Goal: Task Accomplishment & Management: Complete application form

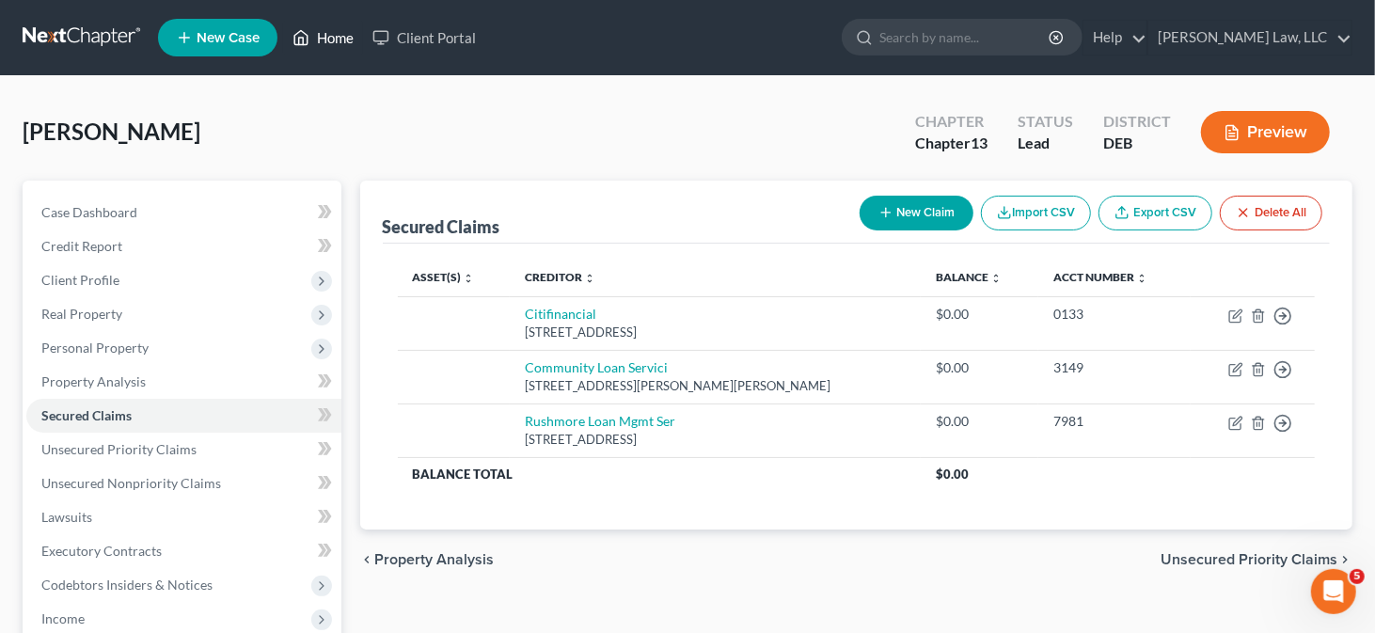
click at [322, 37] on link "Home" at bounding box center [323, 38] width 80 height 34
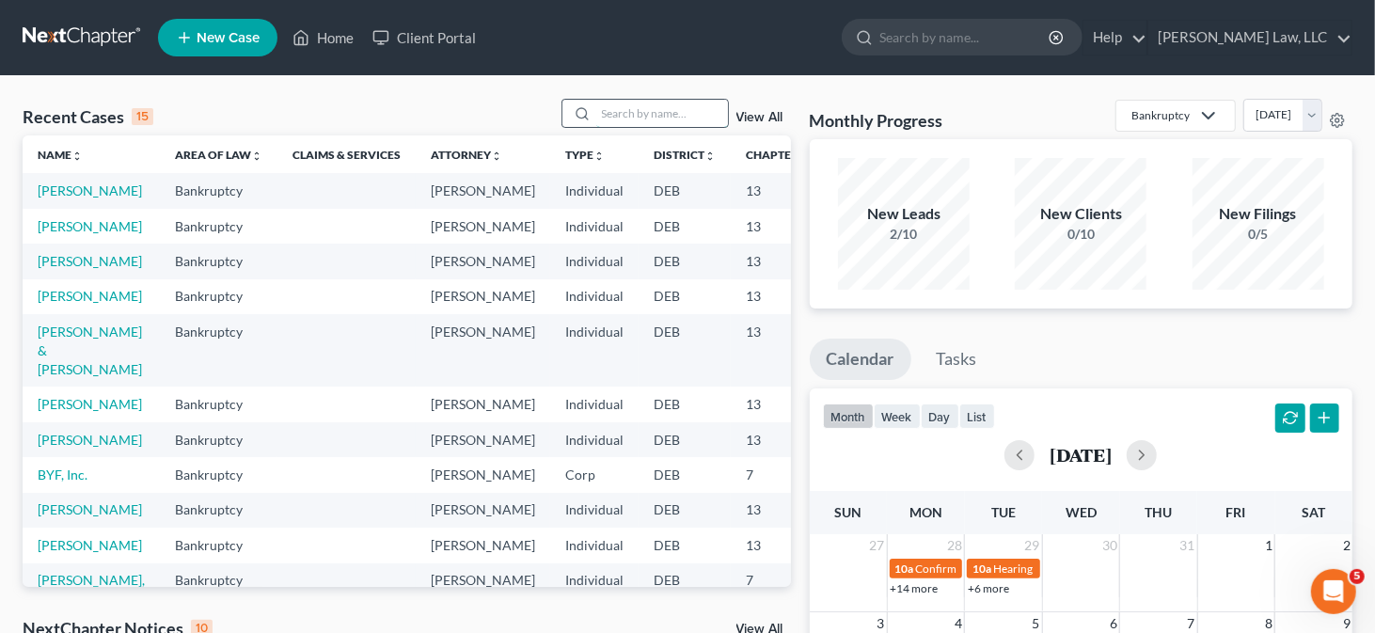
click at [646, 108] on input "search" at bounding box center [662, 113] width 132 height 27
type input "[PERSON_NAME]"
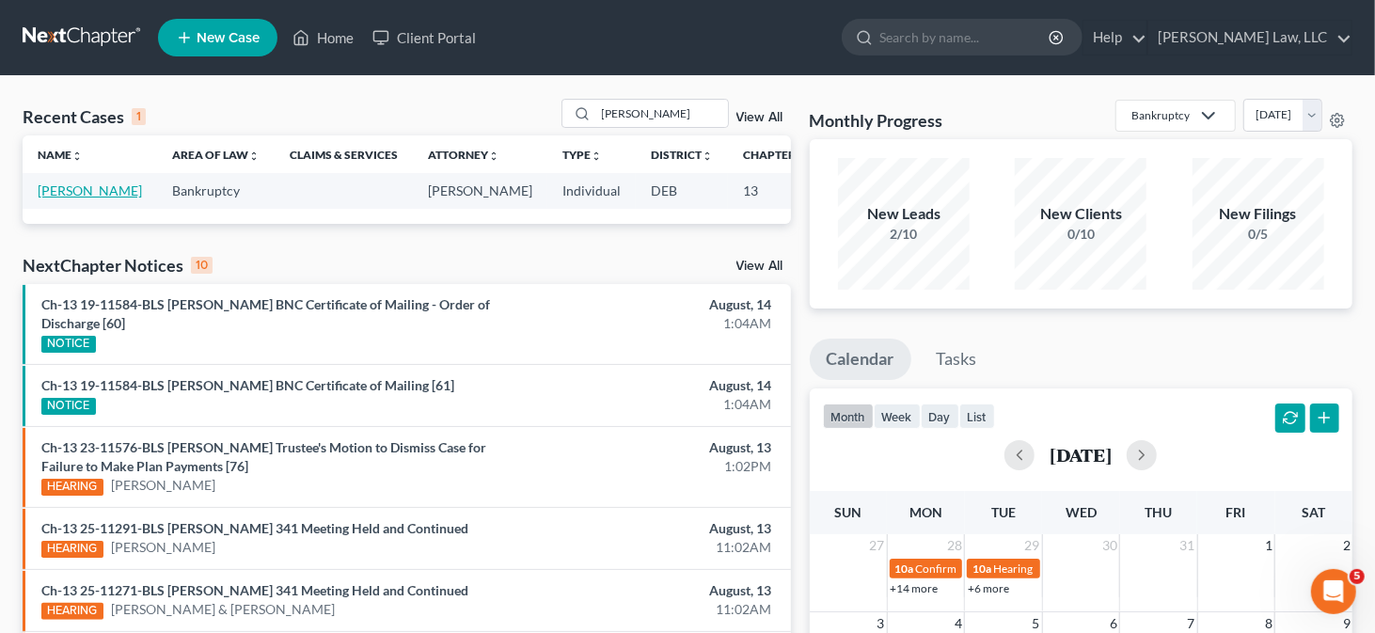
click at [46, 198] on link "[PERSON_NAME]" at bounding box center [90, 191] width 104 height 16
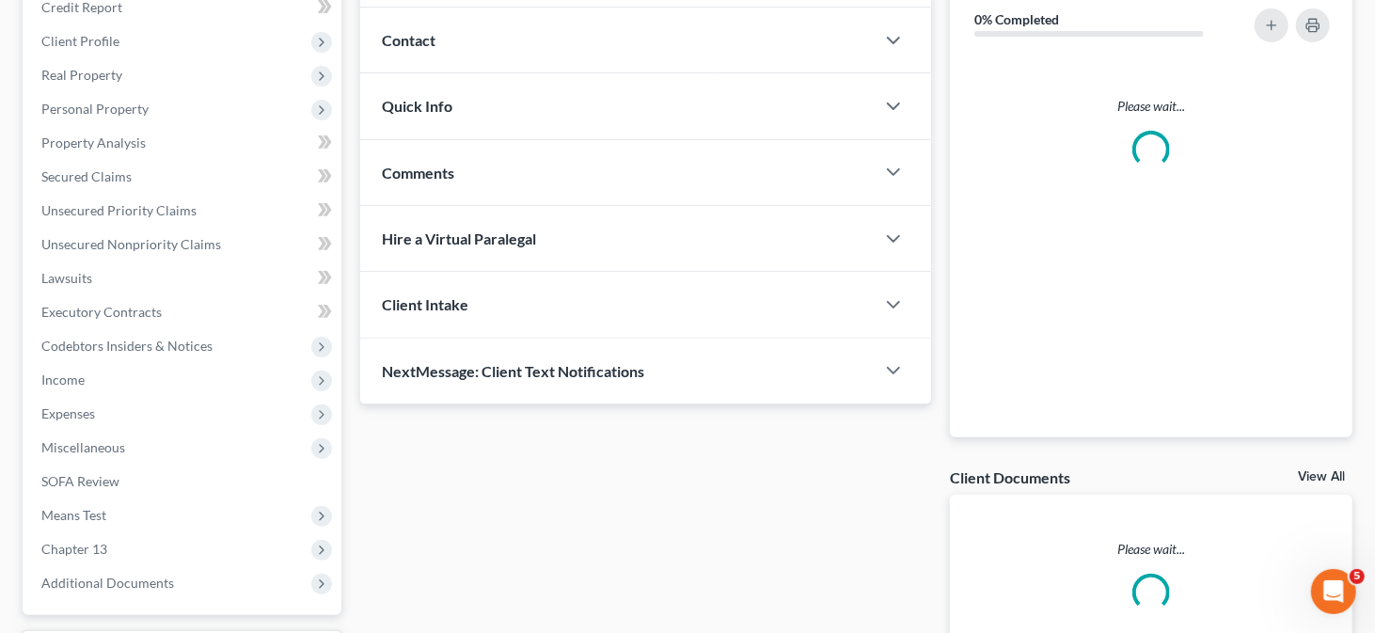
scroll to position [282, 0]
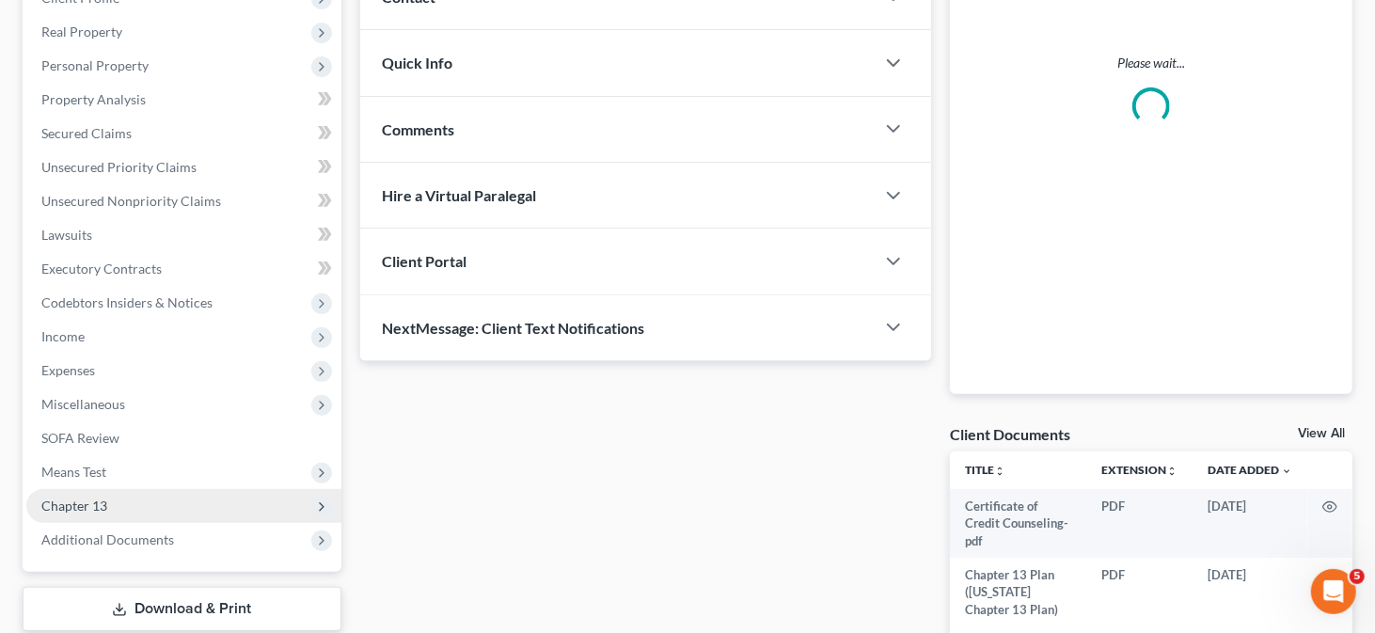
click at [97, 498] on span "Chapter 13" at bounding box center [74, 506] width 66 height 16
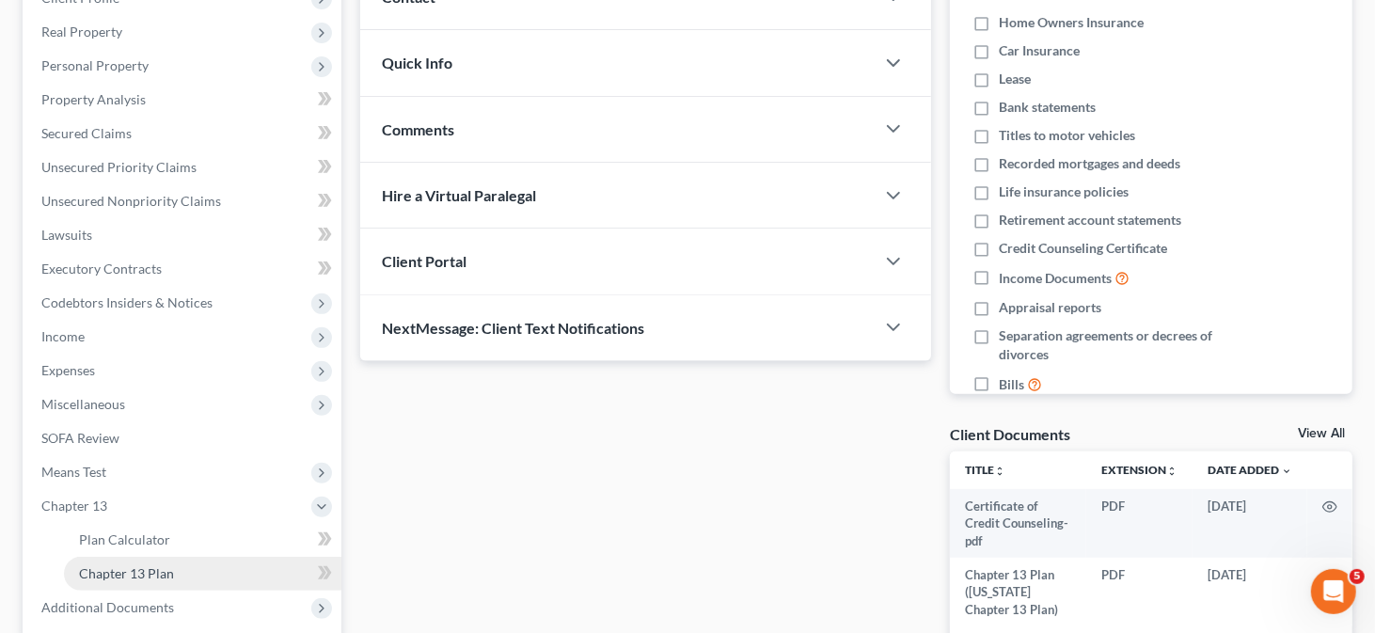
click at [223, 565] on link "Chapter 13 Plan" at bounding box center [203, 574] width 278 height 34
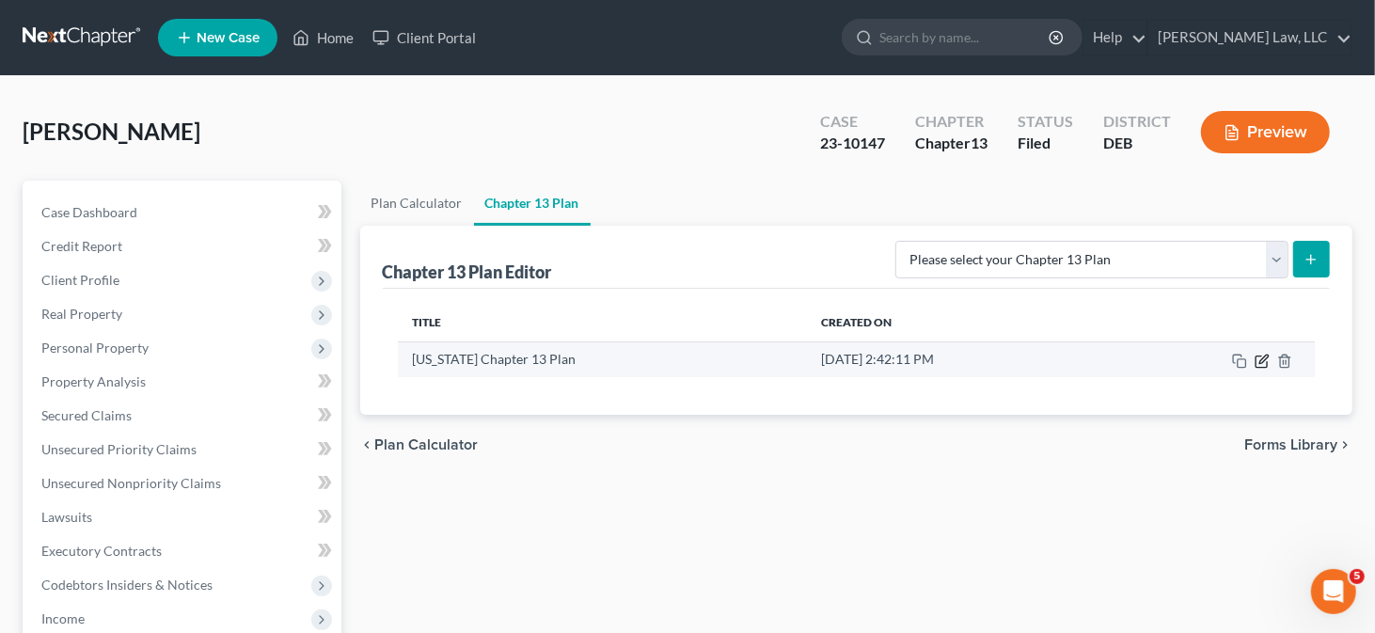
click at [1257, 357] on icon "button" at bounding box center [1261, 361] width 11 height 11
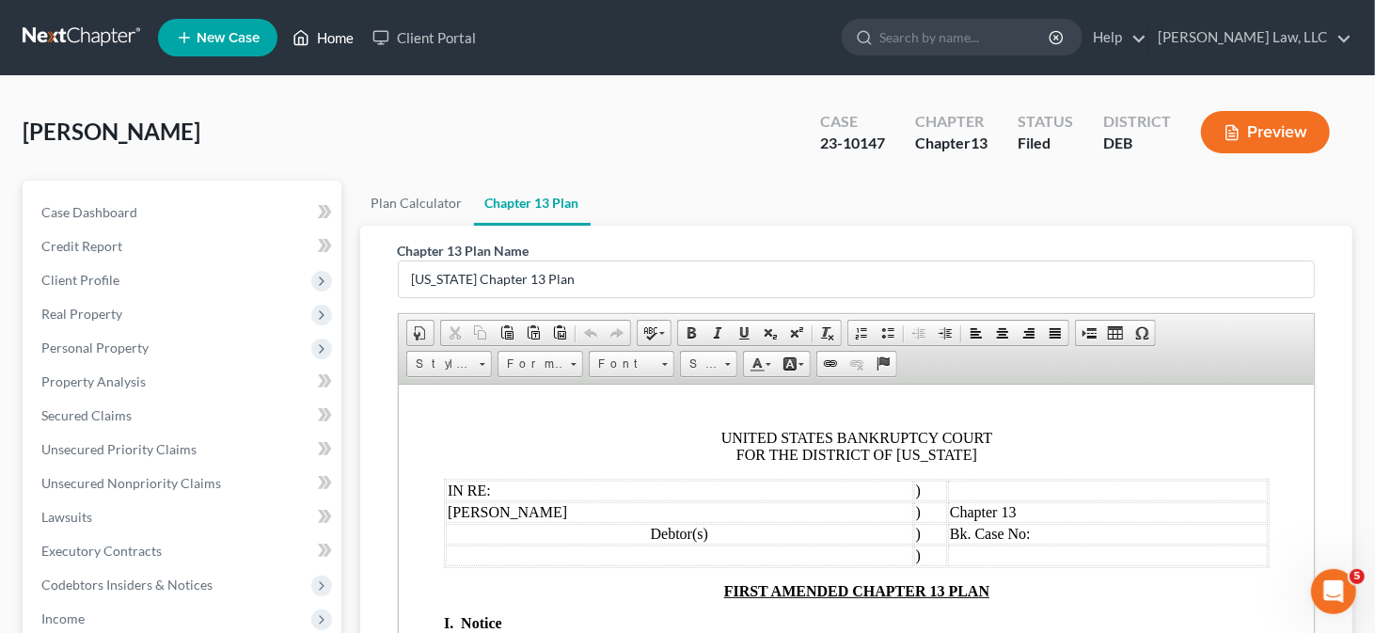
click at [330, 48] on link "Home" at bounding box center [323, 38] width 80 height 34
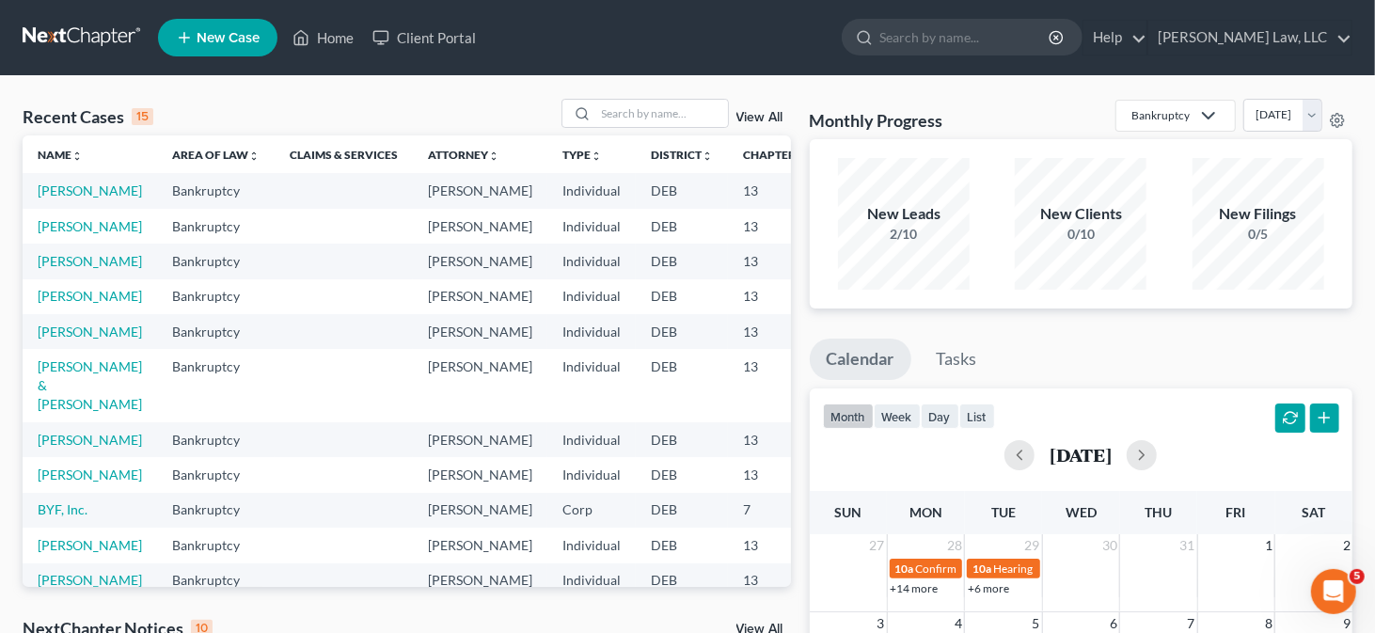
click at [257, 23] on link "New Case" at bounding box center [217, 38] width 119 height 38
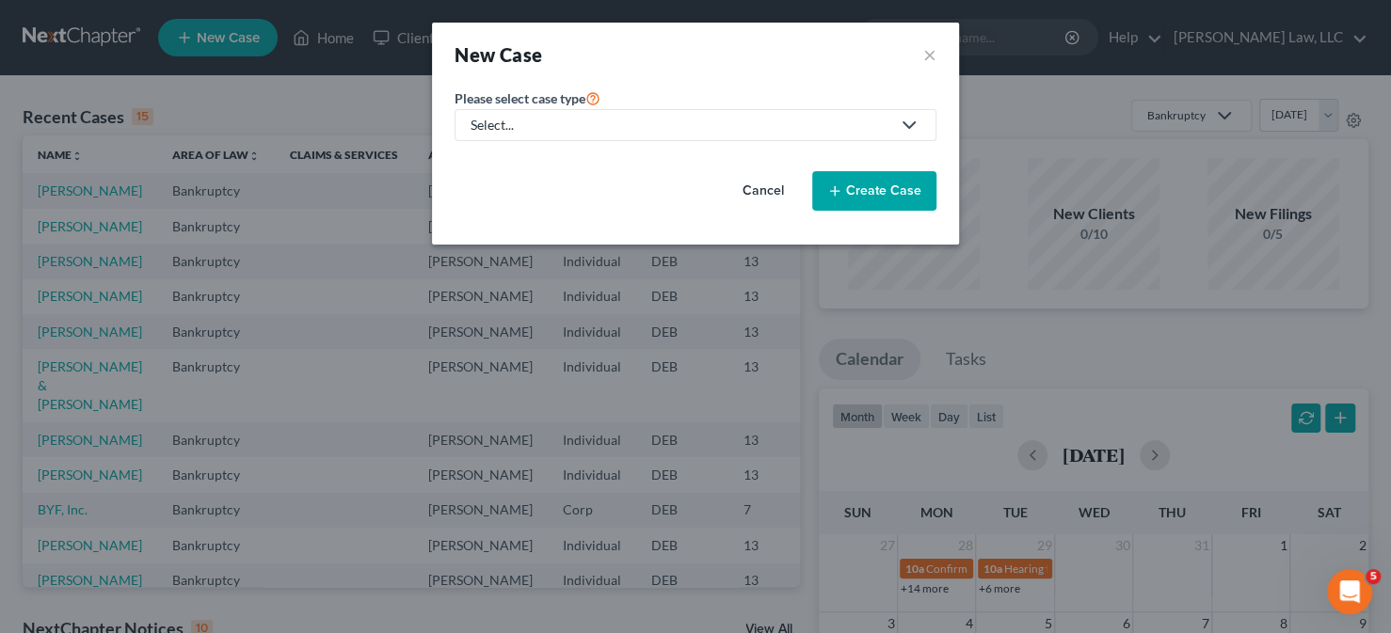
click at [899, 129] on icon at bounding box center [909, 125] width 23 height 23
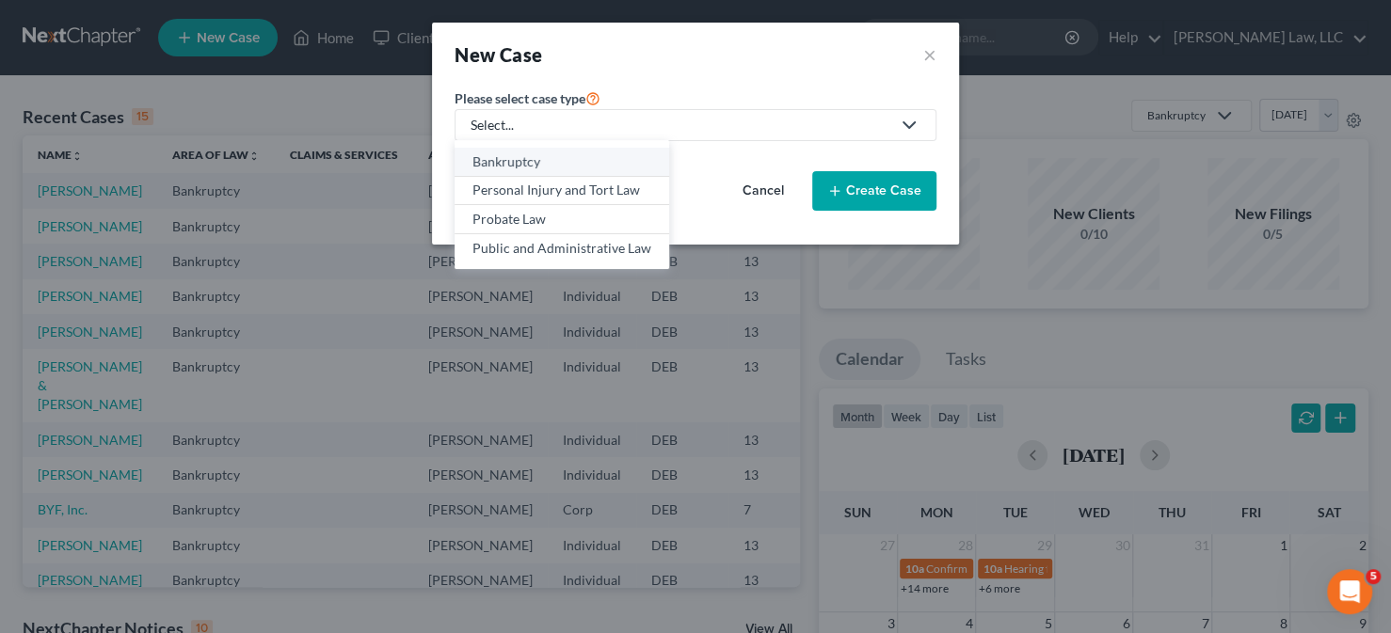
click at [549, 159] on div "Bankruptcy" at bounding box center [561, 161] width 179 height 19
select select "13"
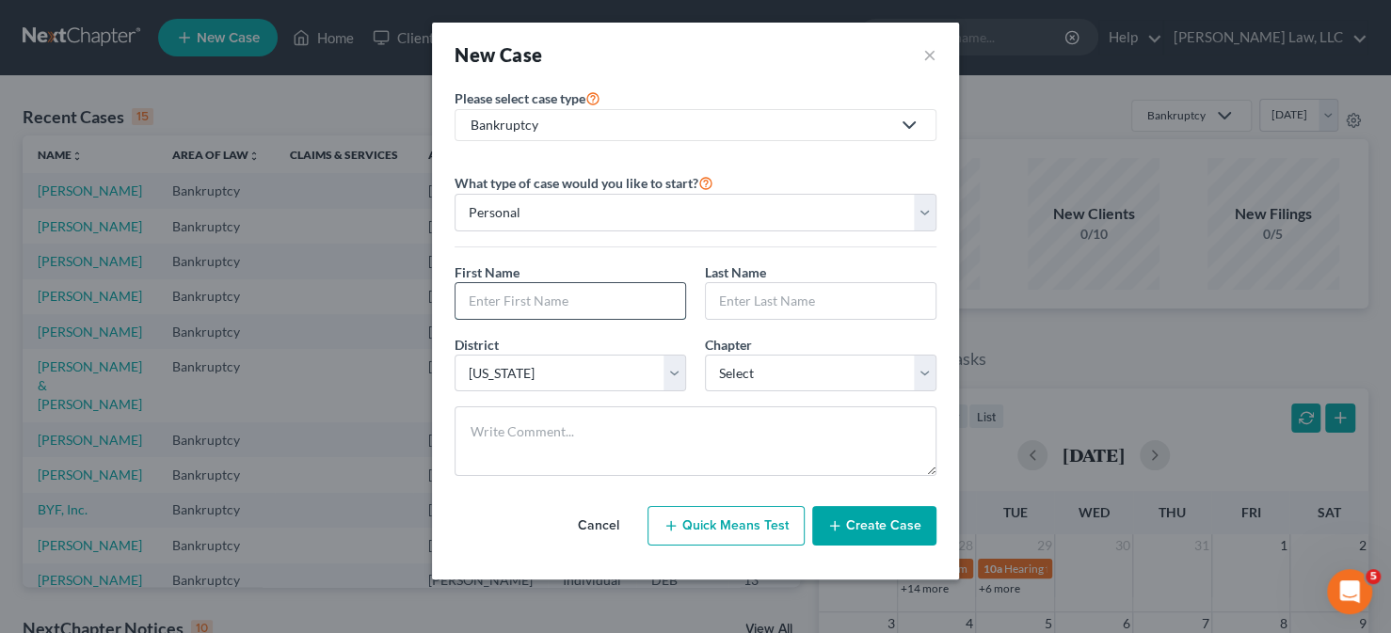
click at [588, 294] on input "text" at bounding box center [570, 301] width 230 height 36
type input "[PERSON_NAME]"
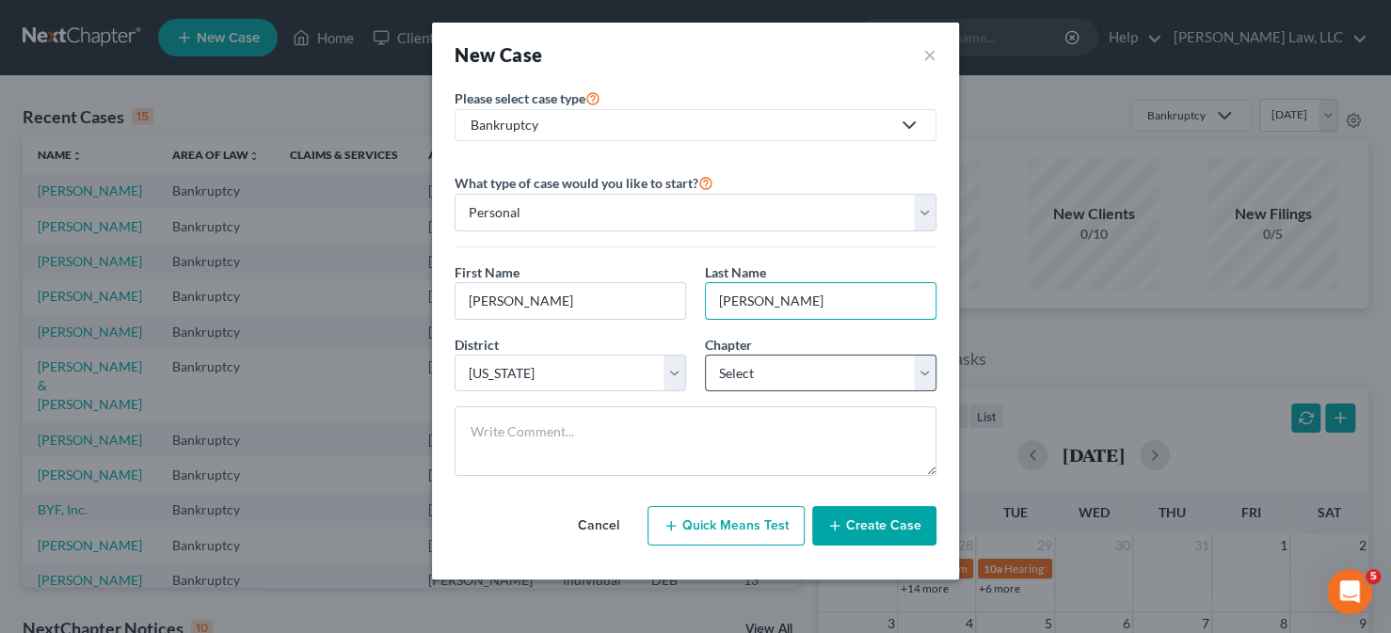
type input "[PERSON_NAME]"
click at [758, 357] on select "Select 7 11 12 13" at bounding box center [820, 374] width 231 height 38
select select "3"
click at [705, 355] on select "Select 7 11 12 13" at bounding box center [820, 374] width 231 height 38
click at [912, 533] on button "Create Case" at bounding box center [874, 526] width 124 height 40
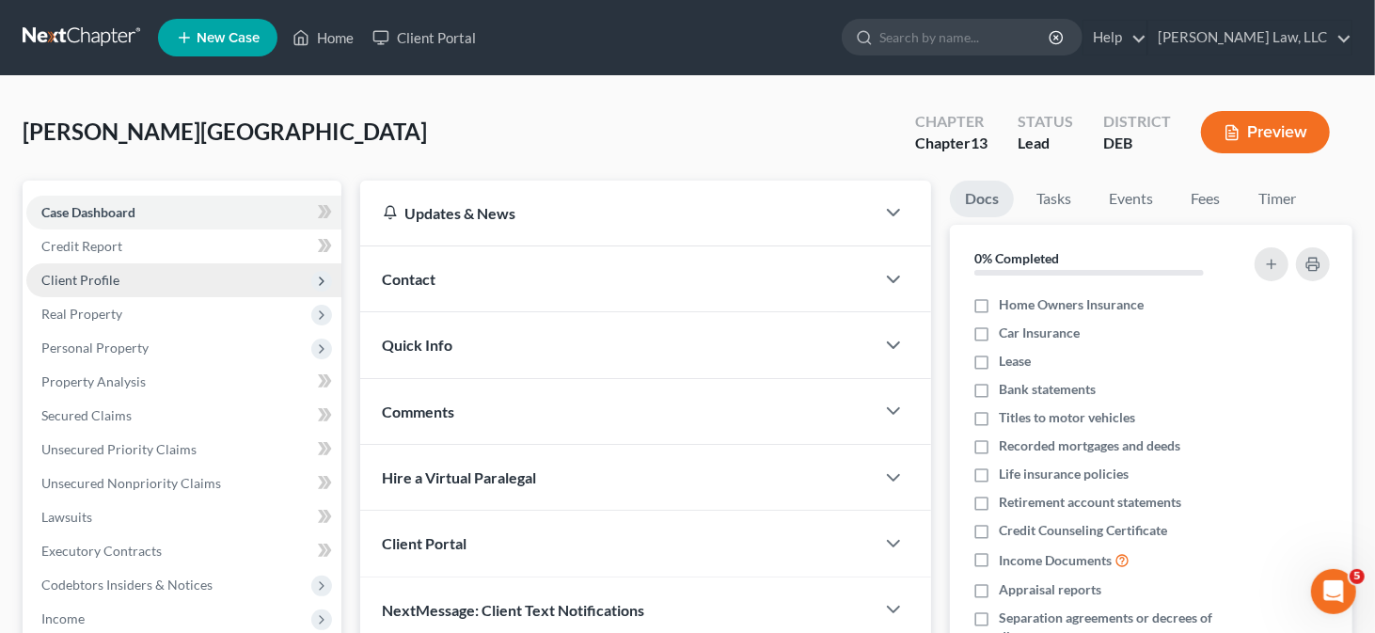
click at [168, 264] on span "Client Profile" at bounding box center [183, 280] width 315 height 34
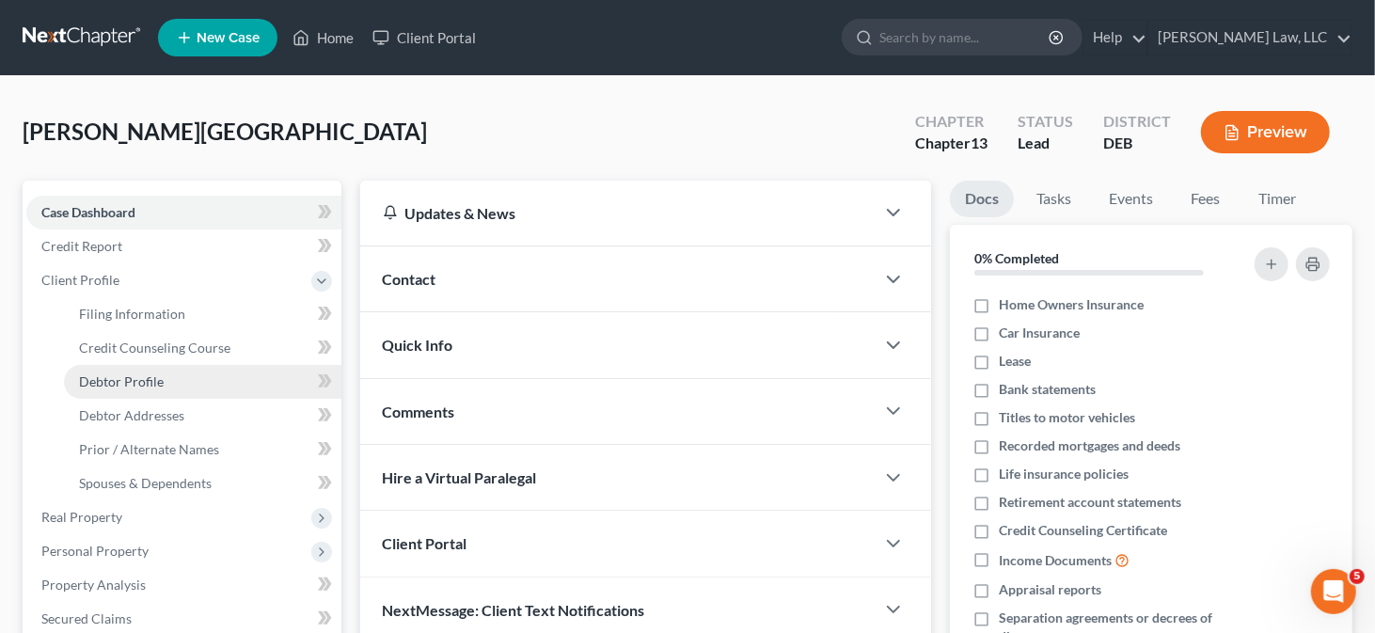
click at [152, 371] on link "Debtor Profile" at bounding box center [203, 382] width 278 height 34
select select "0"
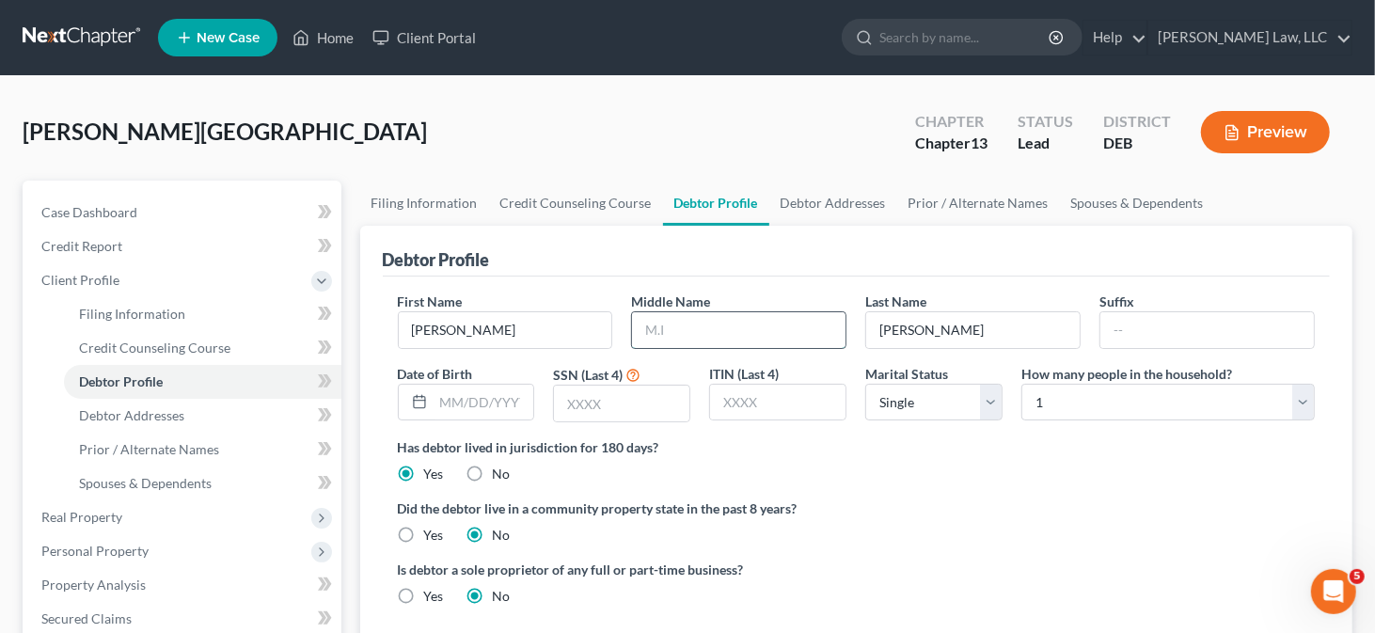
click at [636, 325] on input "text" at bounding box center [739, 330] width 214 height 36
type input "H."
click at [476, 404] on input "text" at bounding box center [484, 403] width 101 height 36
type input "[DATE]"
click at [597, 394] on input "text" at bounding box center [621, 404] width 135 height 36
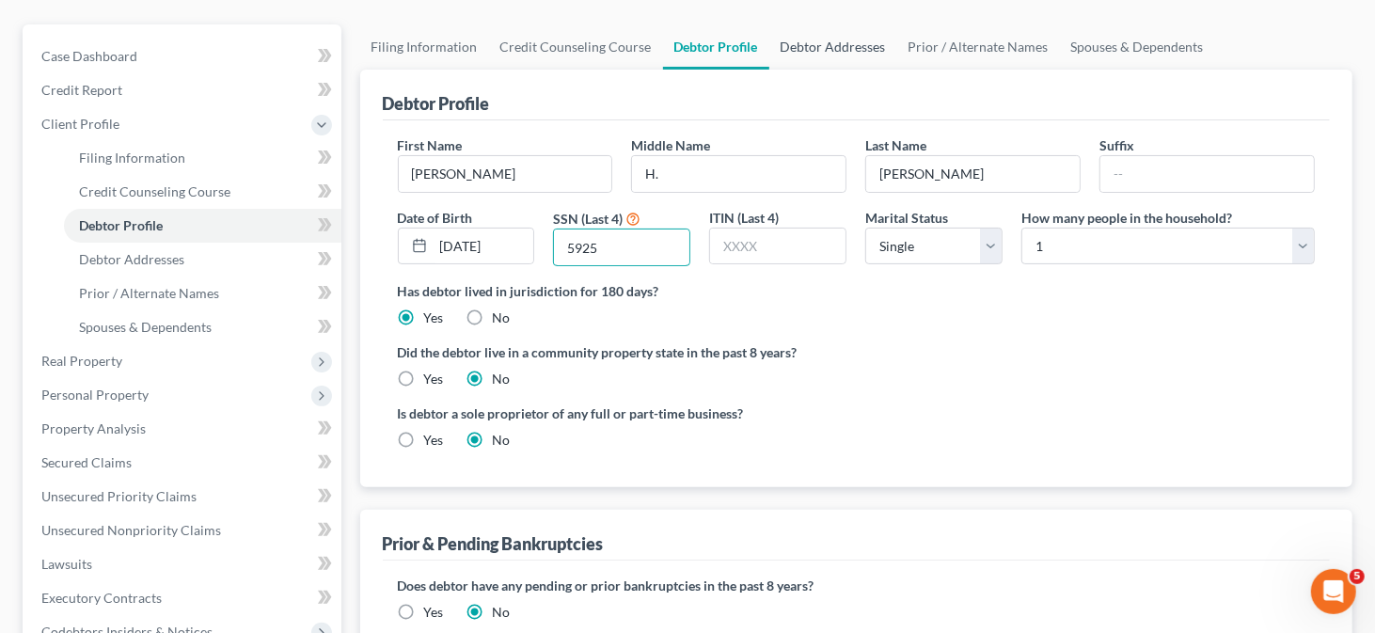
scroll to position [188, 0]
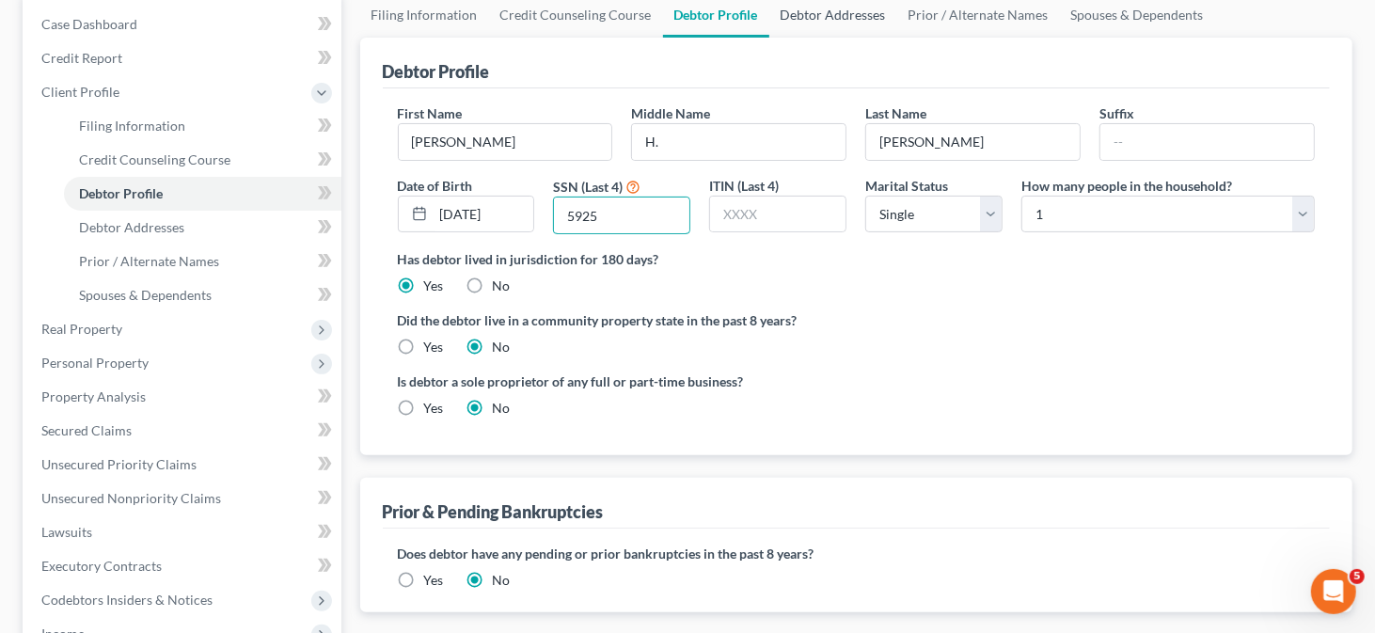
type input "5925"
click at [847, 21] on link "Debtor Addresses" at bounding box center [834, 14] width 128 height 45
select select "0"
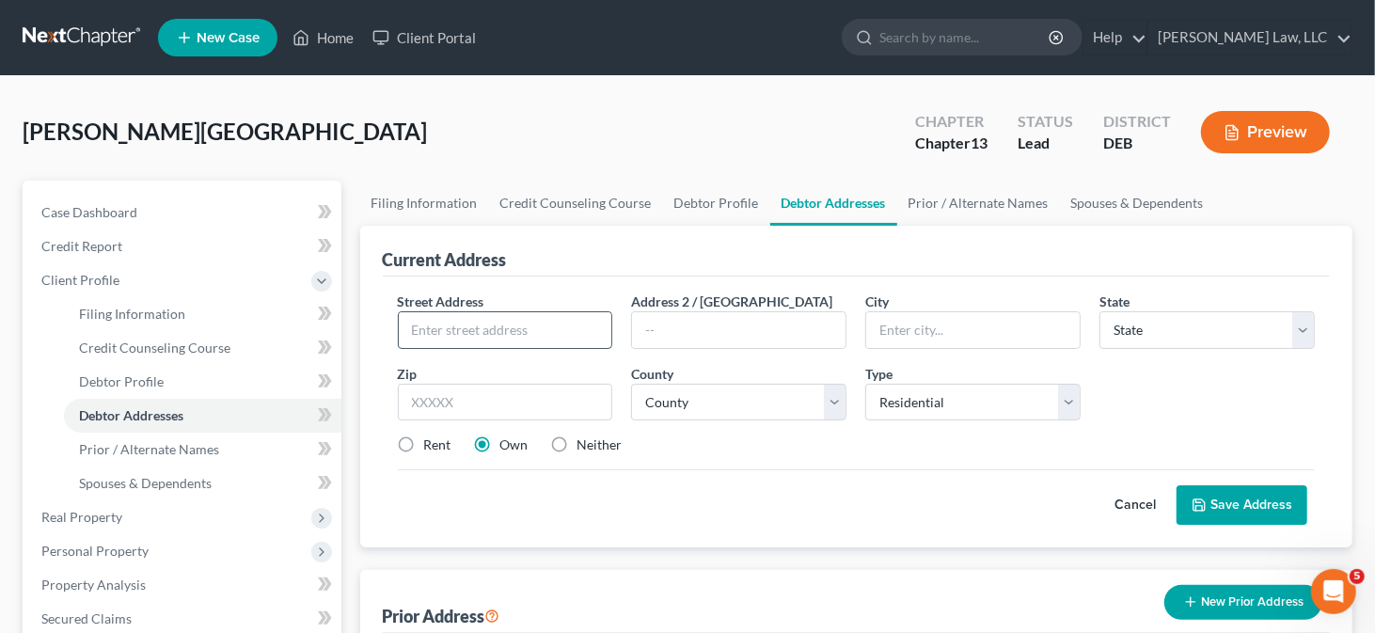
click at [517, 340] on input "text" at bounding box center [506, 330] width 214 height 36
type input "[STREET_ADDRESS]"
click at [447, 410] on input "text" at bounding box center [505, 403] width 215 height 38
type input "19966"
click at [768, 315] on input "text" at bounding box center [739, 330] width 214 height 36
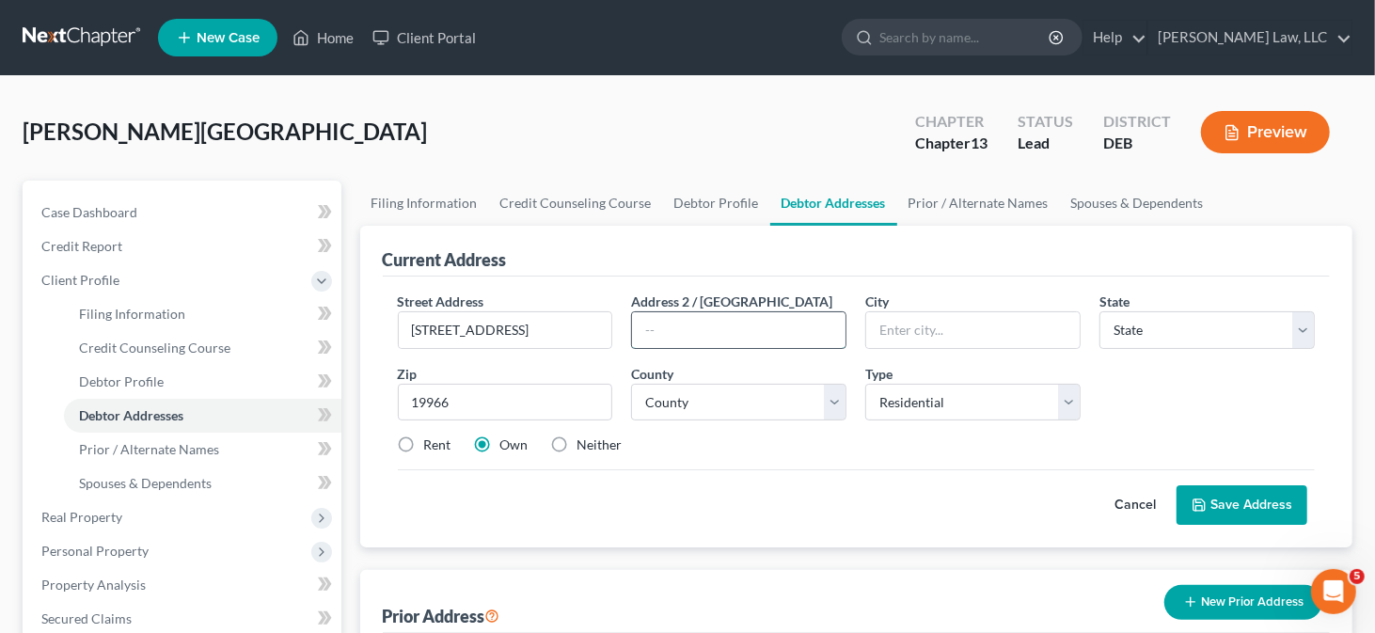
type input "Millsboro"
select select "7"
click at [834, 389] on select "County [GEOGRAPHIC_DATA] [GEOGRAPHIC_DATA] [GEOGRAPHIC_DATA]" at bounding box center [738, 403] width 215 height 38
select select "2"
click at [631, 384] on select "County [GEOGRAPHIC_DATA] [GEOGRAPHIC_DATA] [GEOGRAPHIC_DATA]" at bounding box center [738, 403] width 215 height 38
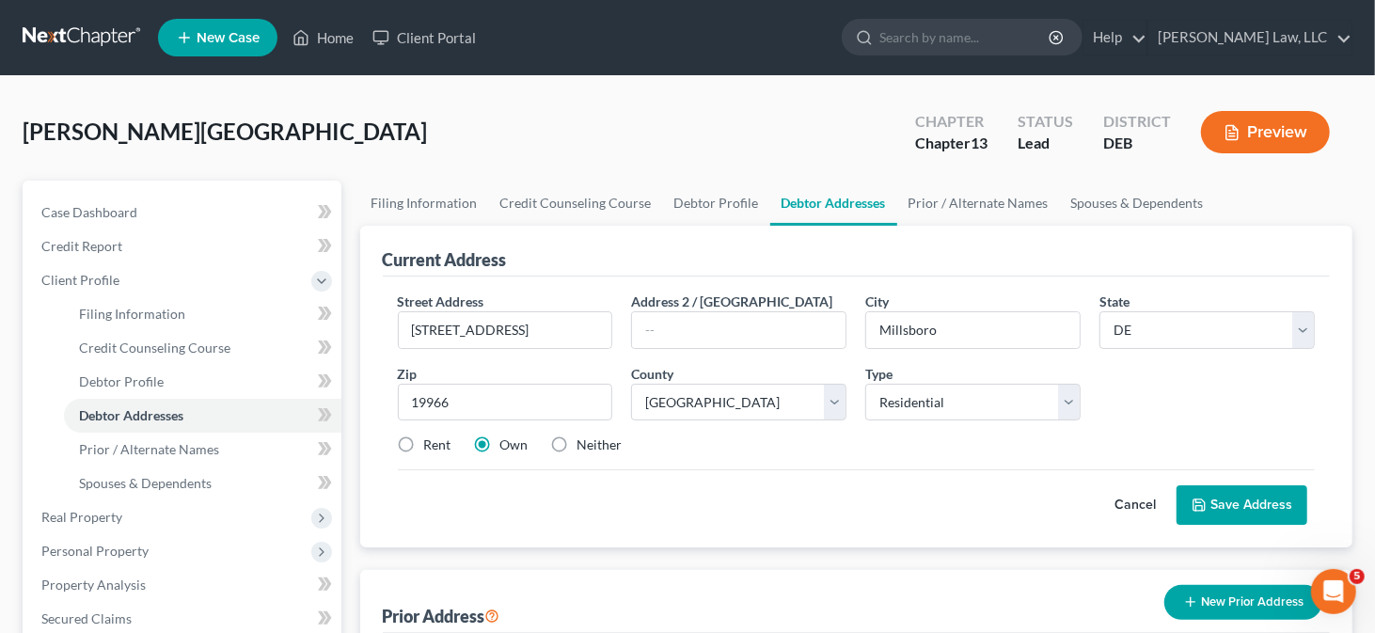
click at [1226, 491] on button "Save Address" at bounding box center [1242, 505] width 131 height 40
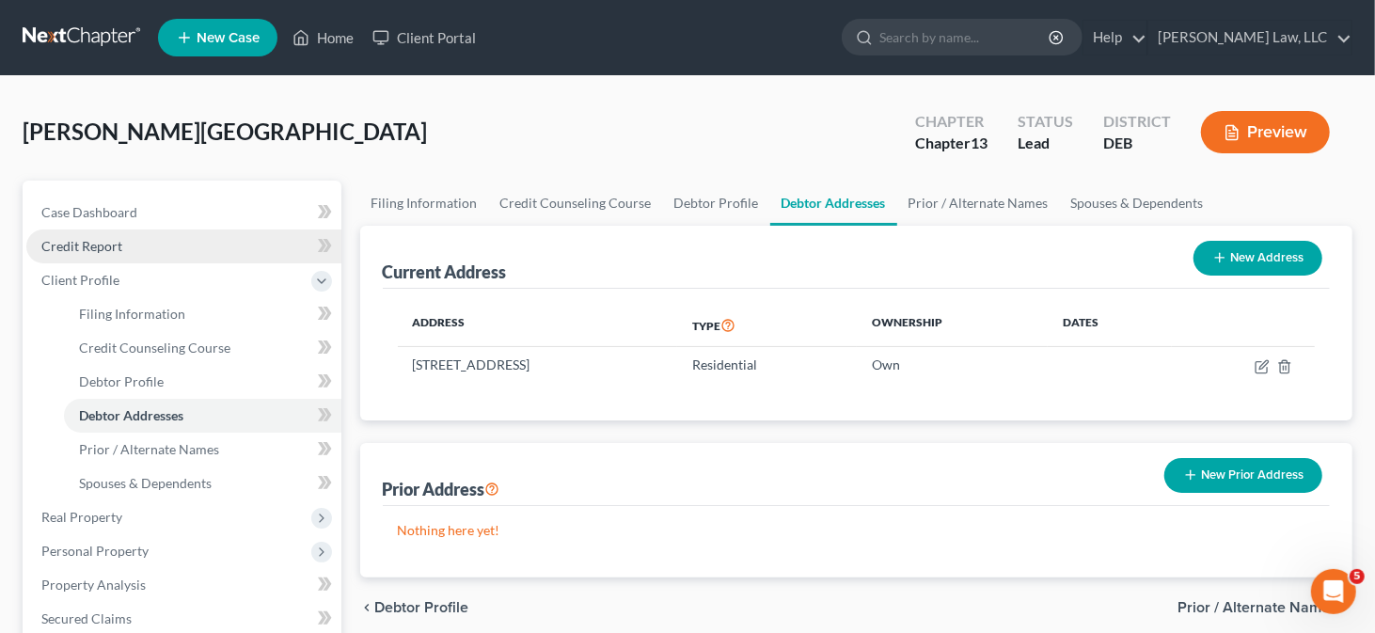
click at [141, 252] on link "Credit Report" at bounding box center [183, 247] width 315 height 34
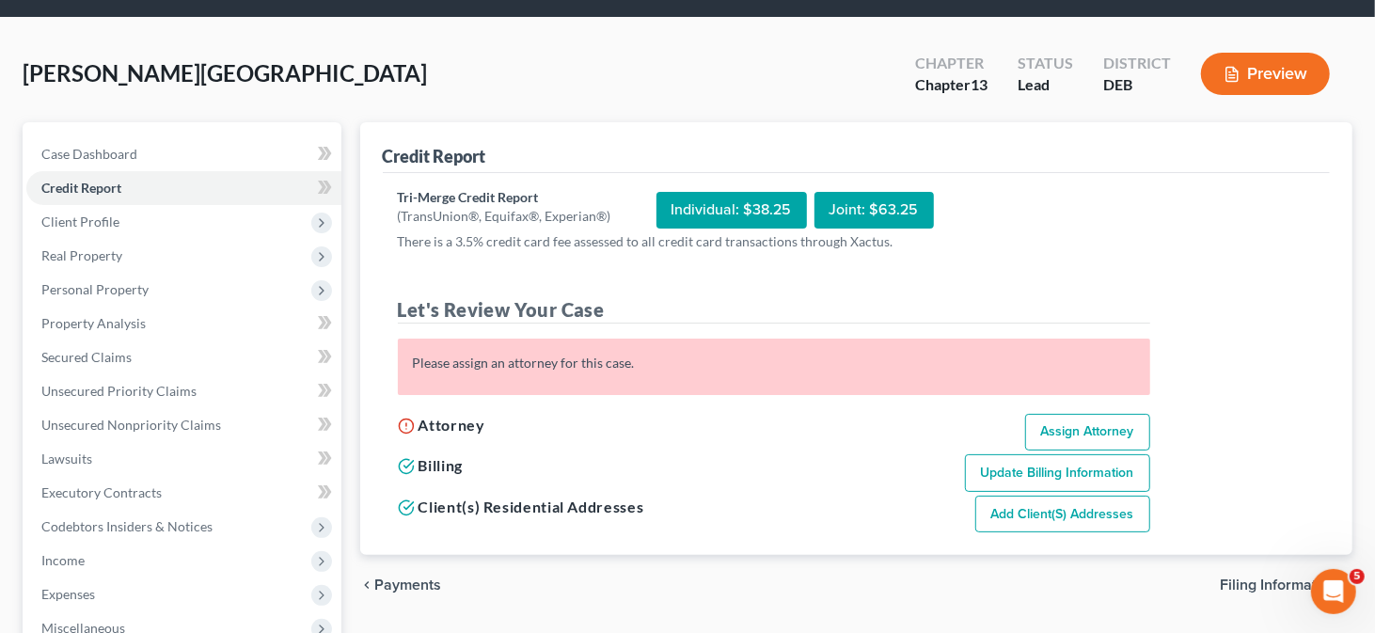
scroll to position [94, 0]
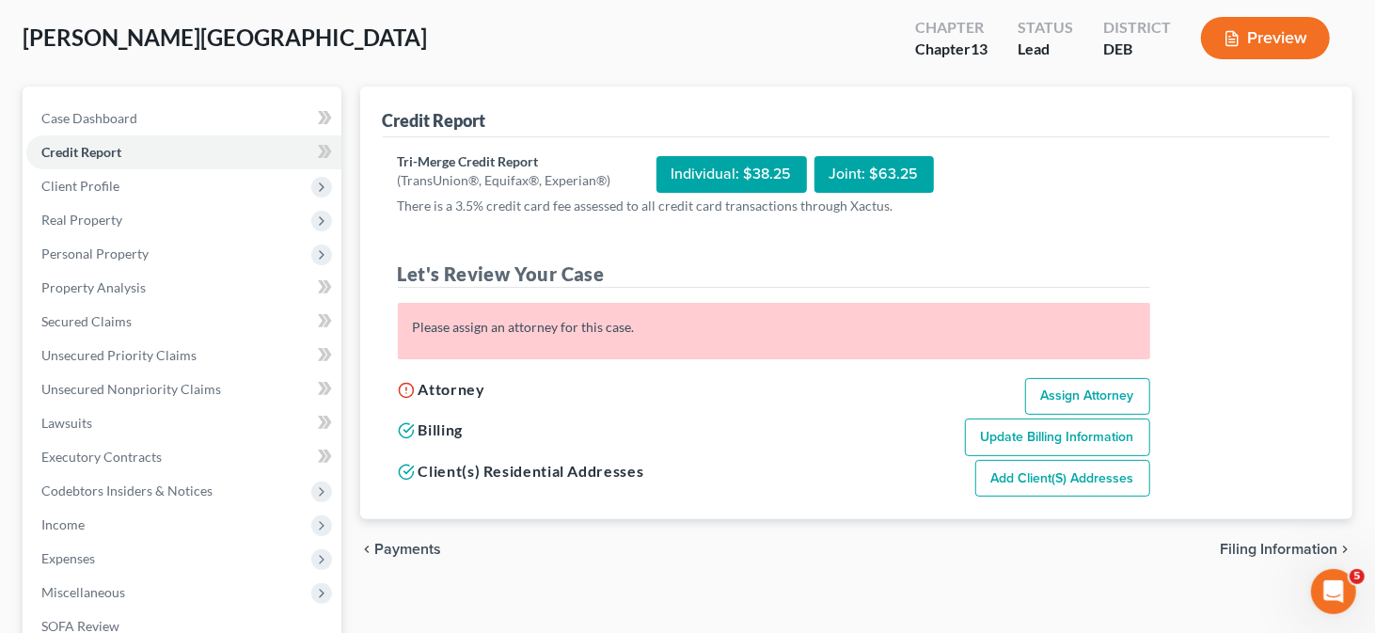
click at [1028, 381] on link "Assign Attorney" at bounding box center [1088, 397] width 125 height 38
select select "1"
select select "0"
select select "3"
select select "13"
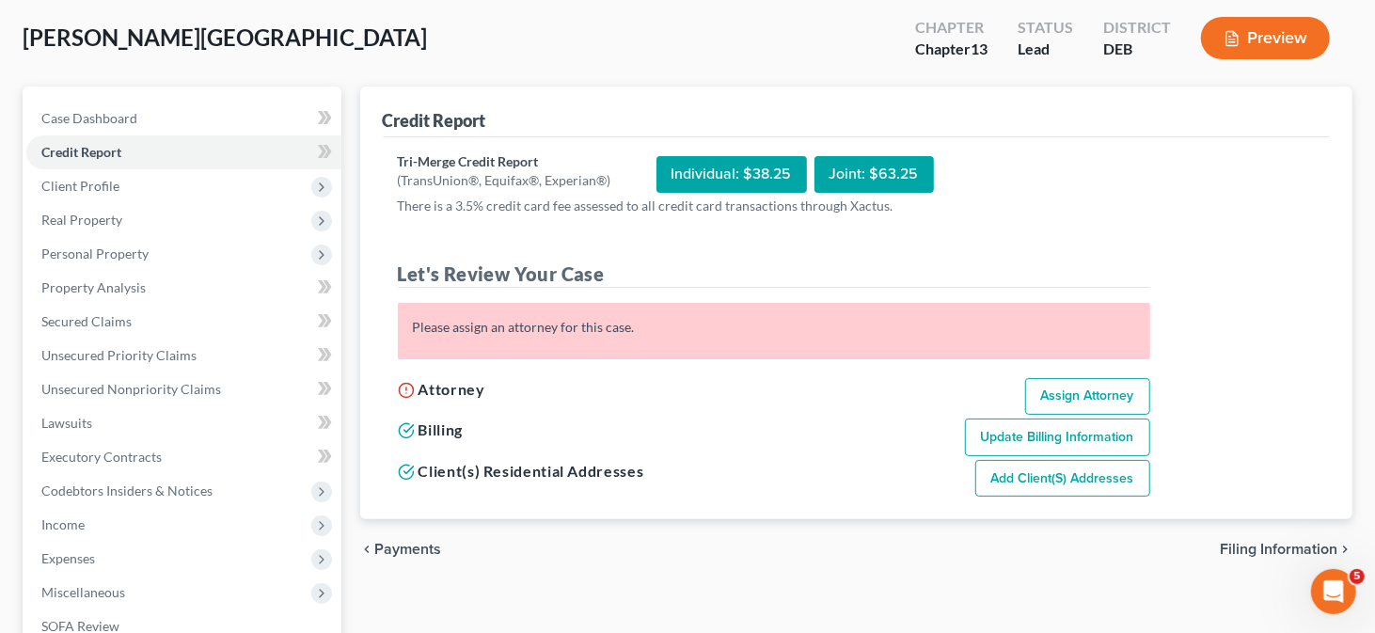
select select "7"
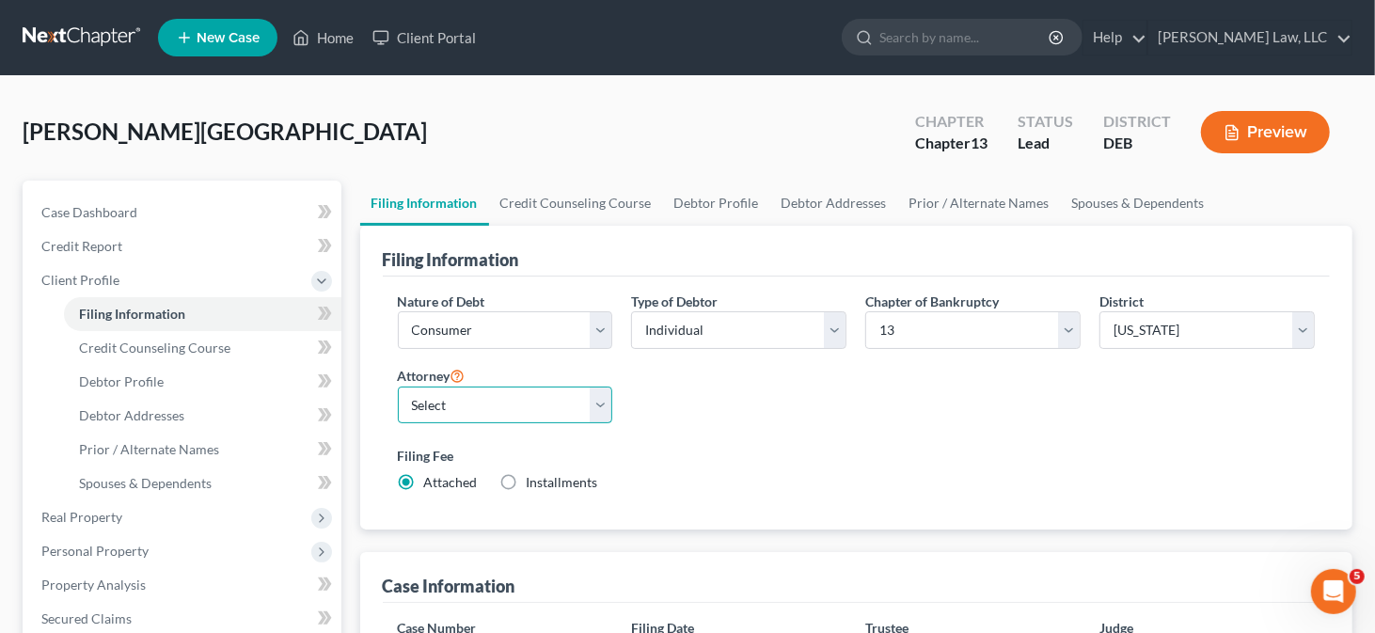
click at [509, 398] on select "Select [PERSON_NAME] - [PERSON_NAME] - [PERSON_NAME]" at bounding box center [505, 406] width 215 height 38
select select "0"
click at [398, 387] on select "Select [PERSON_NAME] - [PERSON_NAME] - [PERSON_NAME]" at bounding box center [505, 406] width 215 height 38
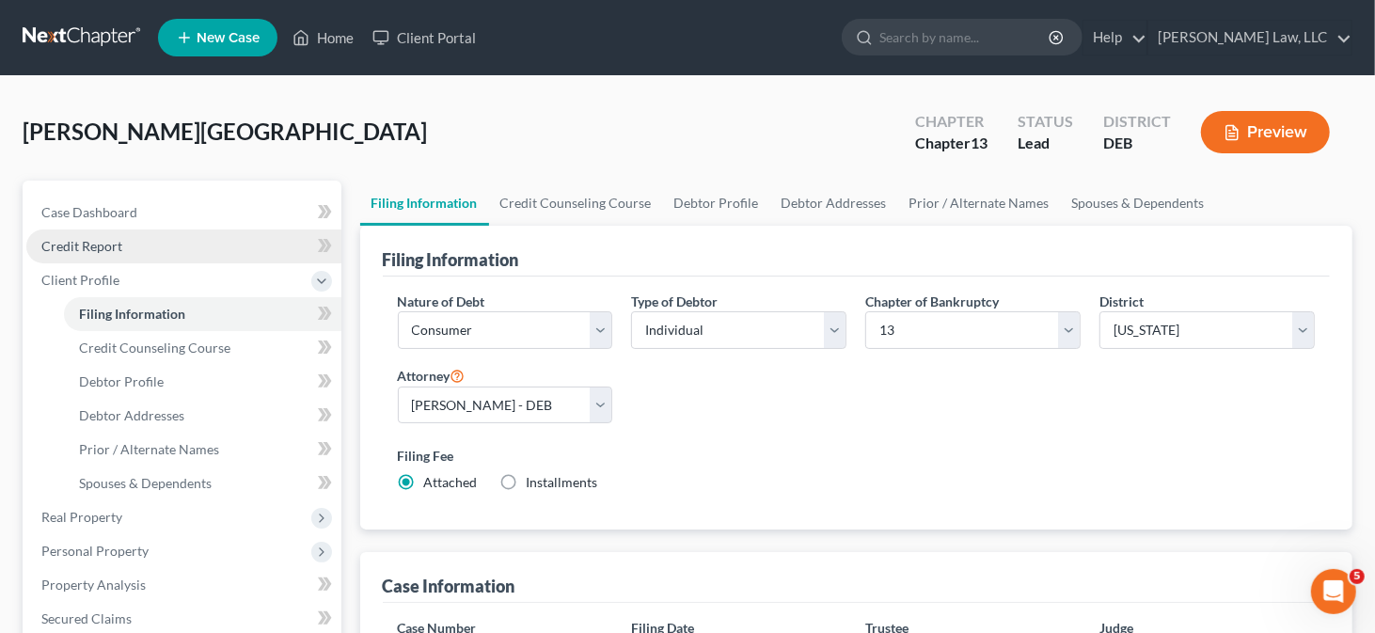
click at [151, 256] on link "Credit Report" at bounding box center [183, 247] width 315 height 34
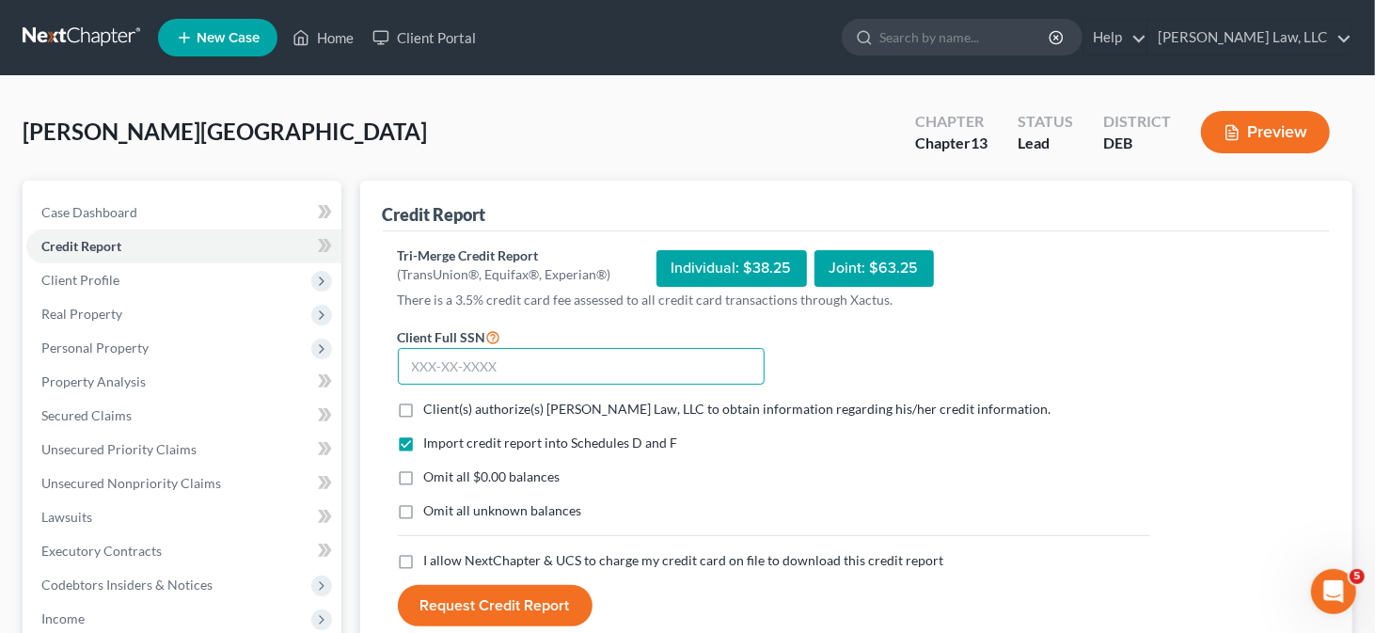
click at [532, 360] on input "text" at bounding box center [581, 367] width 367 height 38
type input "146-52-5925"
click at [477, 409] on span "Client(s) authorize(s) [PERSON_NAME] Law, LLC to obtain information regarding h…" at bounding box center [738, 409] width 628 height 16
click at [444, 409] on input "Client(s) authorize(s) [PERSON_NAME] Law, LLC to obtain information regarding h…" at bounding box center [438, 406] width 12 height 12
checkbox input "true"
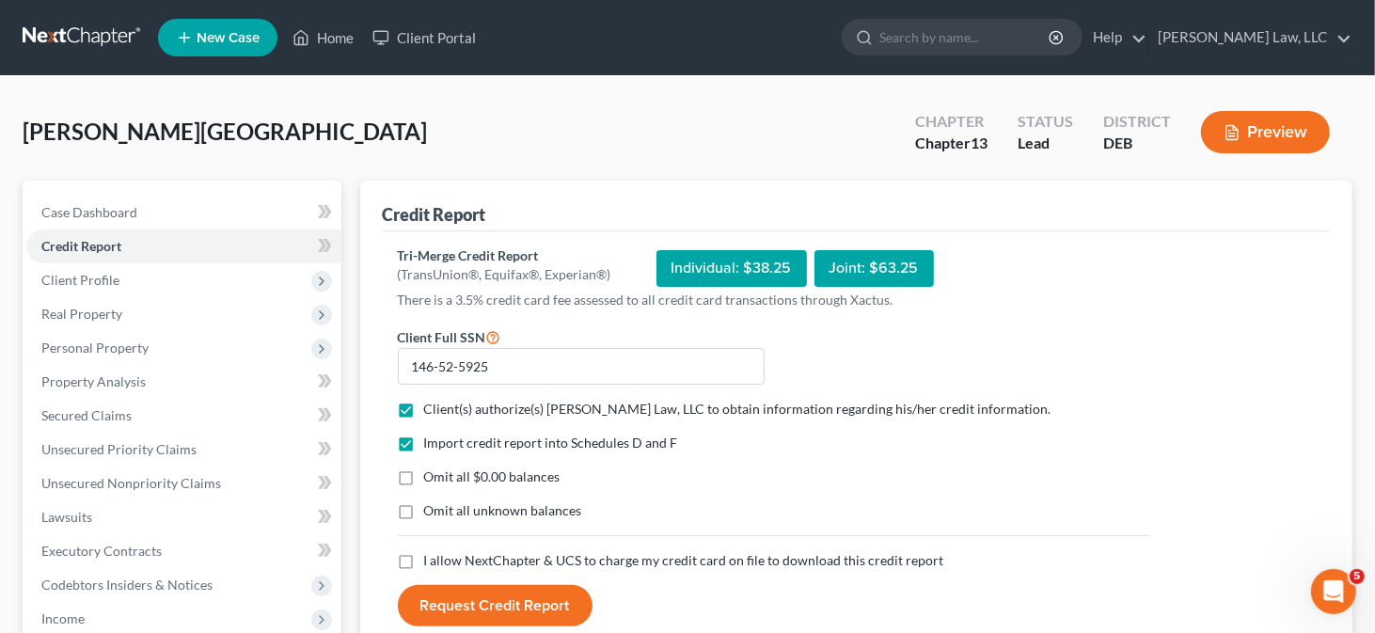
click at [429, 553] on span "I allow NextChapter & UCS to charge my credit card on file to download this cre…" at bounding box center [684, 560] width 520 height 16
click at [432, 553] on input "I allow NextChapter & UCS to charge my credit card on file to download this cre…" at bounding box center [438, 557] width 12 height 12
checkbox input "true"
click at [499, 596] on button "Request Credit Report" at bounding box center [495, 605] width 195 height 41
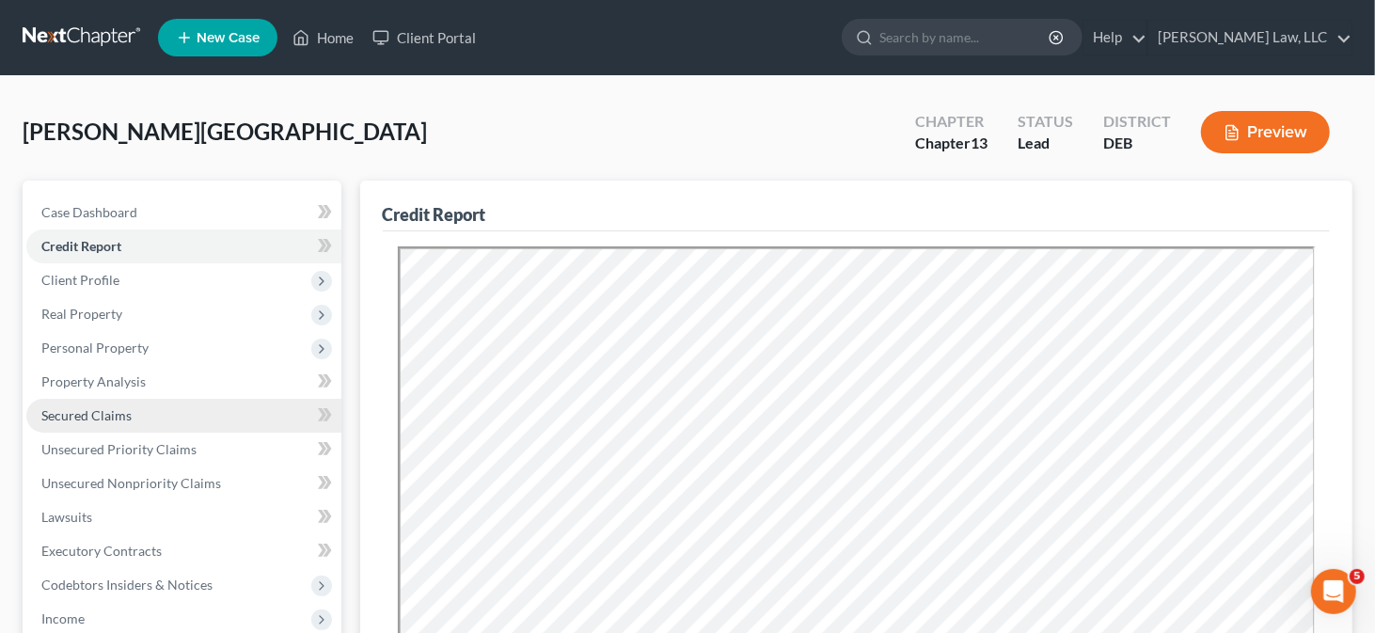
click at [158, 410] on link "Secured Claims" at bounding box center [183, 416] width 315 height 34
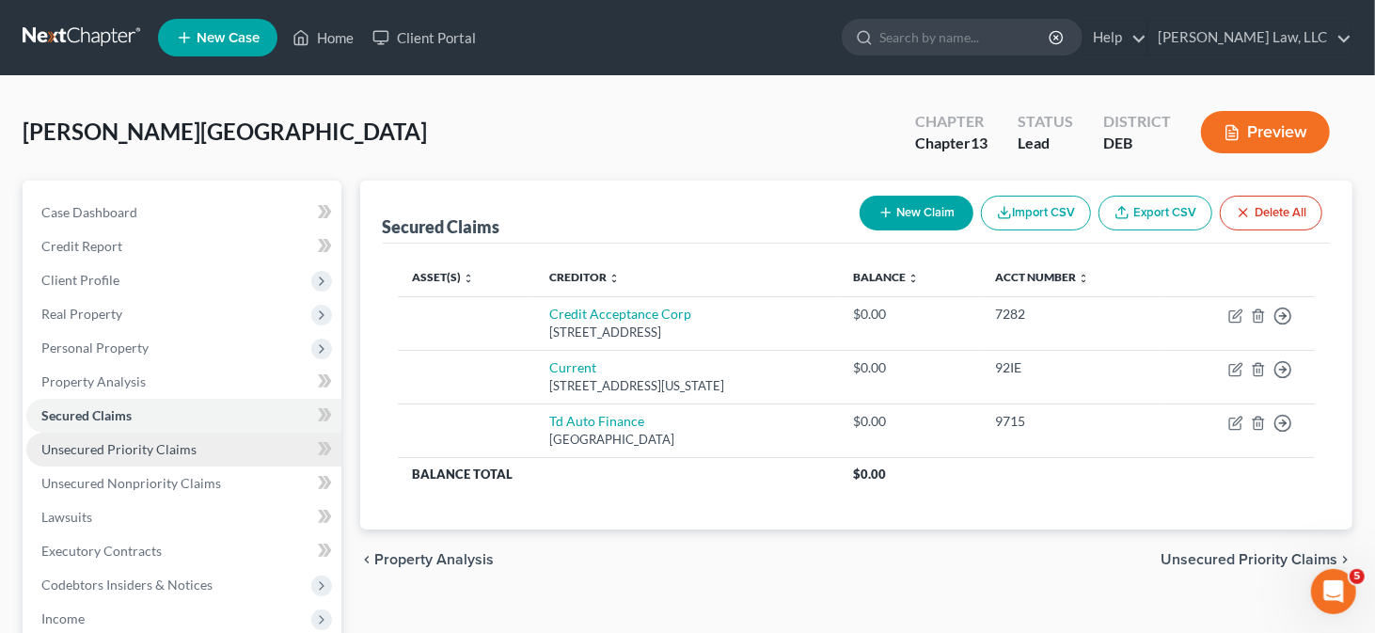
click at [99, 449] on span "Unsecured Priority Claims" at bounding box center [118, 449] width 155 height 16
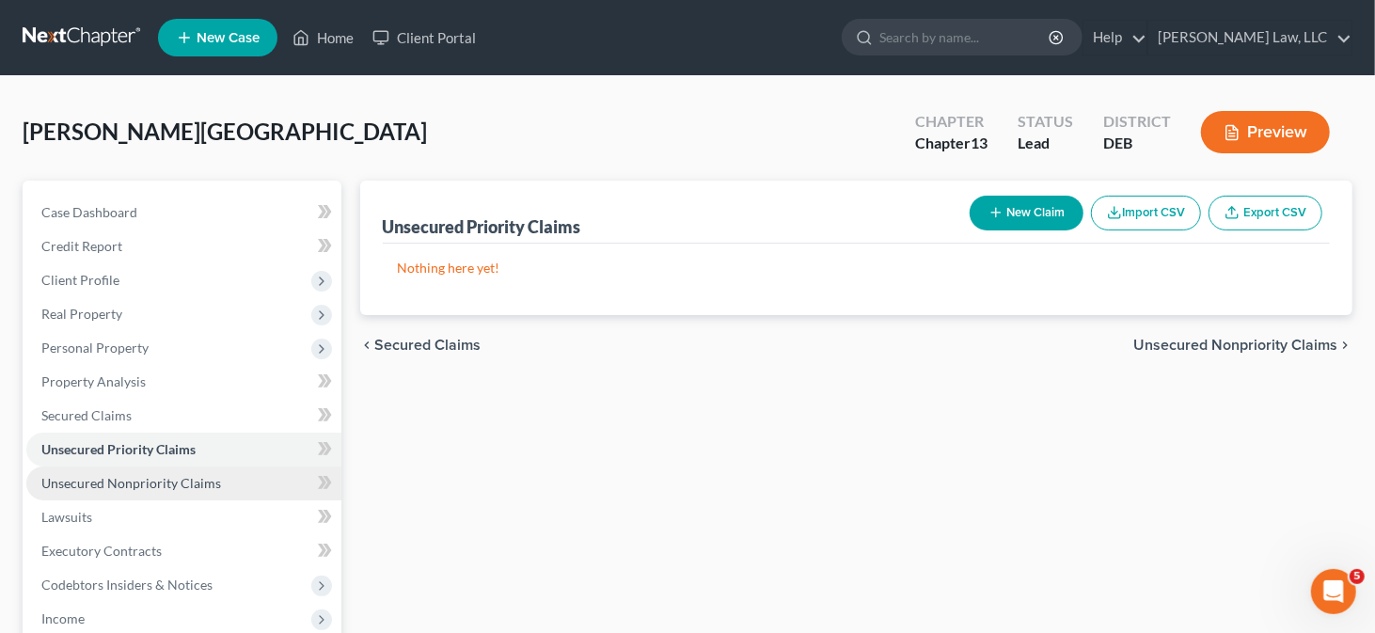
click at [107, 479] on span "Unsecured Nonpriority Claims" at bounding box center [131, 483] width 180 height 16
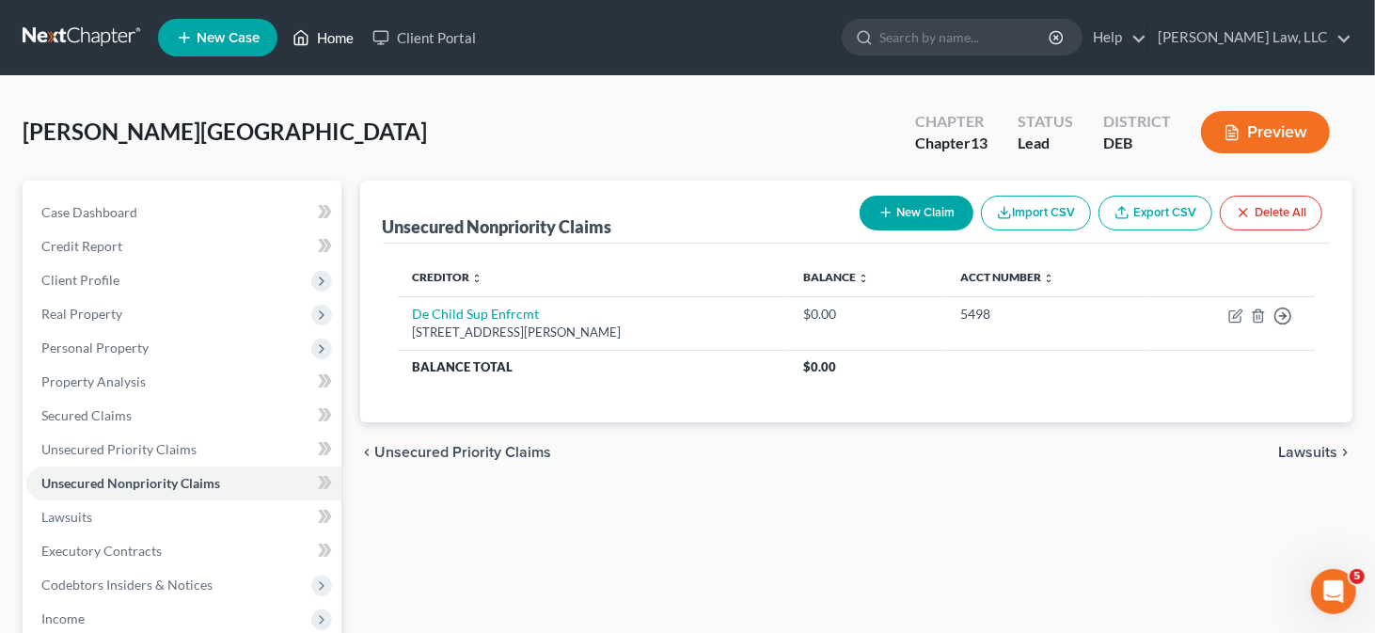
click at [338, 42] on link "Home" at bounding box center [323, 38] width 80 height 34
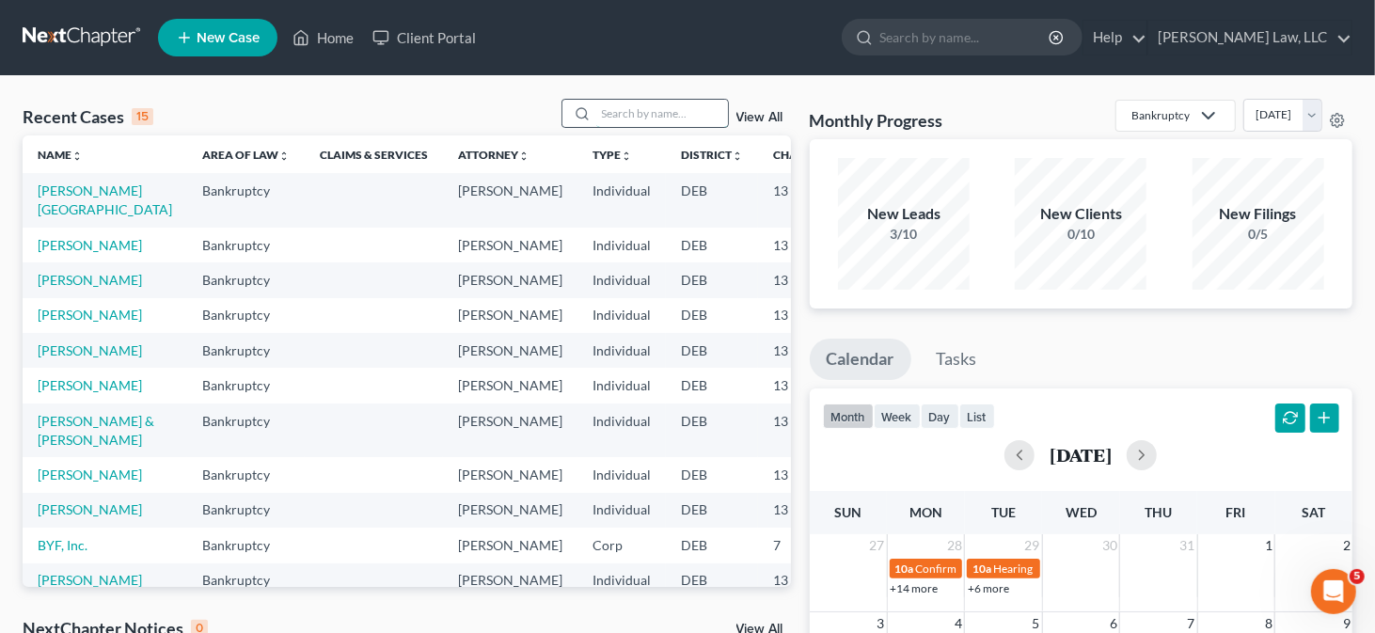
click at [602, 119] on input "search" at bounding box center [662, 113] width 132 height 27
type input "[PERSON_NAME]"
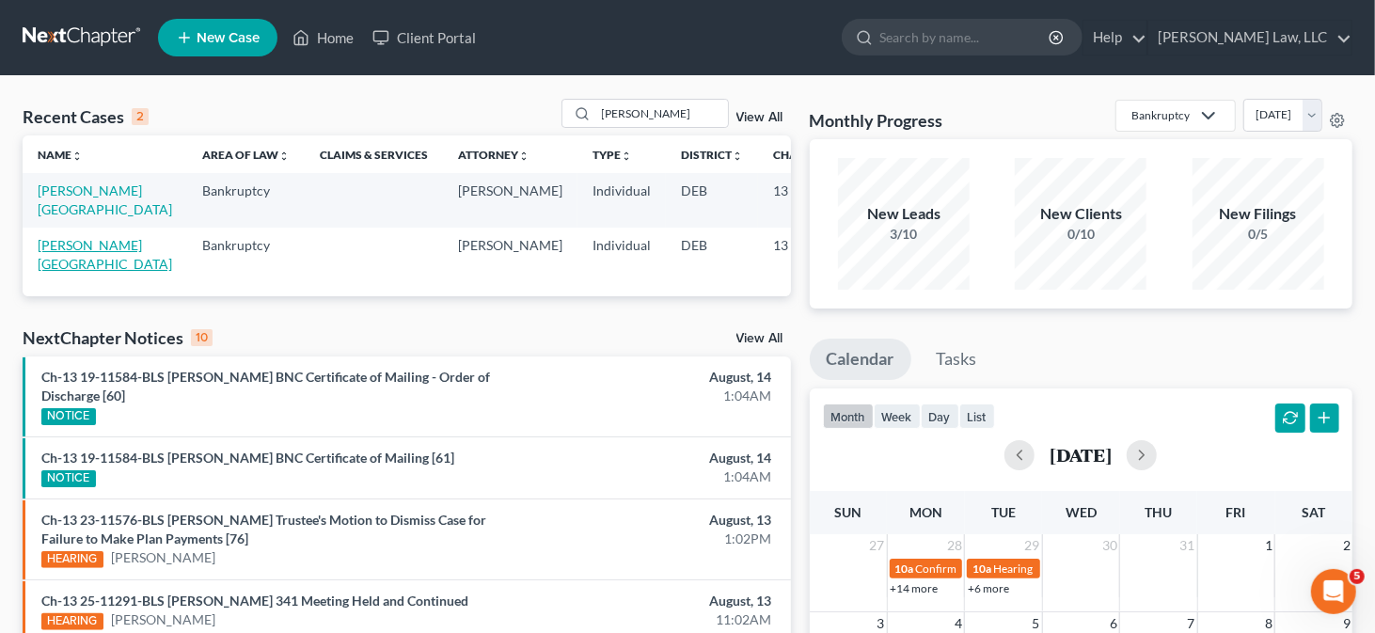
click at [72, 246] on link "[PERSON_NAME][GEOGRAPHIC_DATA]" at bounding box center [105, 254] width 135 height 35
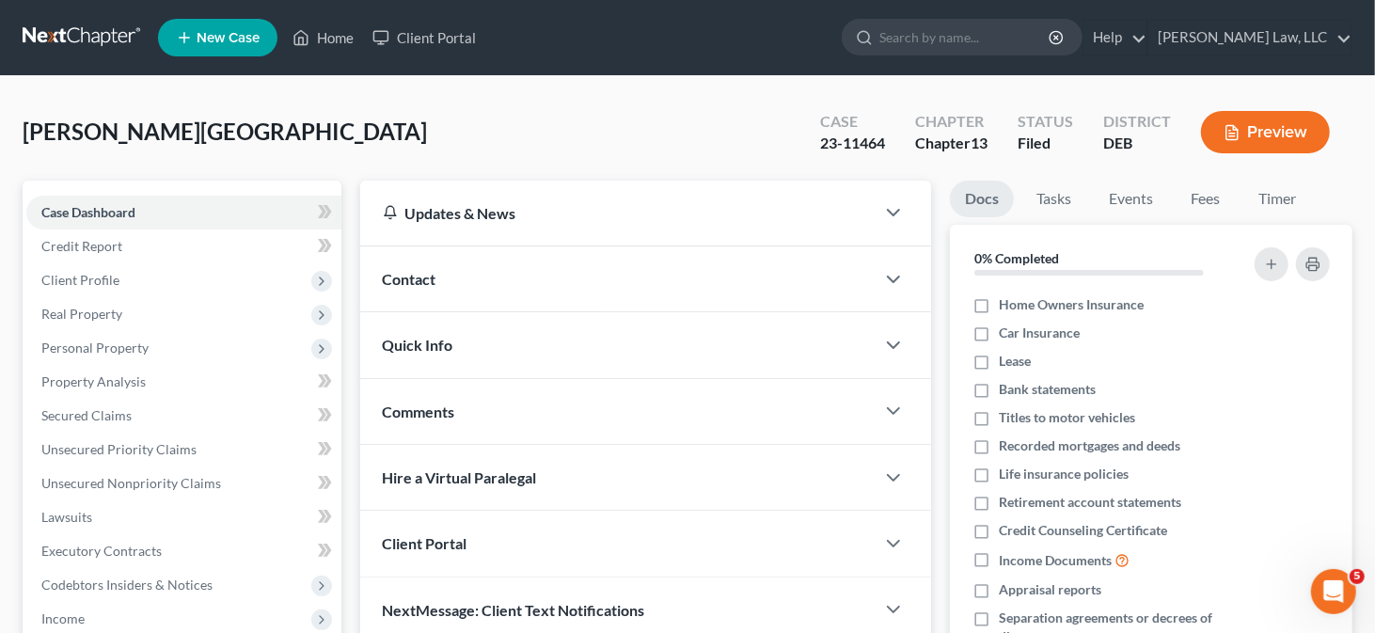
click at [1268, 118] on button "Preview" at bounding box center [1265, 132] width 129 height 42
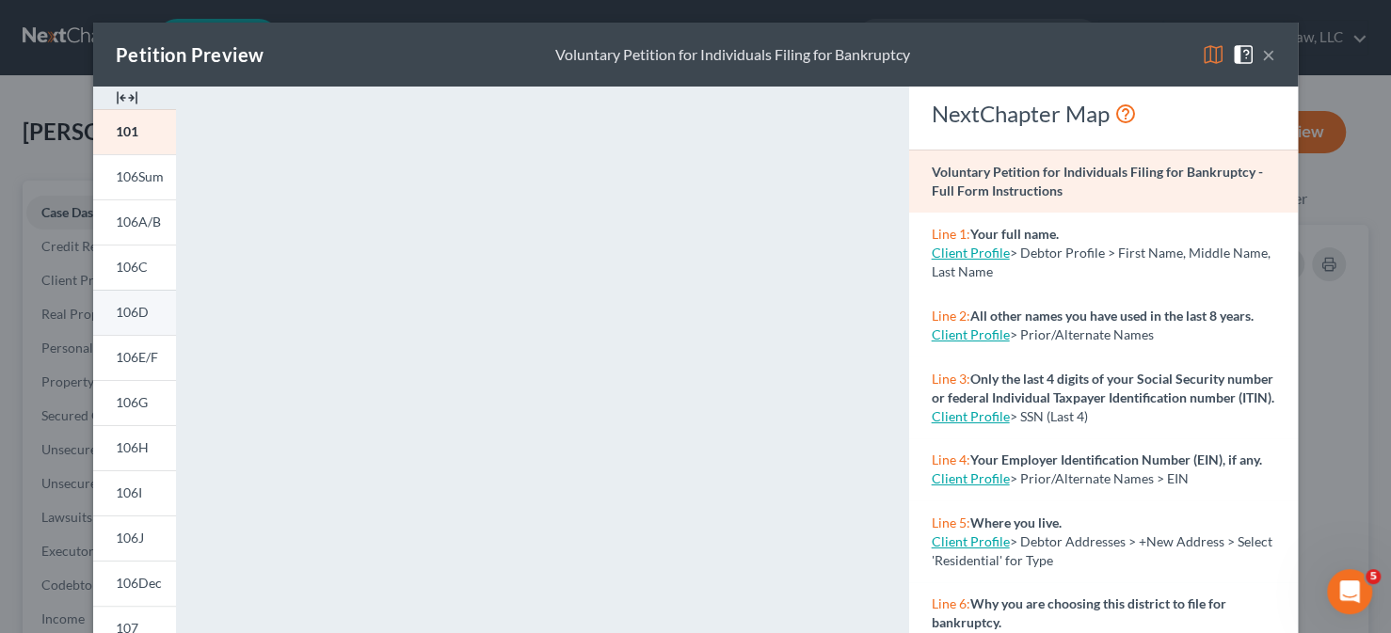
click at [127, 307] on span "106D" at bounding box center [132, 312] width 33 height 16
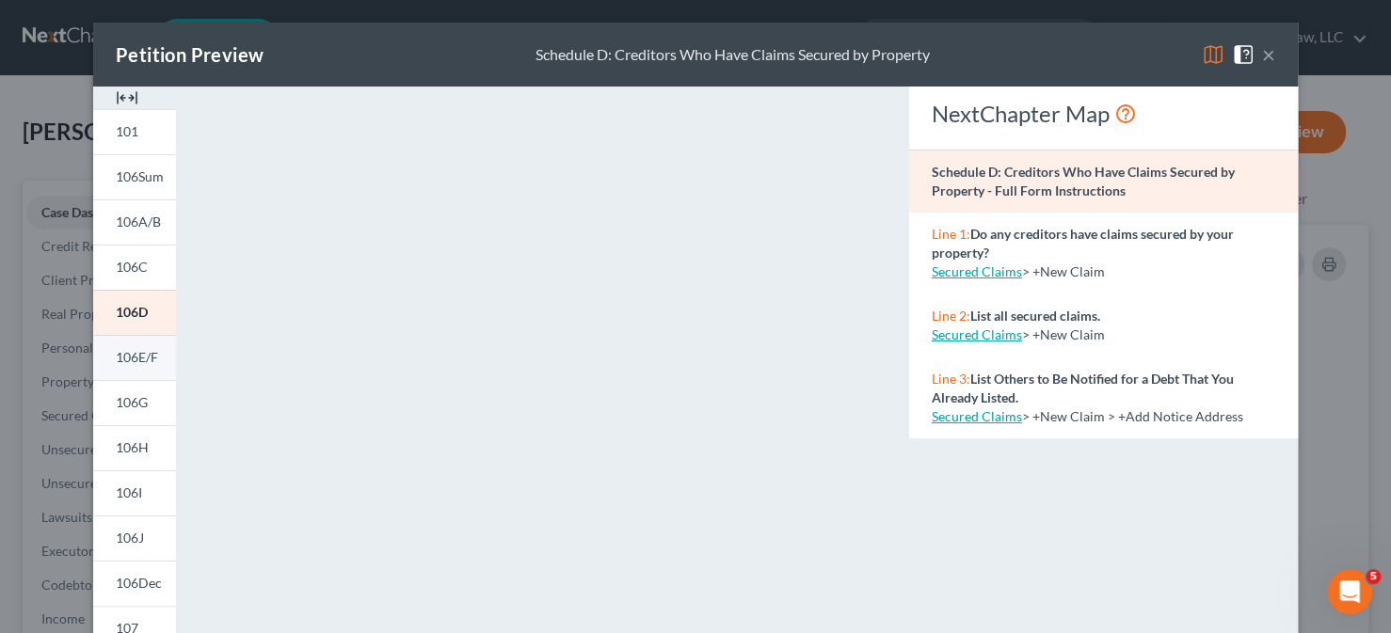
click at [123, 353] on span "106E/F" at bounding box center [137, 357] width 42 height 16
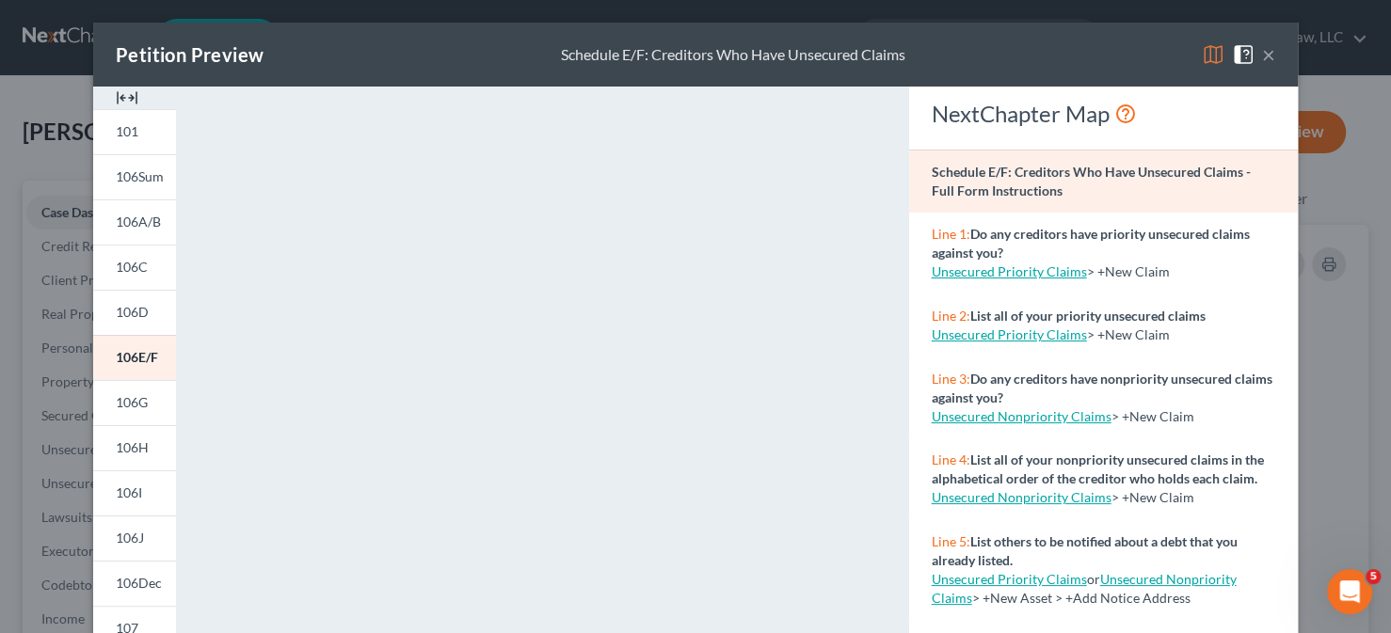
click at [1262, 47] on button "×" at bounding box center [1268, 54] width 13 height 23
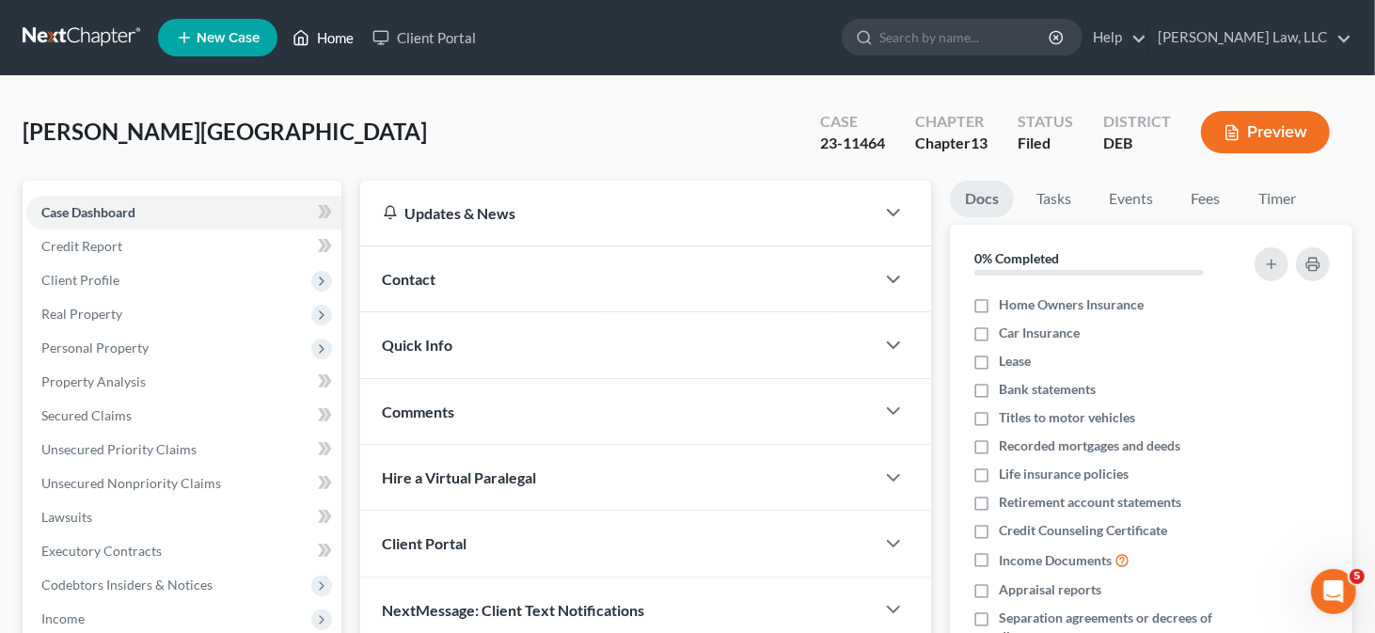
click at [311, 44] on link "Home" at bounding box center [323, 38] width 80 height 34
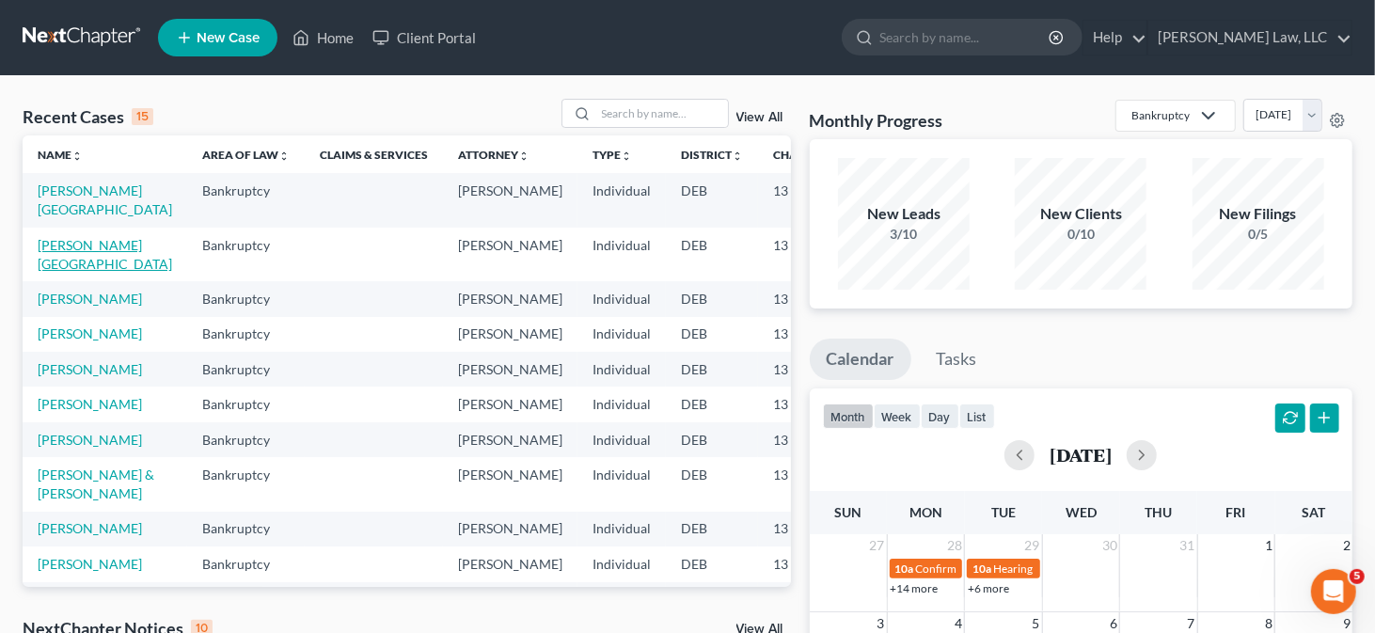
click at [63, 249] on link "[PERSON_NAME][GEOGRAPHIC_DATA]" at bounding box center [105, 254] width 135 height 35
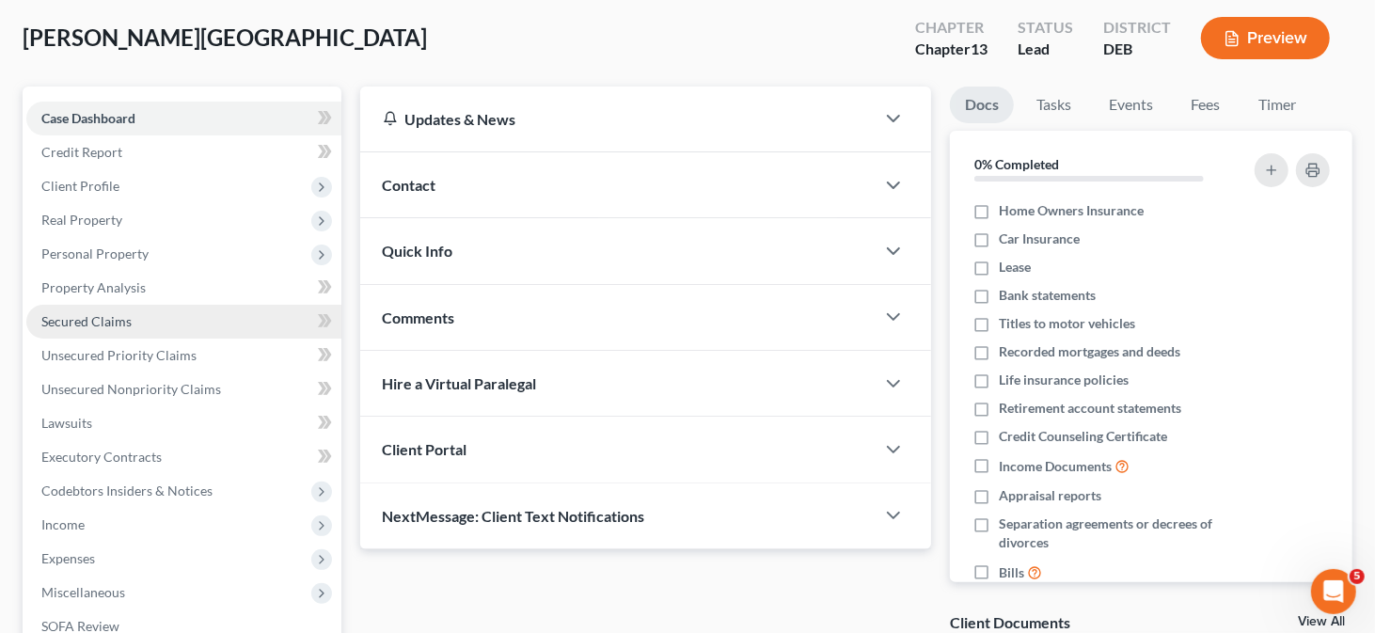
click at [90, 325] on span "Secured Claims" at bounding box center [86, 321] width 90 height 16
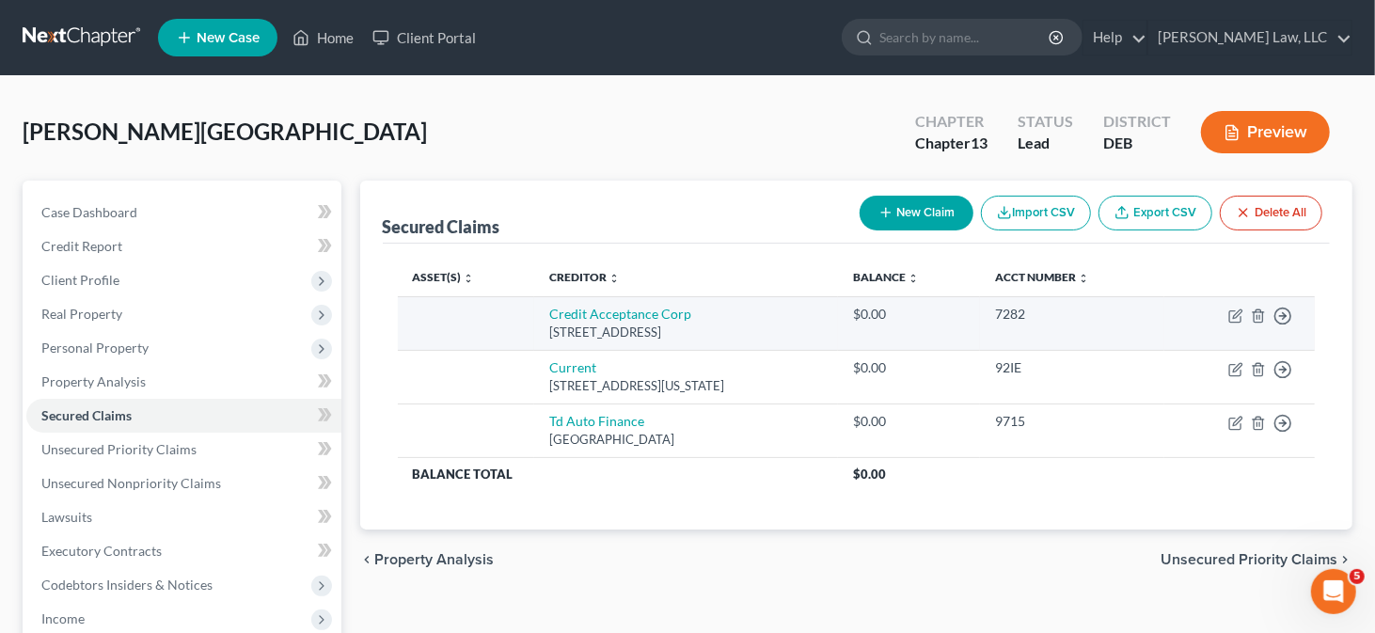
click at [1293, 312] on td "Move to E Move to F Move to G Move to Notice Only" at bounding box center [1240, 323] width 151 height 54
click at [1282, 310] on icon "button" at bounding box center [1283, 316] width 19 height 19
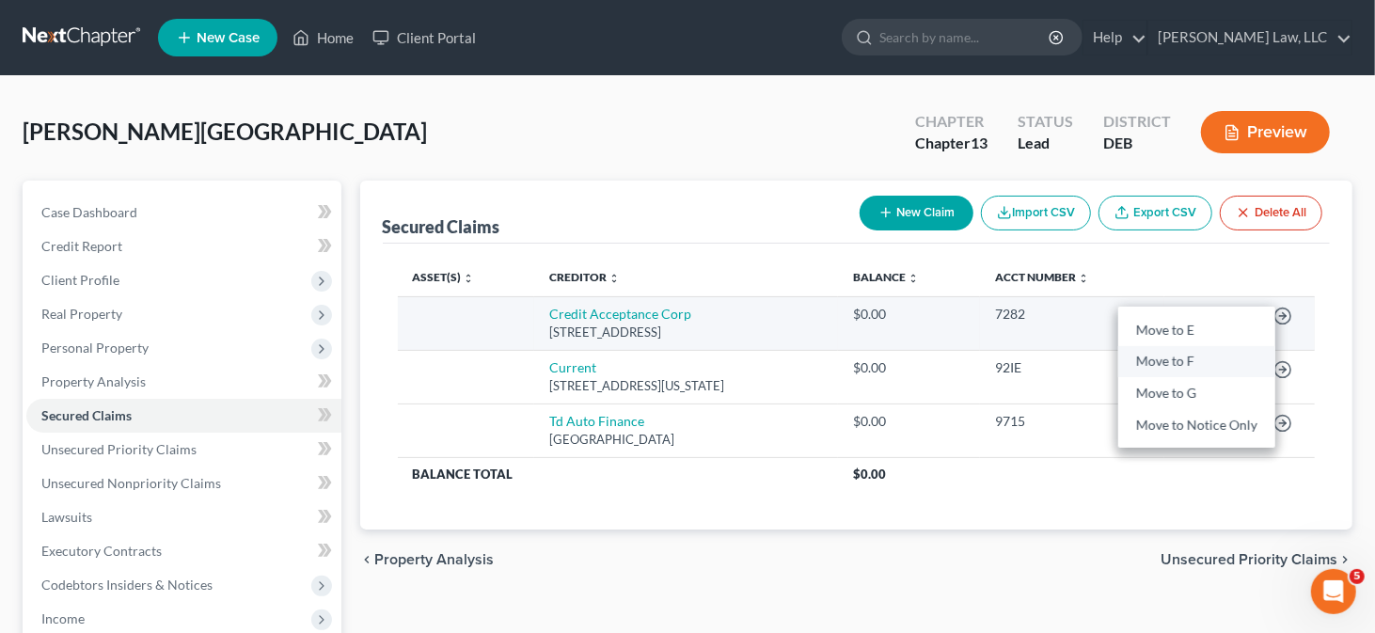
click at [1196, 364] on link "Move to F" at bounding box center [1197, 362] width 157 height 32
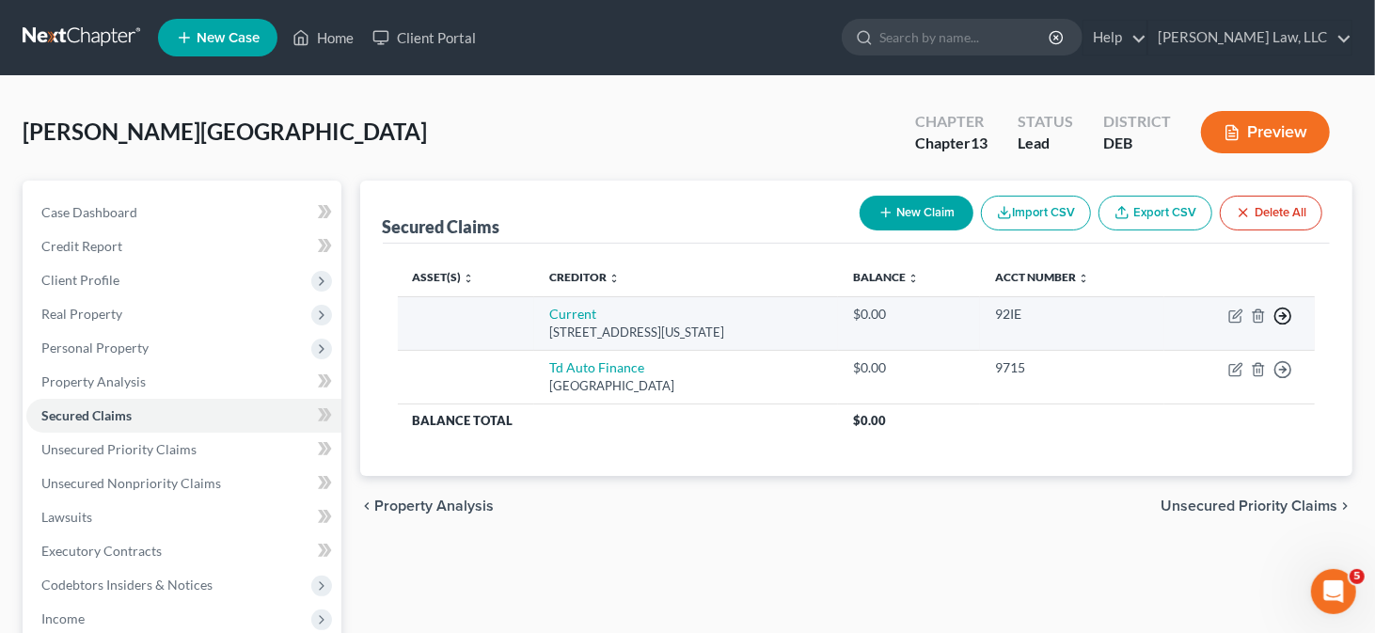
click at [1284, 310] on icon "button" at bounding box center [1283, 316] width 19 height 19
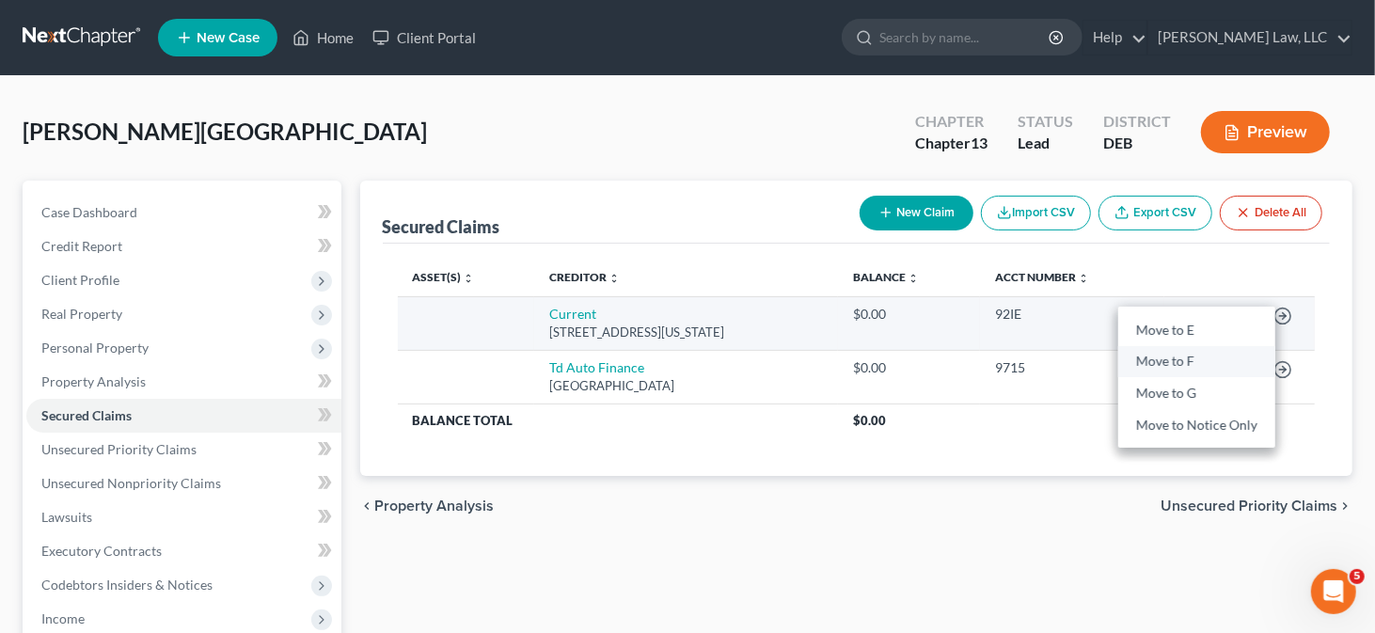
click at [1232, 353] on link "Move to F" at bounding box center [1197, 362] width 157 height 32
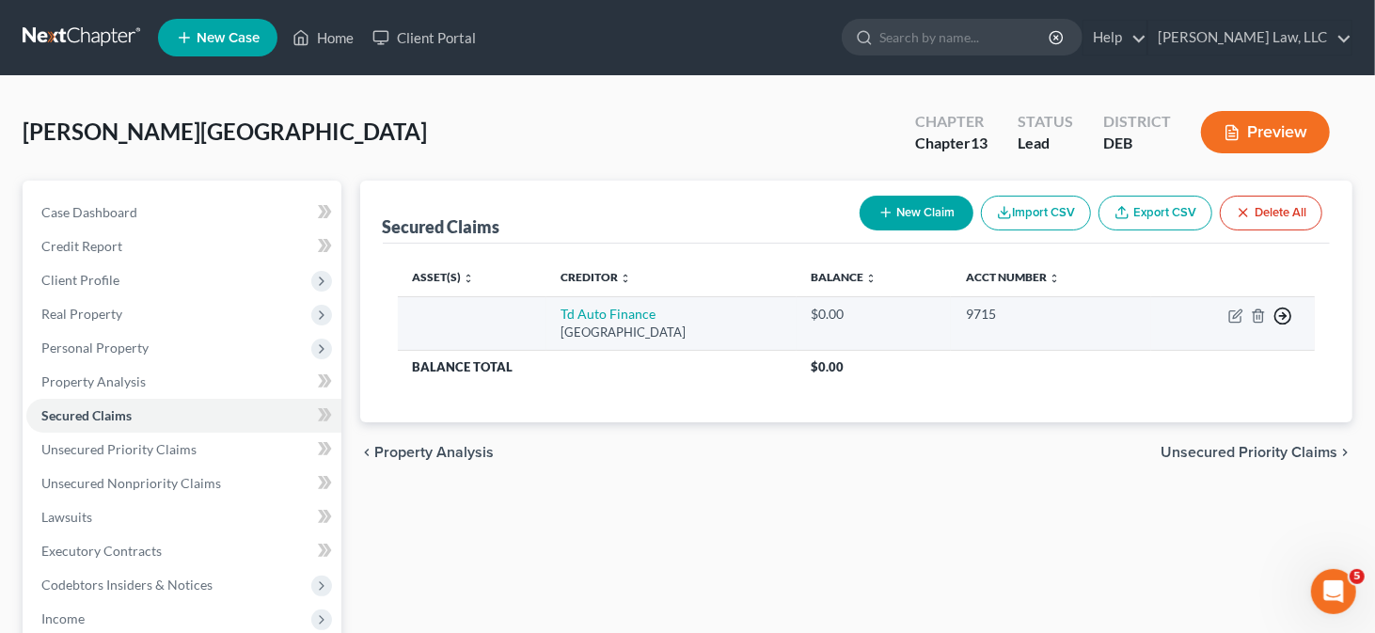
click at [1290, 315] on icon "button" at bounding box center [1283, 316] width 19 height 19
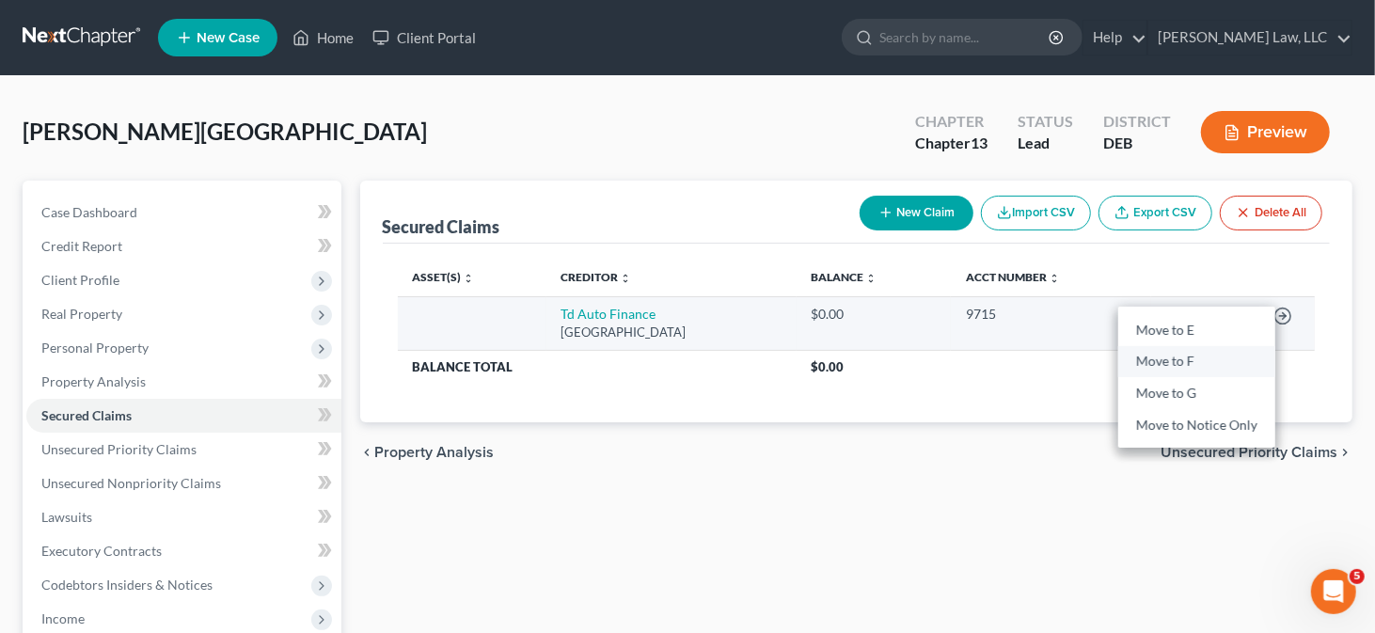
click at [1213, 365] on link "Move to F" at bounding box center [1197, 362] width 157 height 32
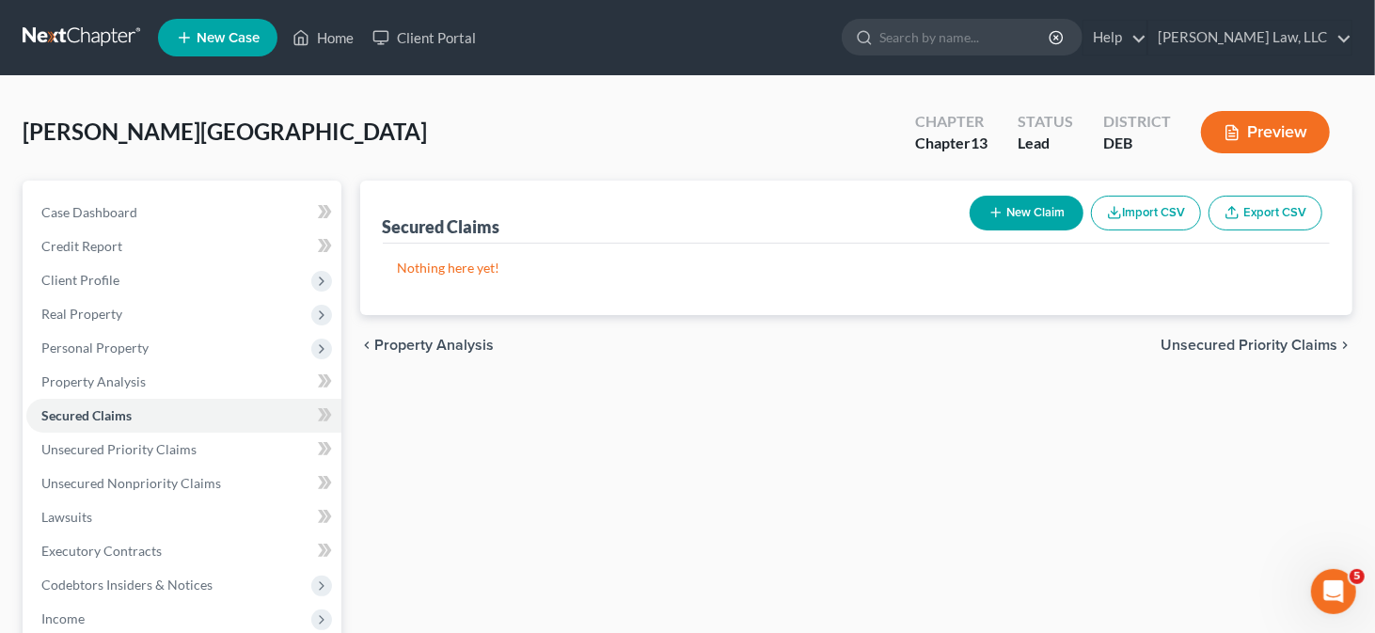
click at [1036, 199] on button "New Claim" at bounding box center [1027, 213] width 114 height 35
select select "0"
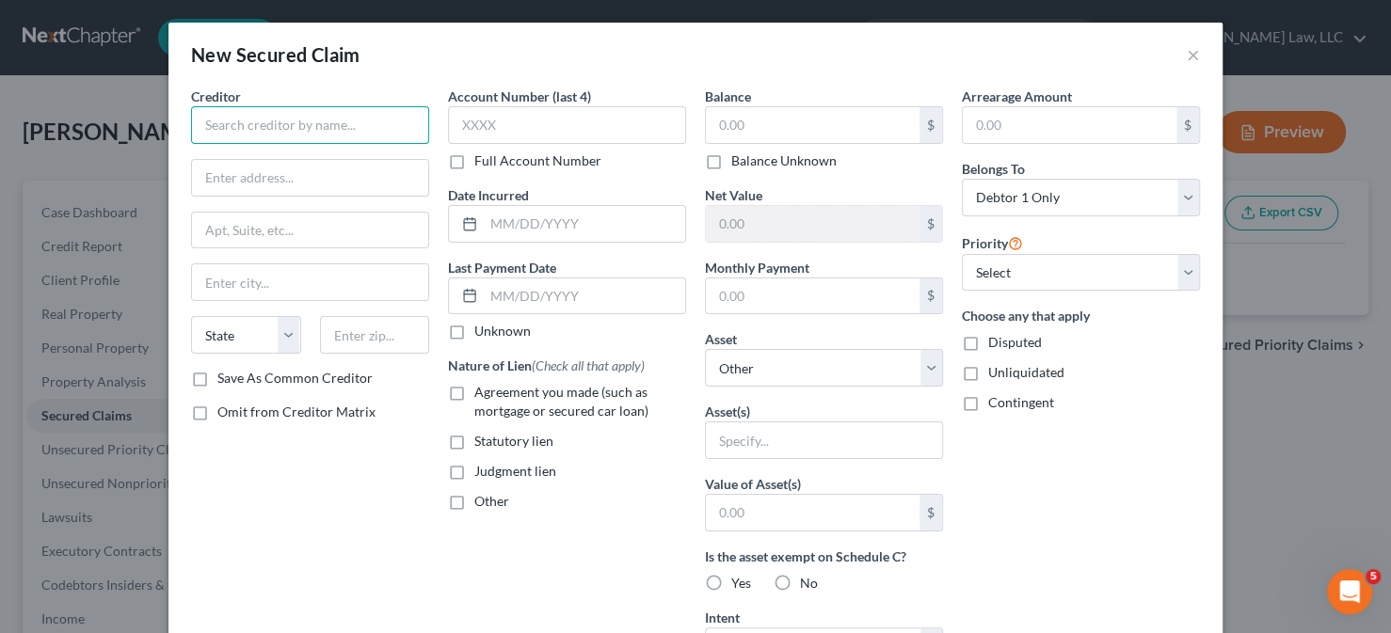
click at [357, 136] on input "text" at bounding box center [310, 125] width 238 height 38
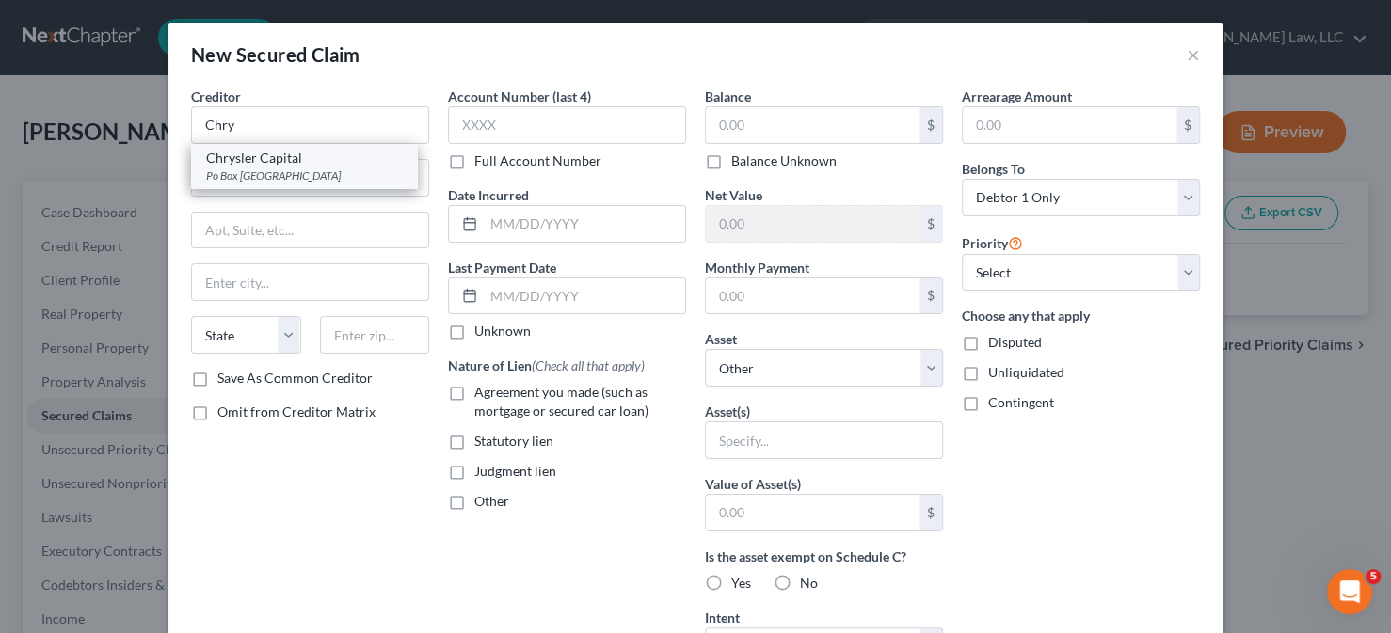
click at [328, 155] on div "Chrysler Capital" at bounding box center [304, 158] width 196 height 19
type input "Chrysler Capital"
type input "Po Box 961275"
type input "[GEOGRAPHIC_DATA]"
select select "45"
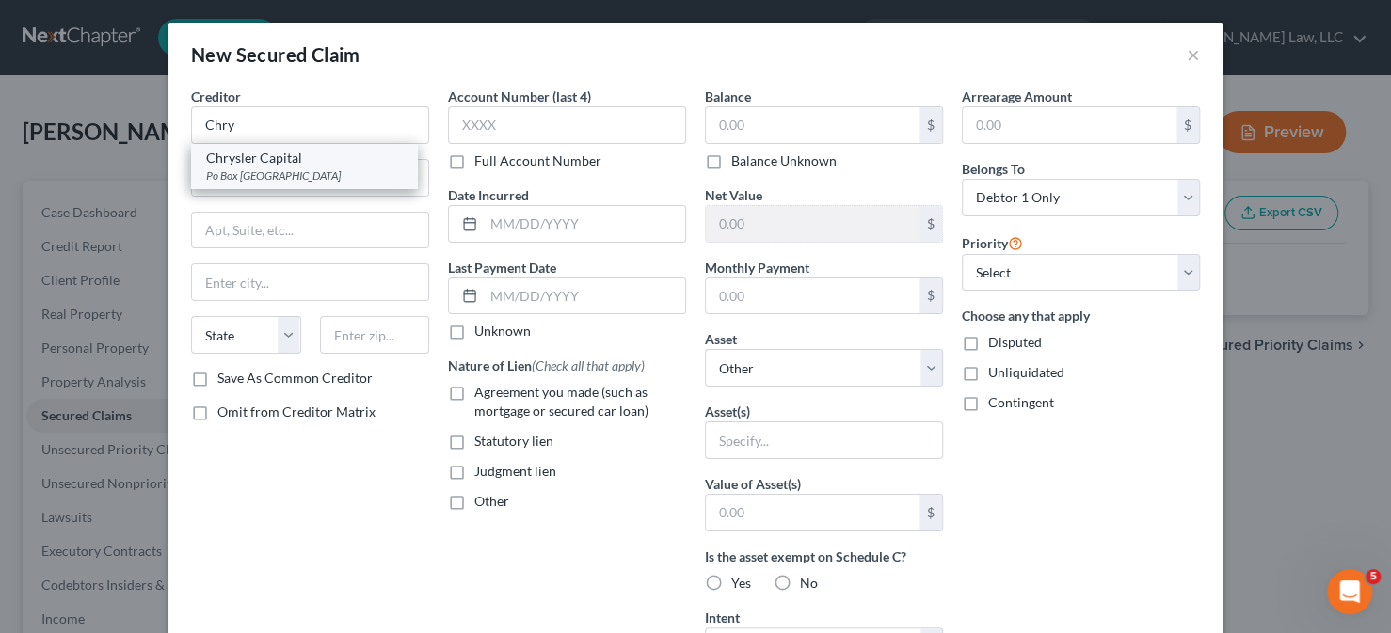
type input "76161"
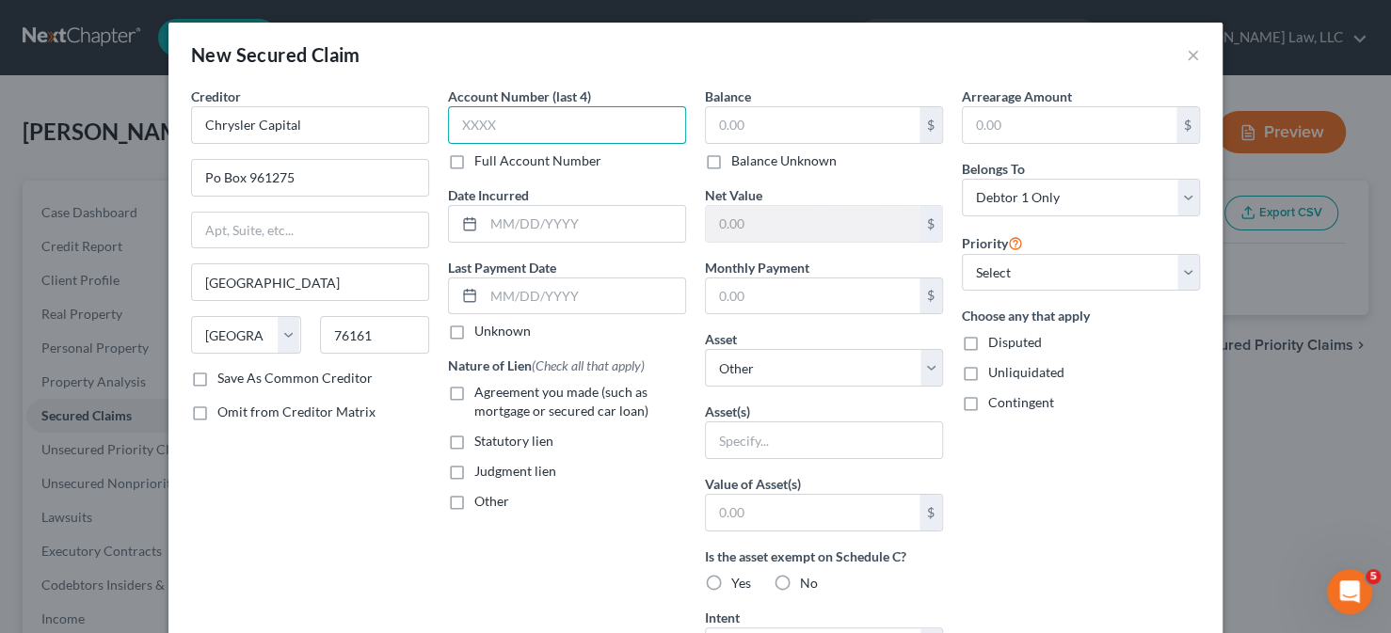
click at [451, 124] on input "text" at bounding box center [567, 125] width 238 height 38
type input "1000"
click at [724, 124] on input "text" at bounding box center [813, 125] width 214 height 36
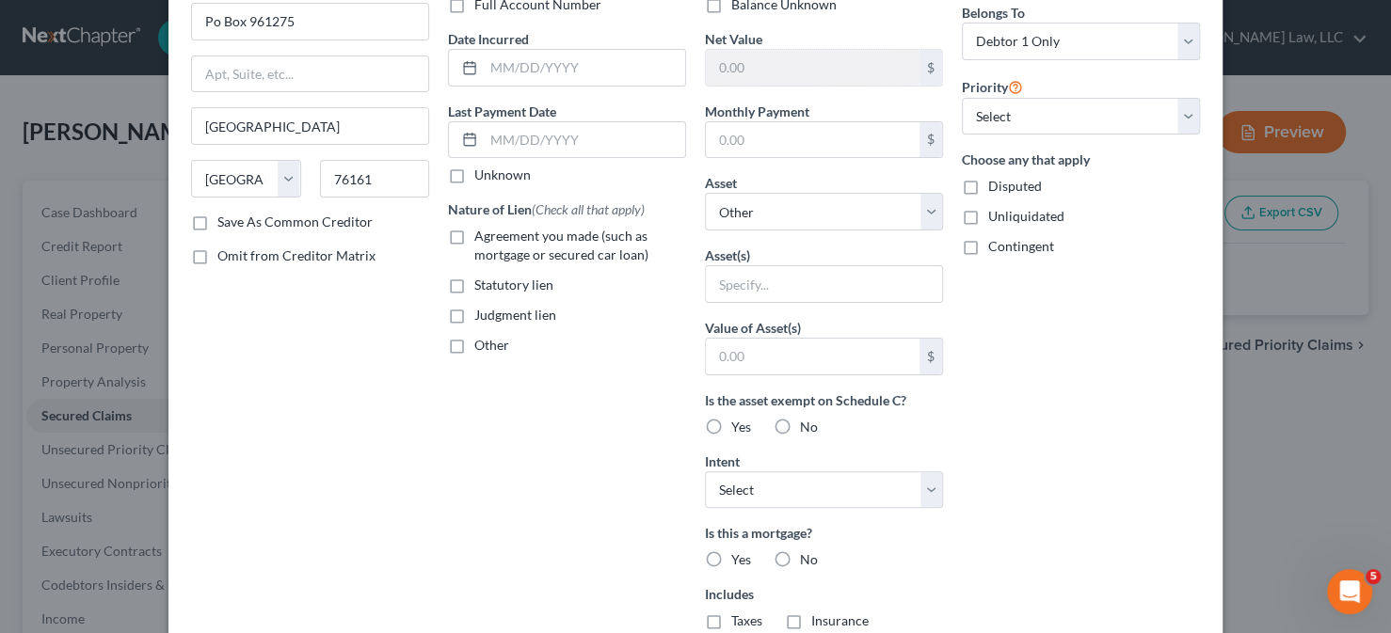
scroll to position [188, 0]
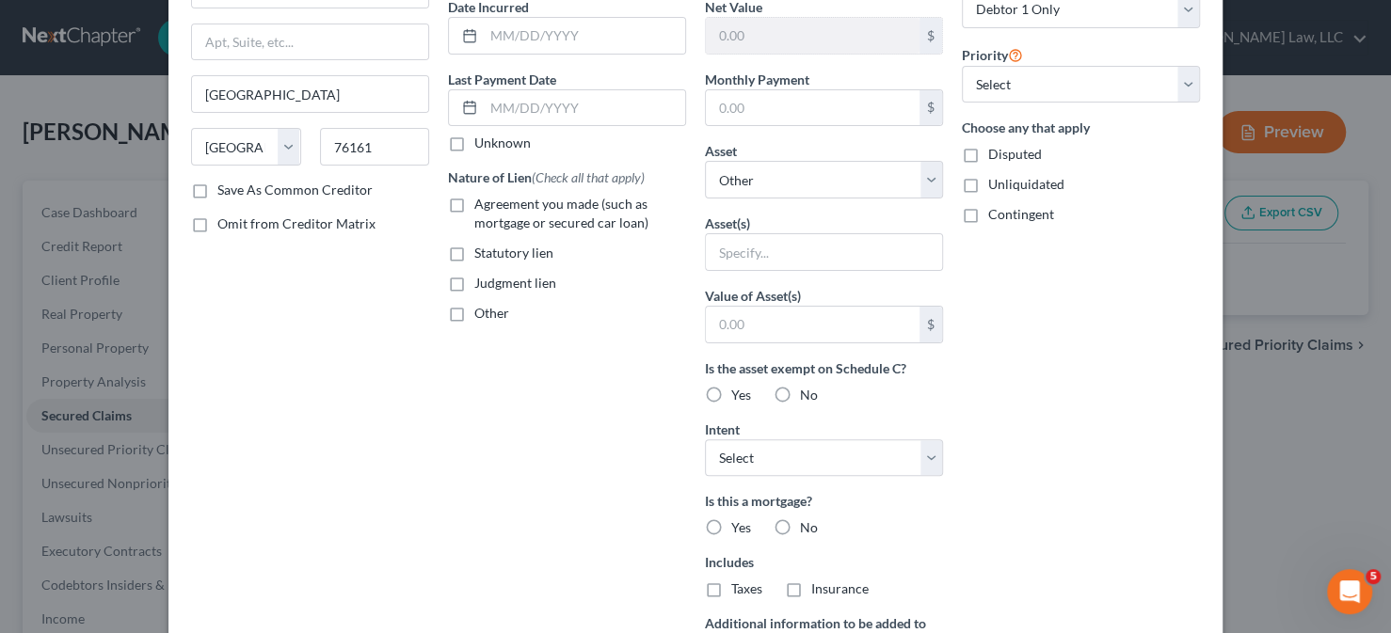
type input "22,101"
click at [512, 214] on span "Agreement you made (such as mortgage or secured car loan)" at bounding box center [561, 213] width 174 height 35
click at [494, 207] on input "Agreement you made (such as mortgage or secured car loan)" at bounding box center [488, 201] width 12 height 12
checkbox input "true"
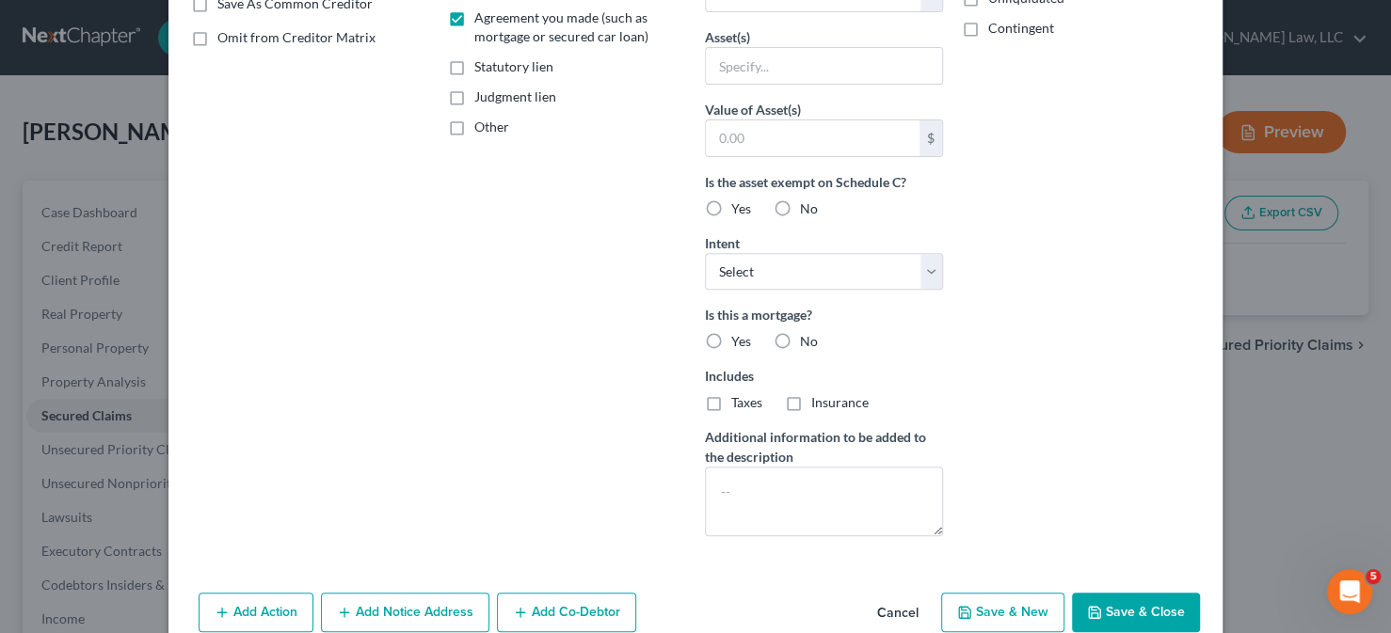
scroll to position [376, 0]
click at [1162, 610] on button "Save & Close" at bounding box center [1136, 611] width 128 height 40
select select
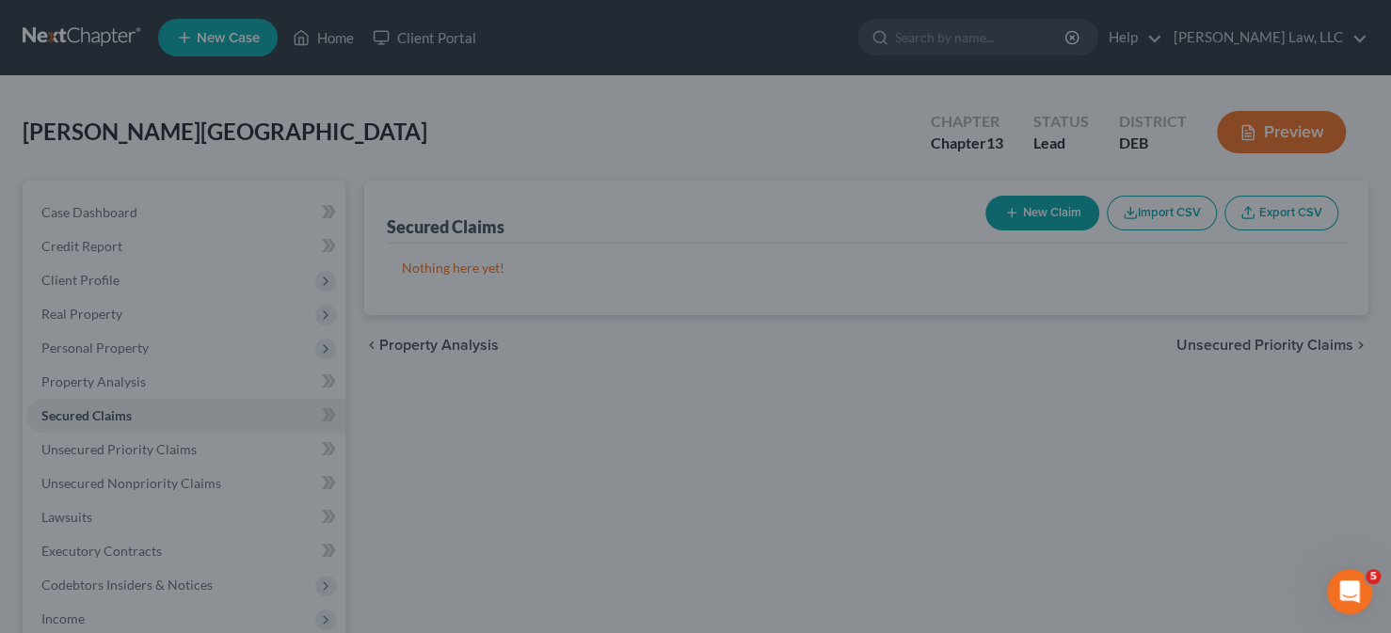
scroll to position [202, 0]
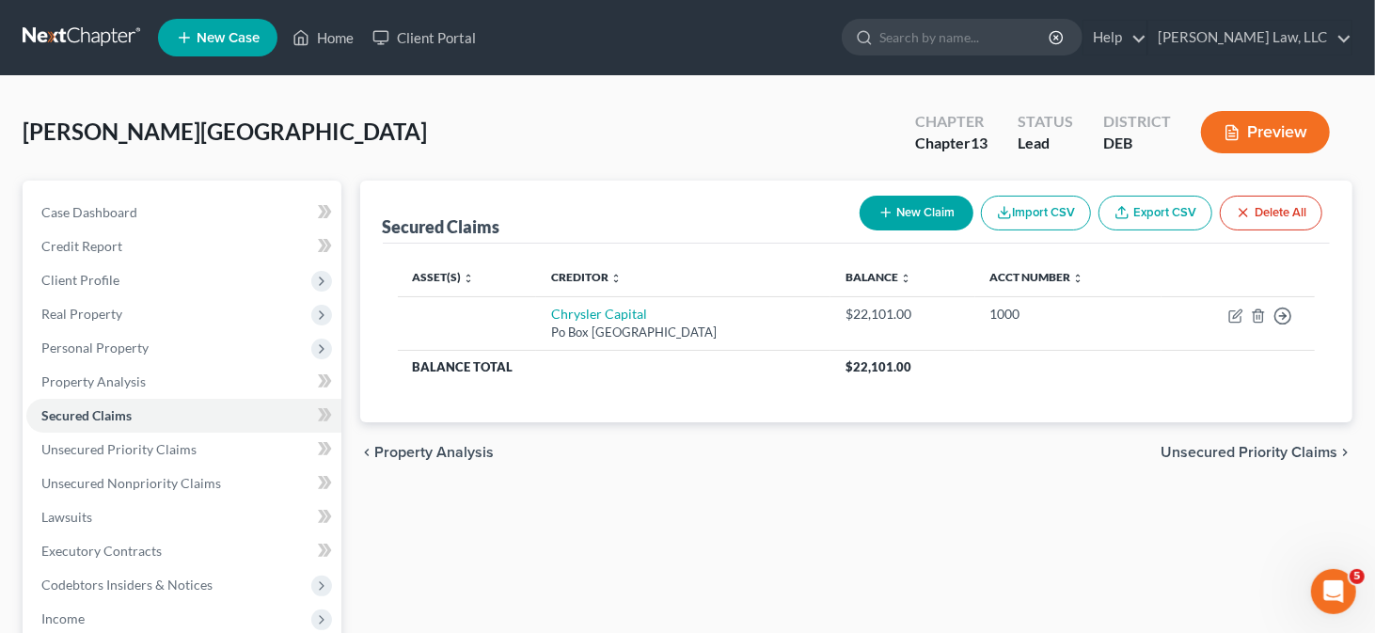
click at [885, 208] on icon "button" at bounding box center [886, 212] width 15 height 15
select select "0"
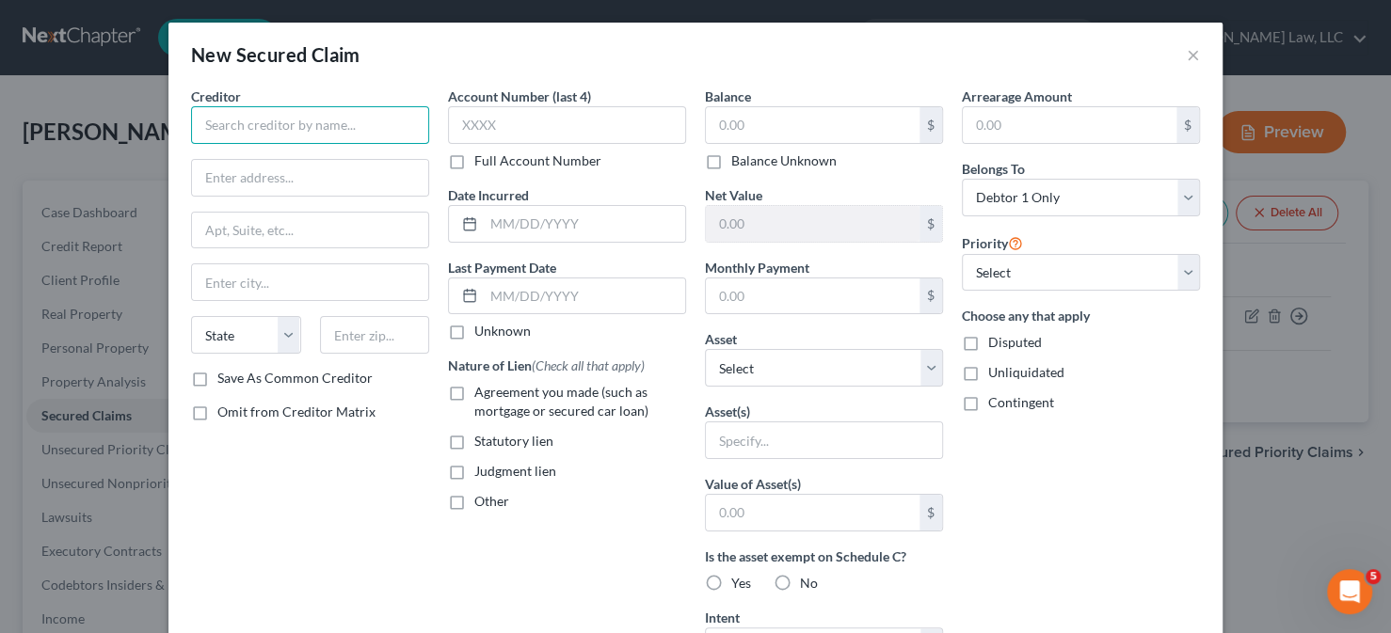
click at [322, 106] on input "text" at bounding box center [310, 125] width 238 height 38
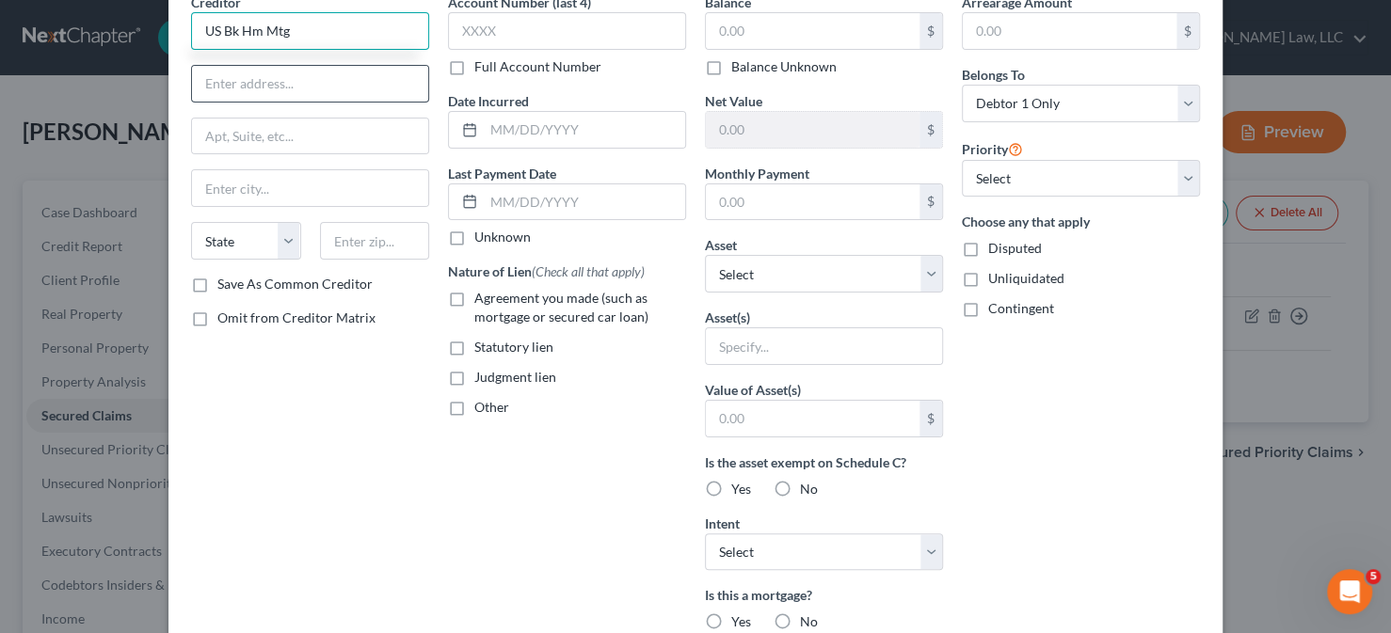
type input "US Bk Hm Mtg"
click at [276, 84] on input "text" at bounding box center [310, 84] width 236 height 36
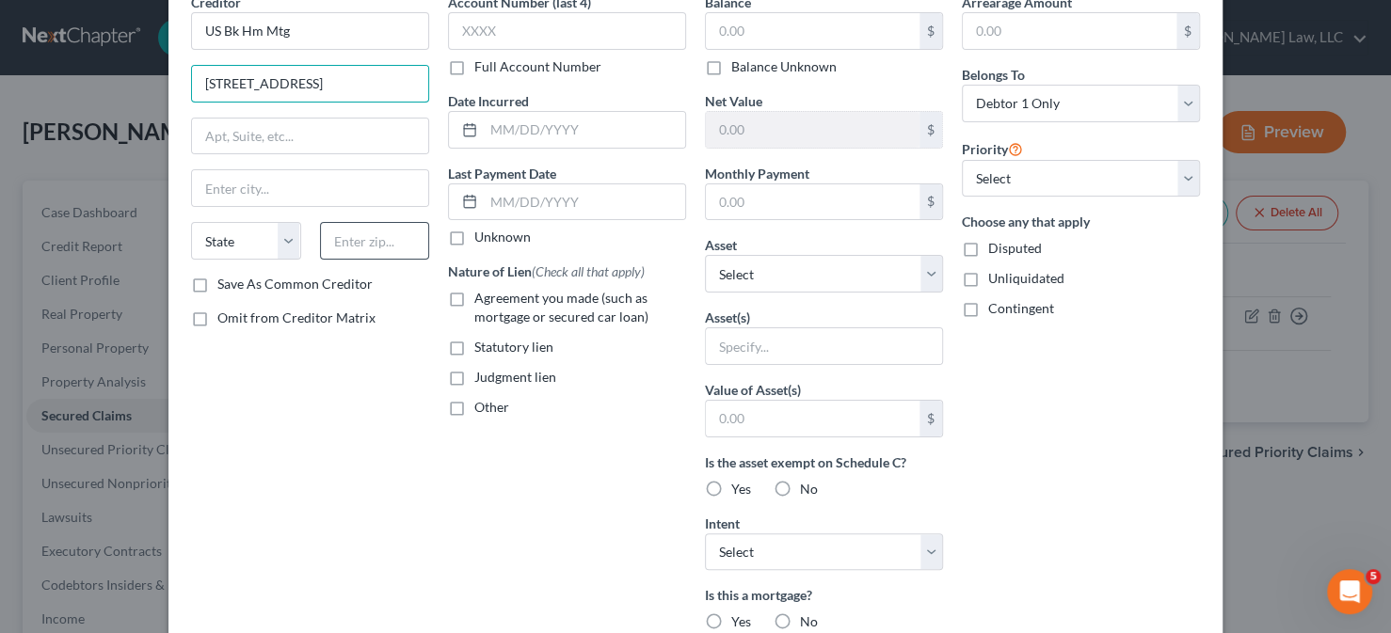
type input "[STREET_ADDRESS]"
click at [376, 244] on input "text" at bounding box center [375, 241] width 110 height 38
type input "42304"
click at [247, 280] on label "Save As Common Creditor" at bounding box center [294, 284] width 155 height 19
click at [237, 280] on input "Save As Common Creditor" at bounding box center [231, 281] width 12 height 12
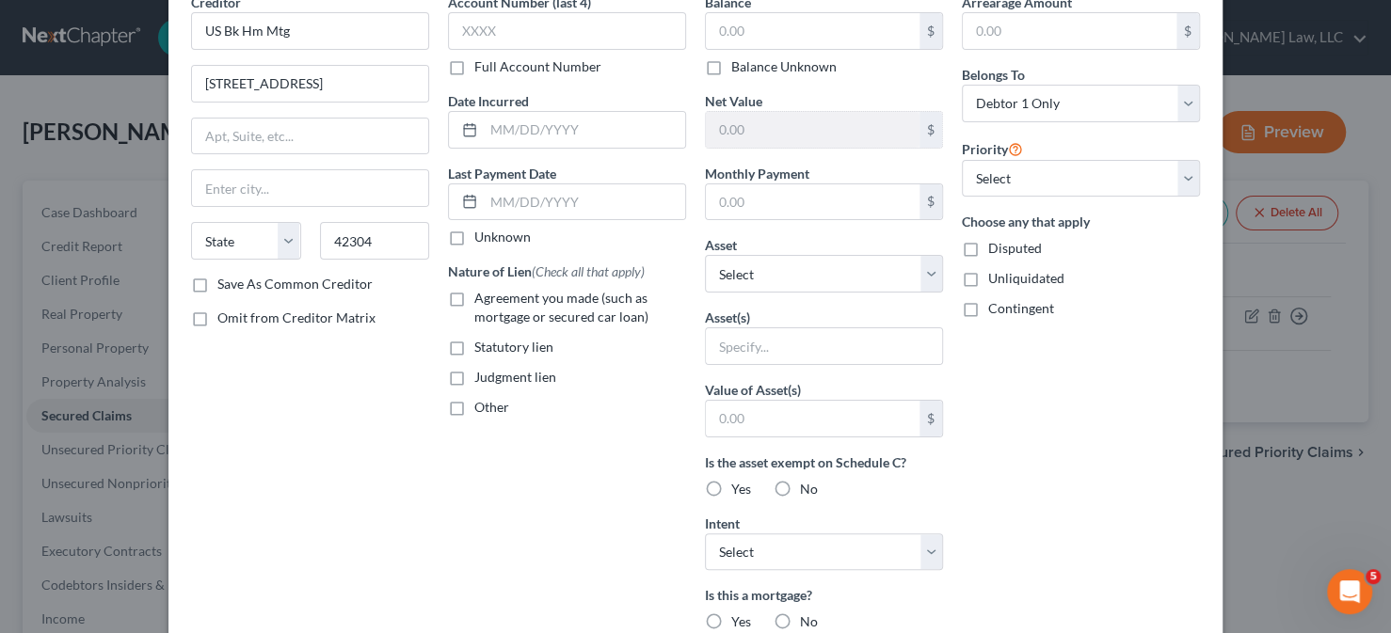
checkbox input "true"
type input "[GEOGRAPHIC_DATA]"
select select "18"
click at [509, 36] on input "text" at bounding box center [567, 31] width 238 height 38
click at [814, 29] on input "text" at bounding box center [813, 31] width 214 height 36
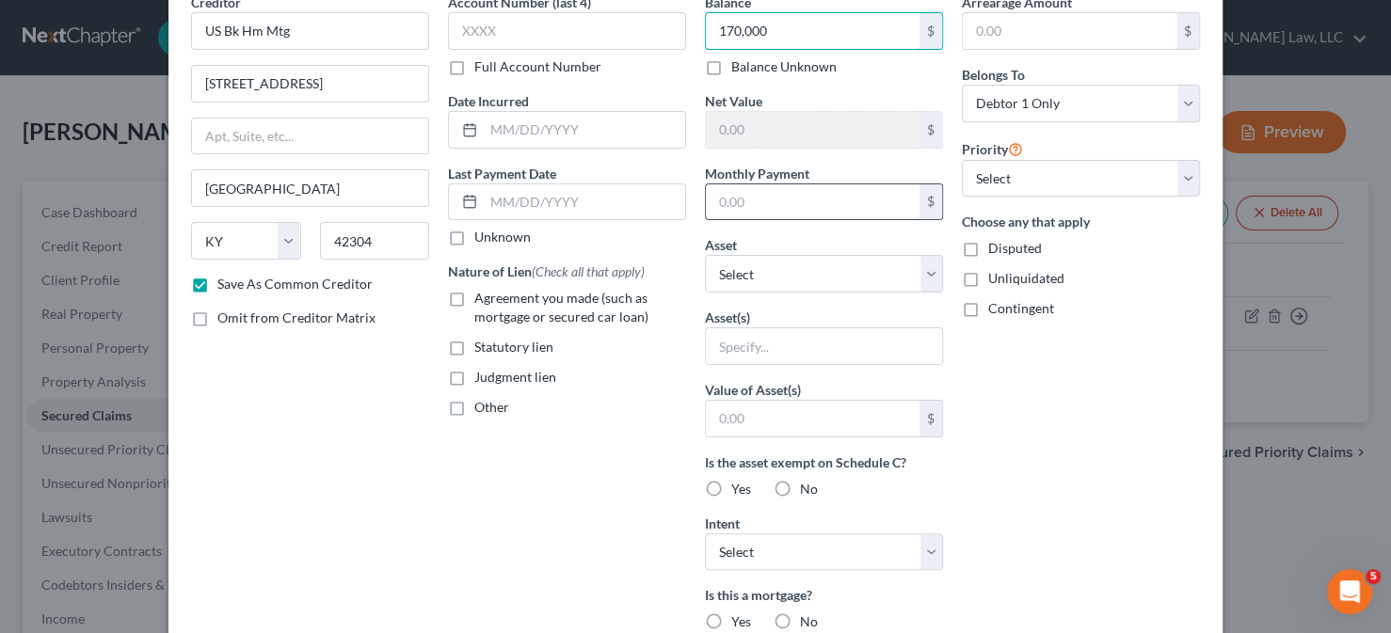
type input "170,000"
click at [828, 191] on input "text" at bounding box center [813, 202] width 214 height 36
click at [1032, 519] on div "Arrearage Amount $ Belongs To * Select Debtor 1 Only Debtor 2 Only Debtor 1 And…" at bounding box center [1080, 411] width 257 height 839
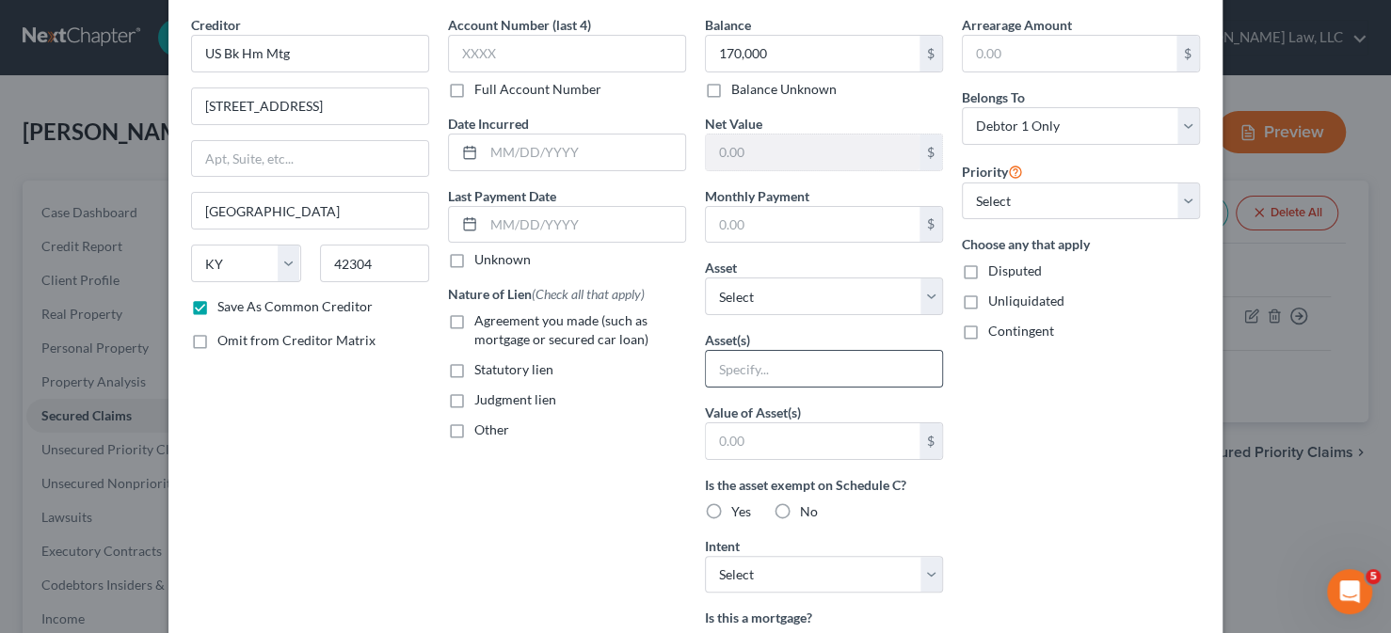
scroll to position [188, 0]
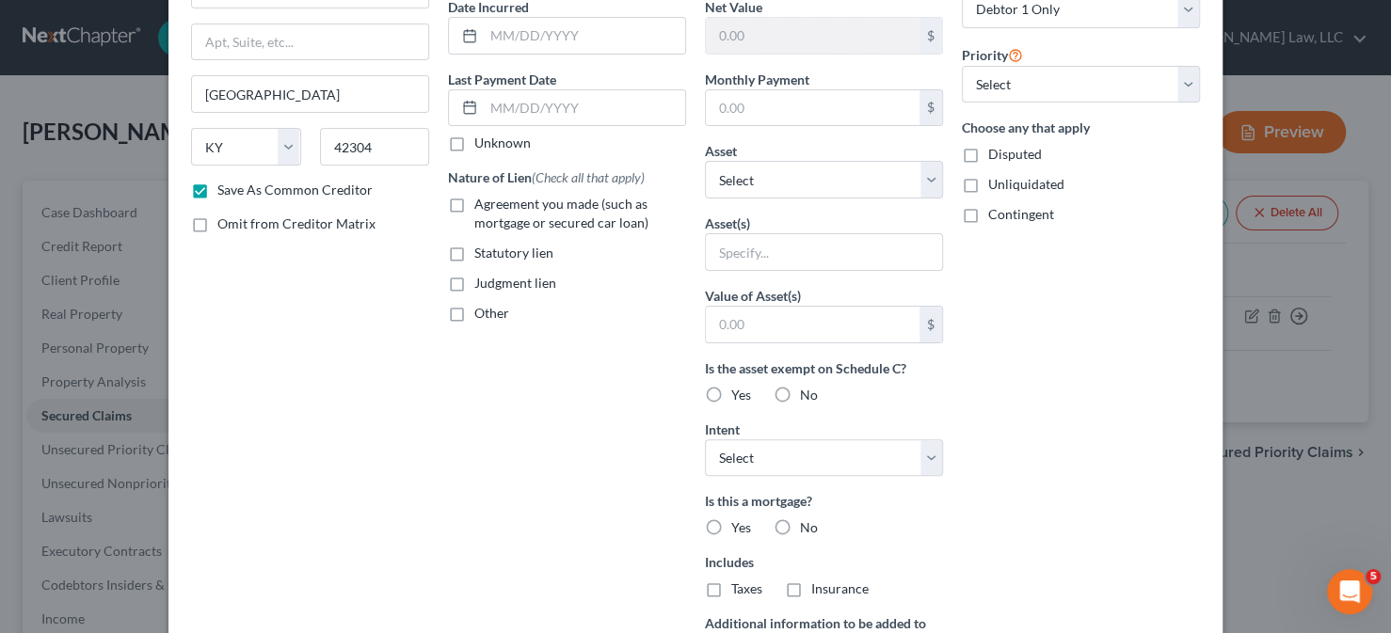
click at [474, 208] on label "Agreement you made (such as mortgage or secured car loan)" at bounding box center [580, 214] width 212 height 38
click at [482, 207] on input "Agreement you made (such as mortgage or secured car loan)" at bounding box center [488, 201] width 12 height 12
checkbox input "true"
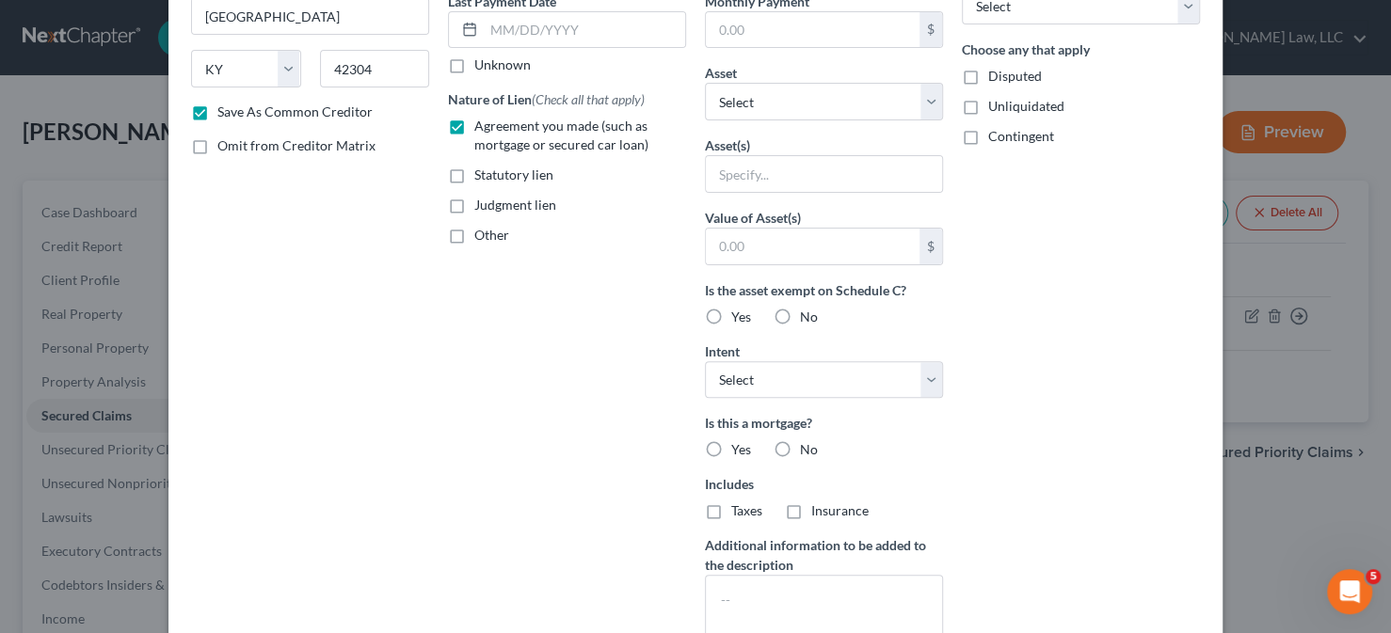
scroll to position [376, 0]
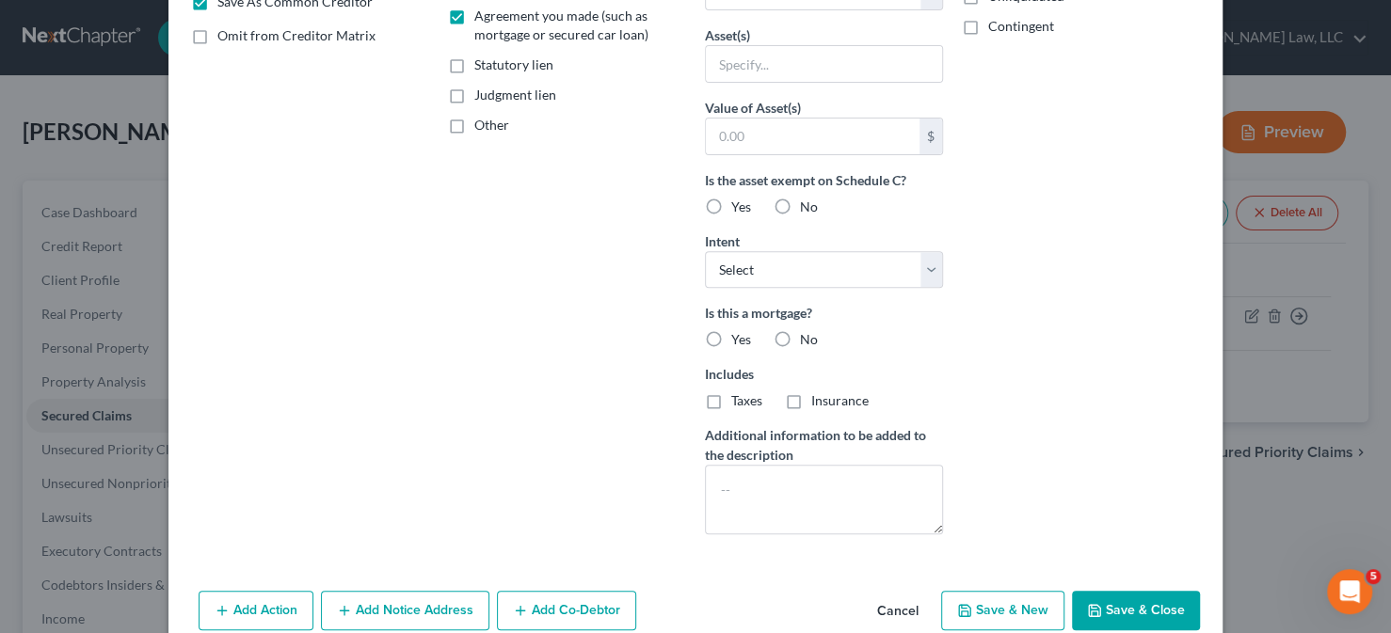
click at [1105, 614] on button "Save & Close" at bounding box center [1136, 611] width 128 height 40
checkbox input "false"
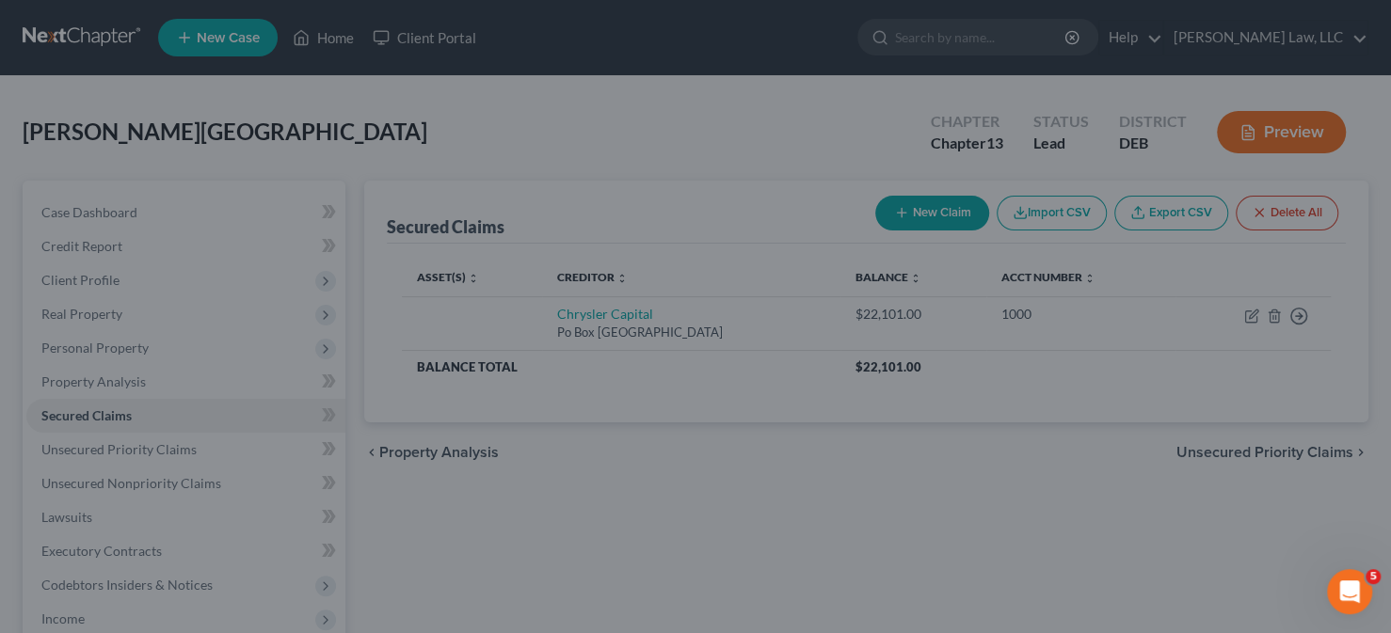
scroll to position [202, 0]
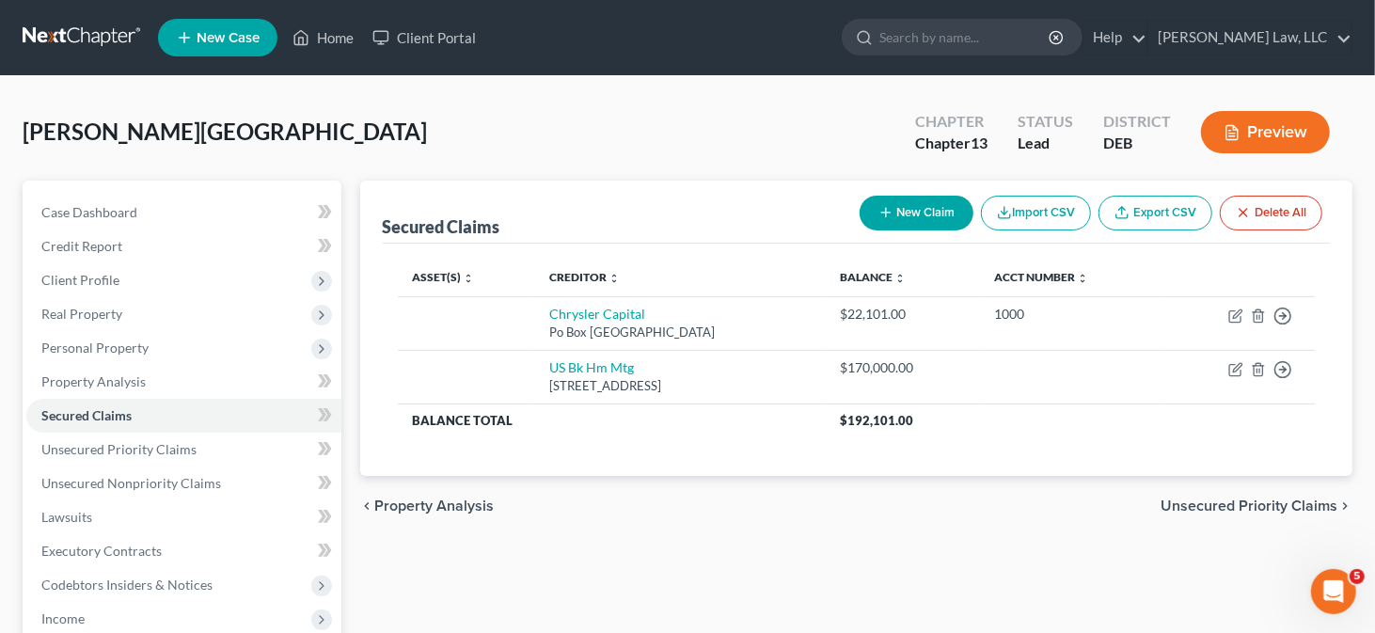
click at [903, 202] on button "New Claim" at bounding box center [917, 213] width 114 height 35
select select "0"
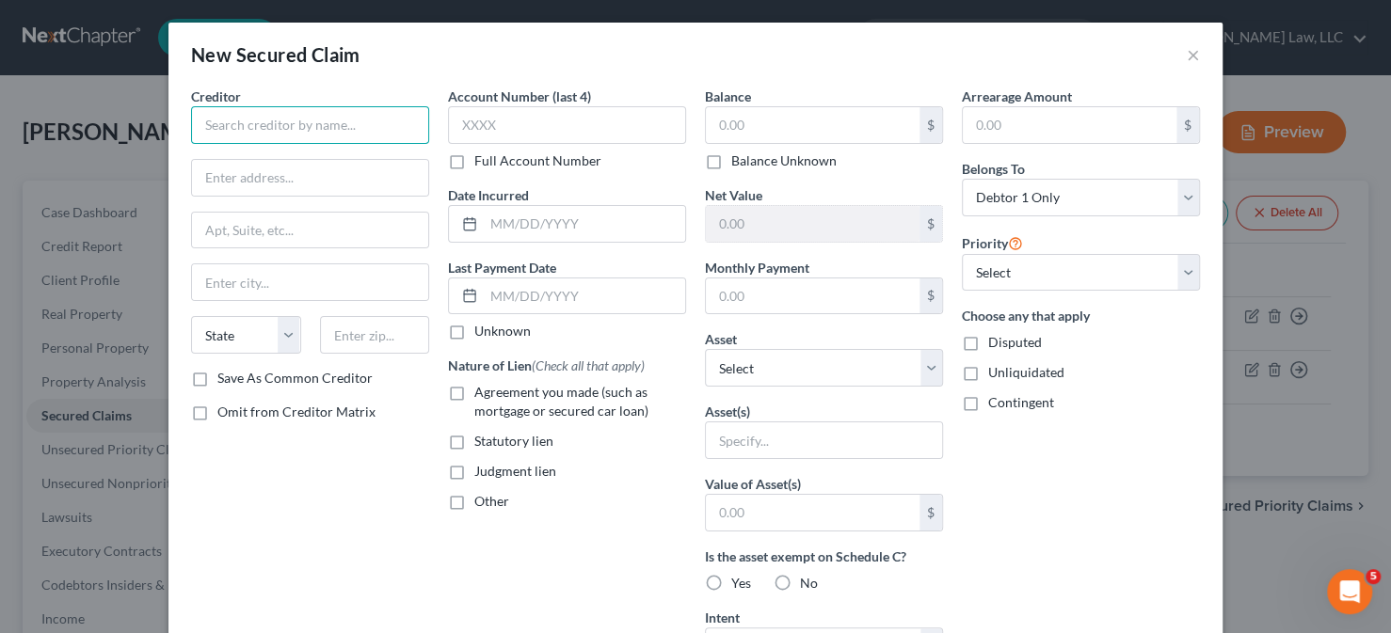
click at [342, 127] on input "text" at bounding box center [310, 125] width 238 height 38
type input "[GEOGRAPHIC_DATA] Condominium Assoc"
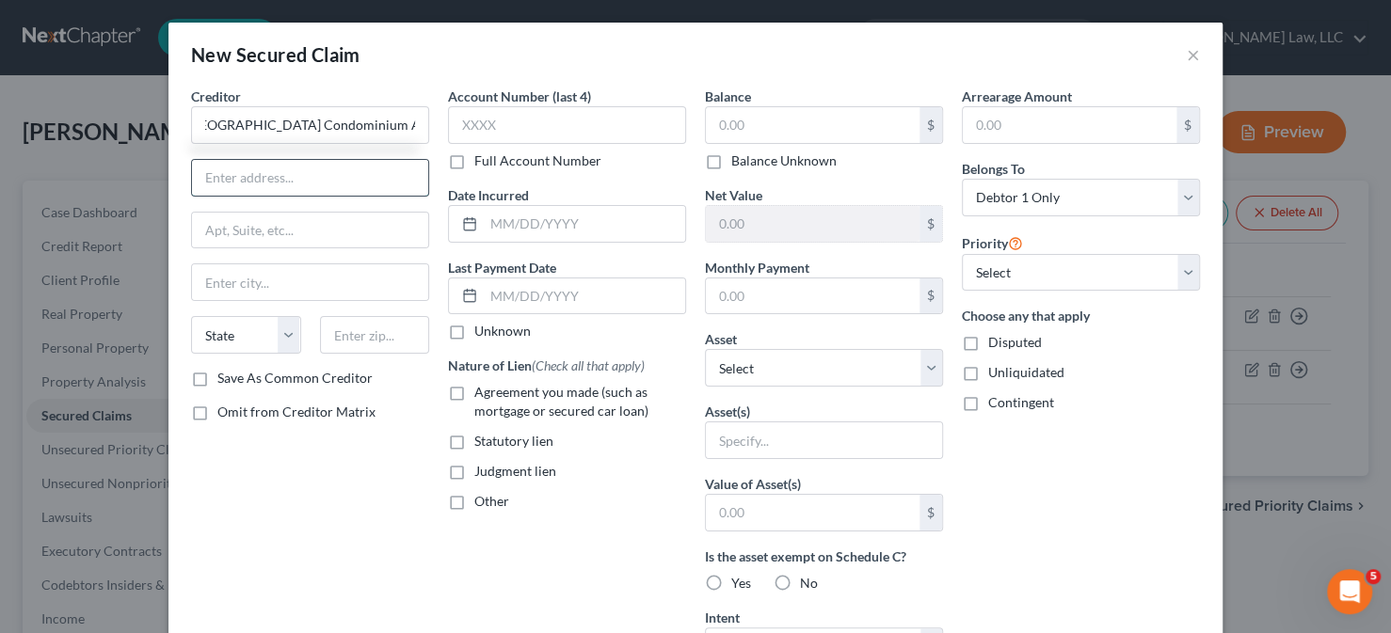
click at [243, 182] on input "text" at bounding box center [310, 178] width 236 height 36
type input "c/o [PERSON_NAME], Esq."
click at [262, 220] on input "text" at bounding box center [310, 231] width 236 height 36
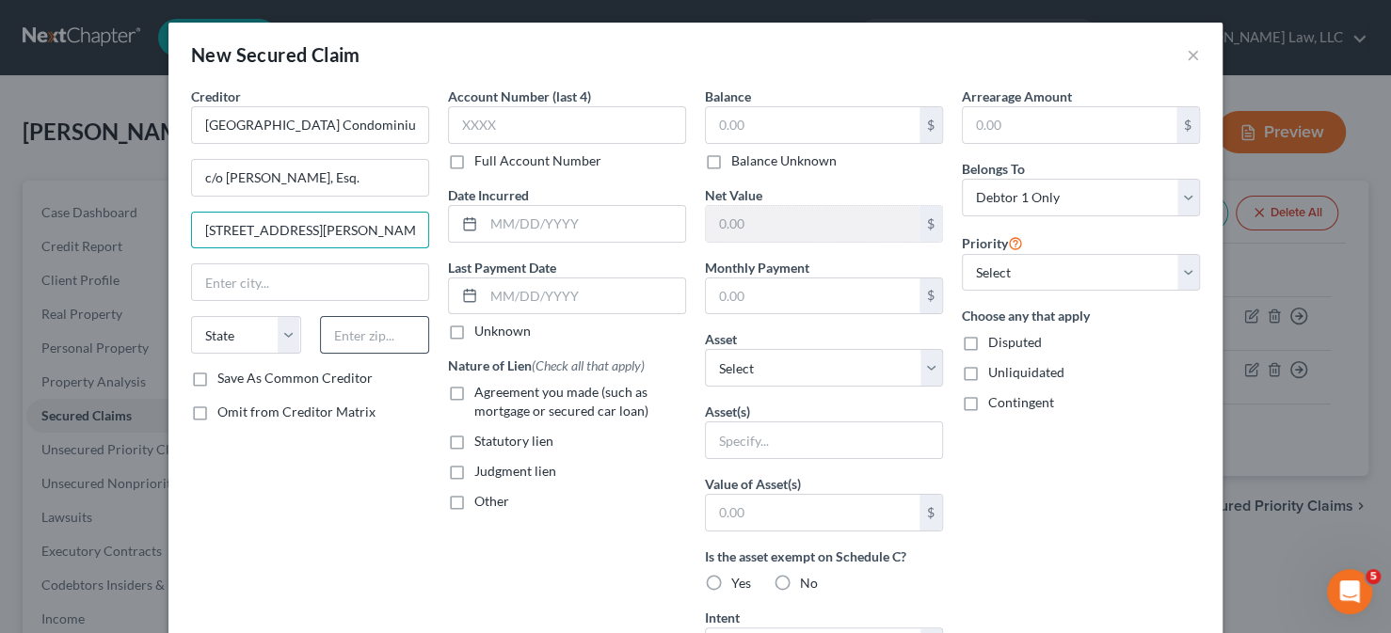
type input "[STREET_ADDRESS][PERSON_NAME]"
click at [361, 323] on input "text" at bounding box center [375, 335] width 110 height 38
type input "19801"
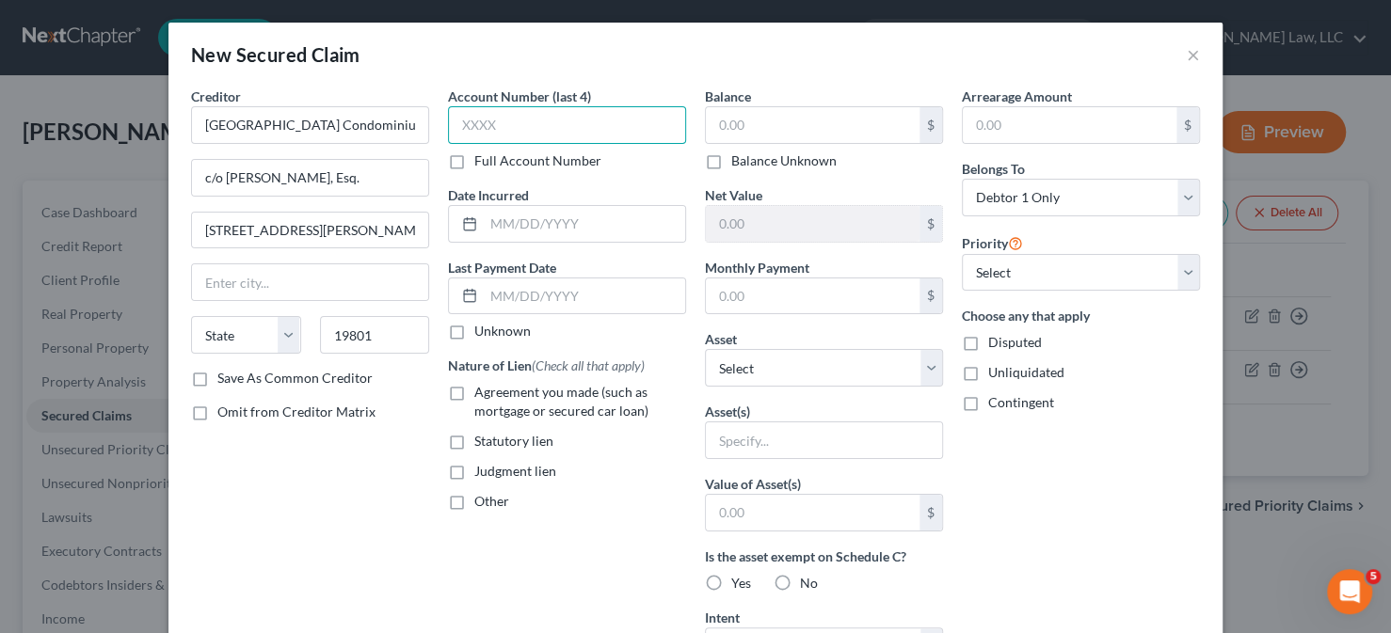
click at [499, 117] on input "text" at bounding box center [567, 125] width 238 height 38
type input "Wilmington"
select select "7"
click at [827, 123] on input "text" at bounding box center [813, 125] width 214 height 36
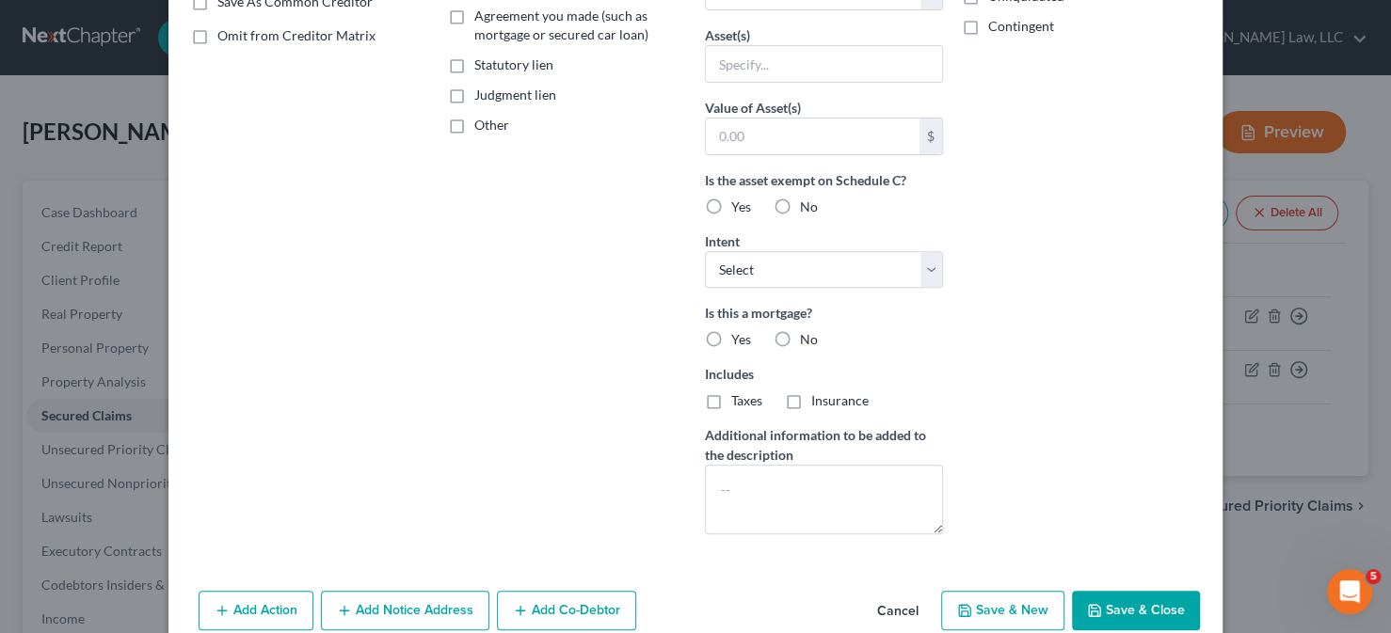
scroll to position [282, 0]
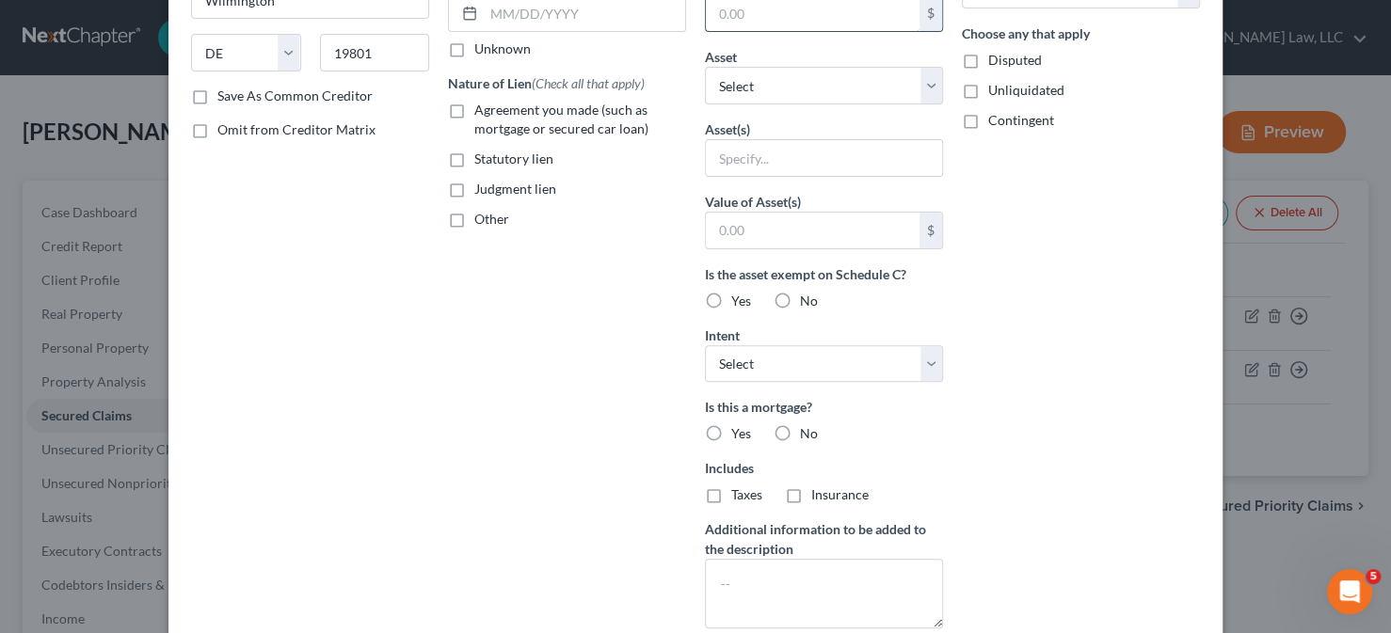
type input "8,000"
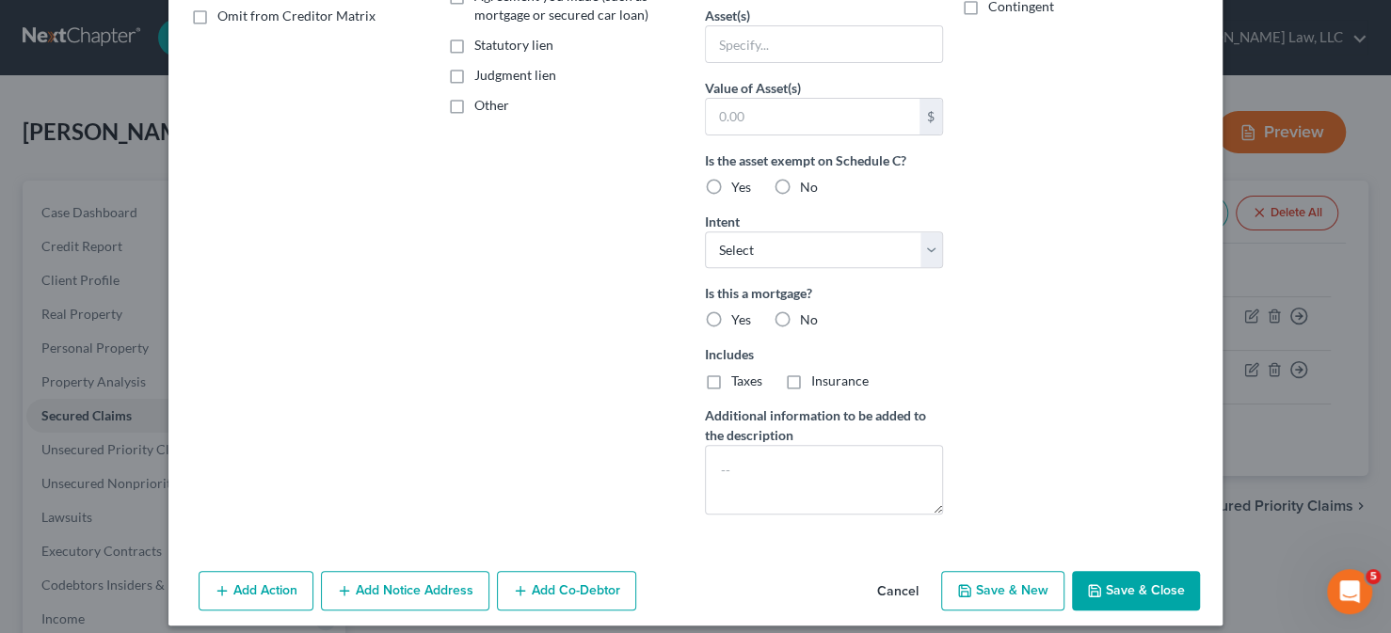
scroll to position [407, 0]
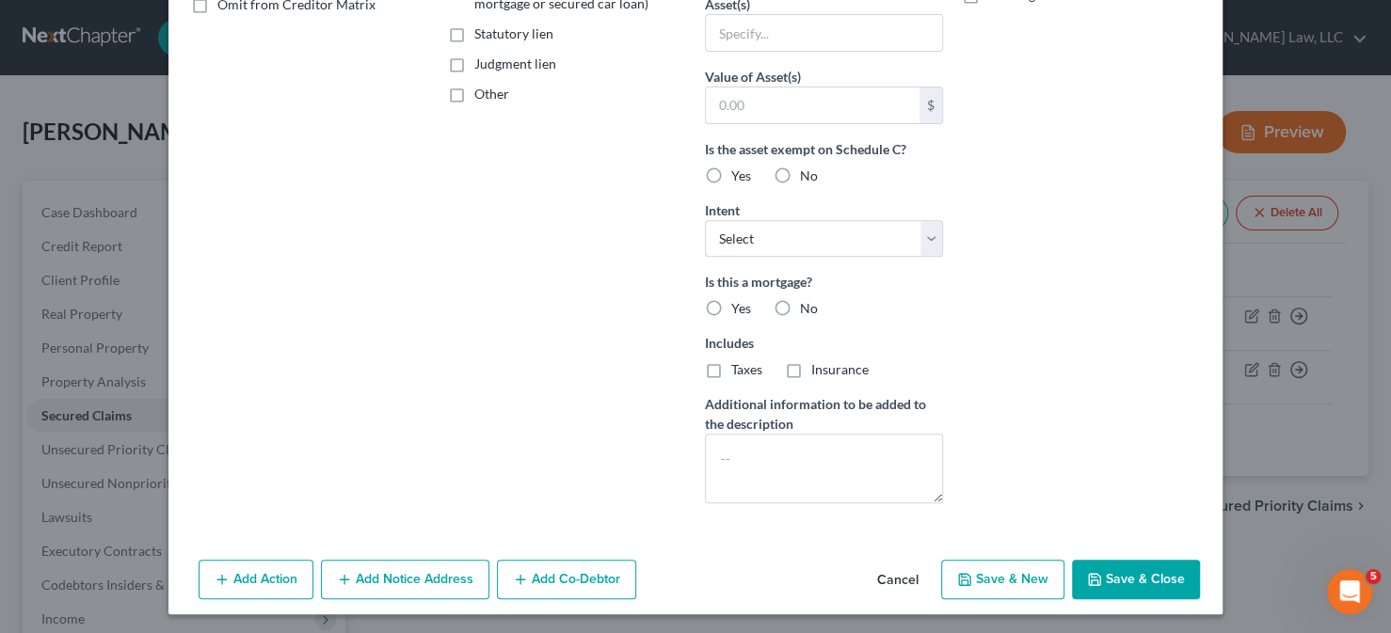
click at [1075, 574] on button "Save & Close" at bounding box center [1136, 580] width 128 height 40
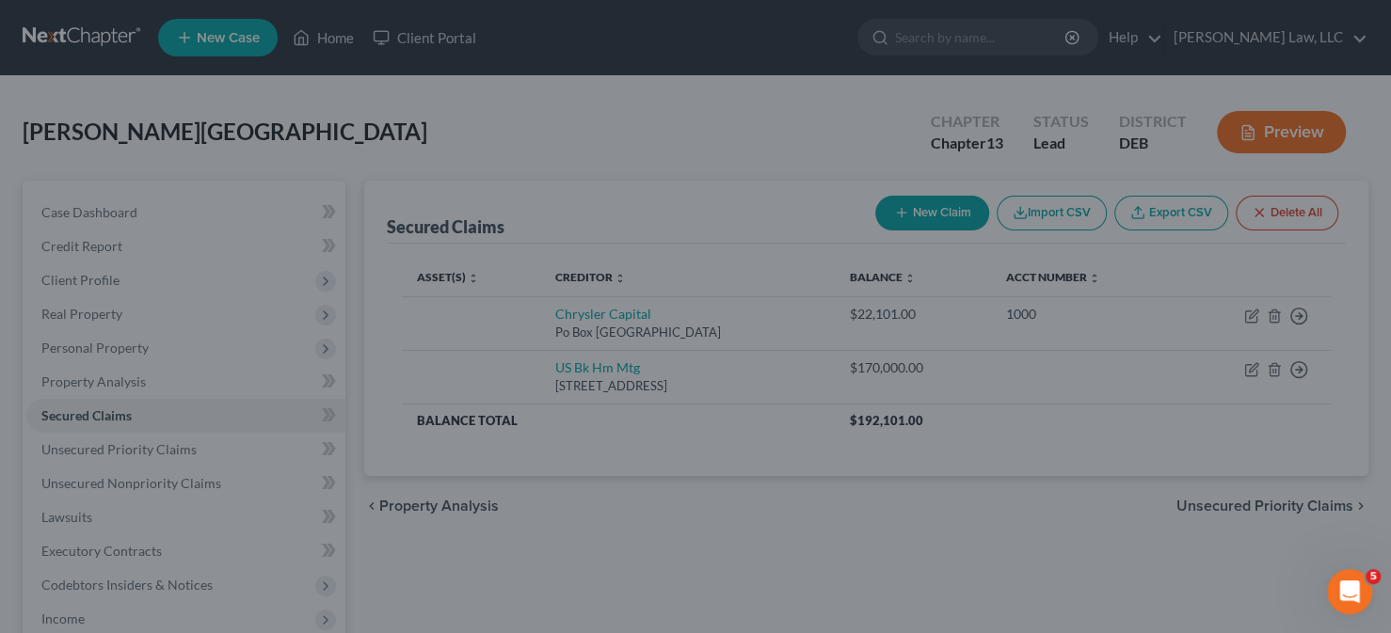
scroll to position [202, 0]
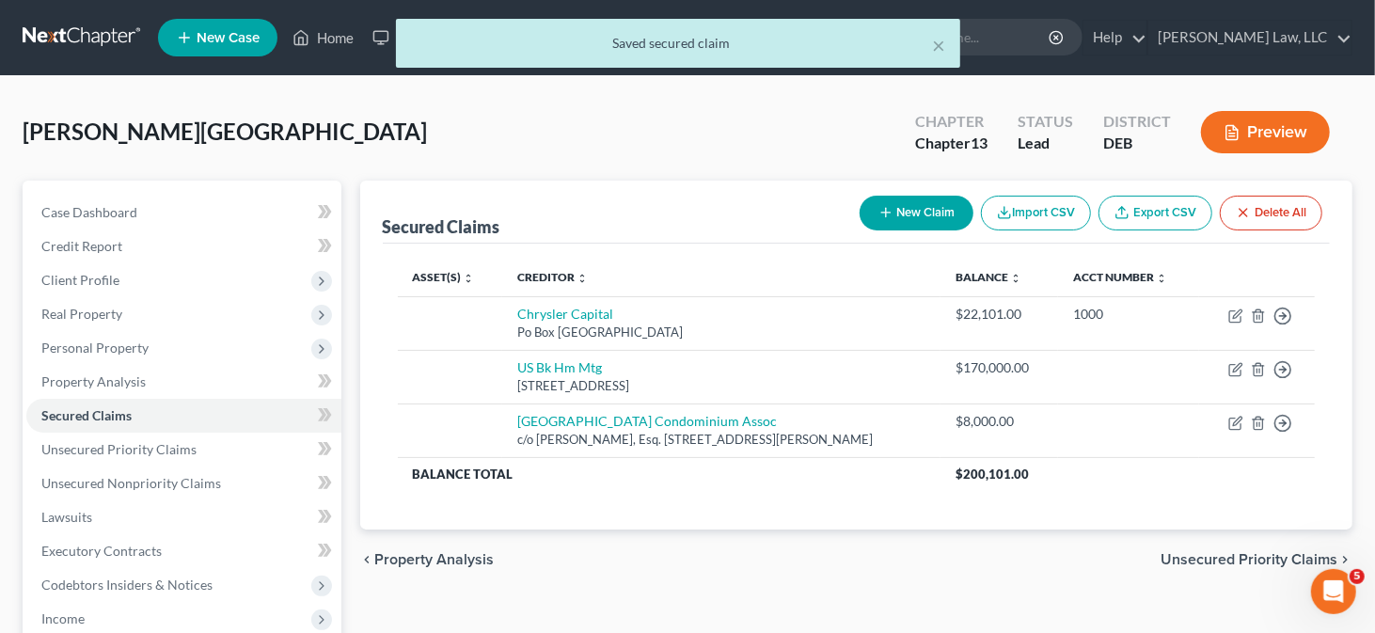
click at [893, 203] on button "New Claim" at bounding box center [917, 213] width 114 height 35
select select "0"
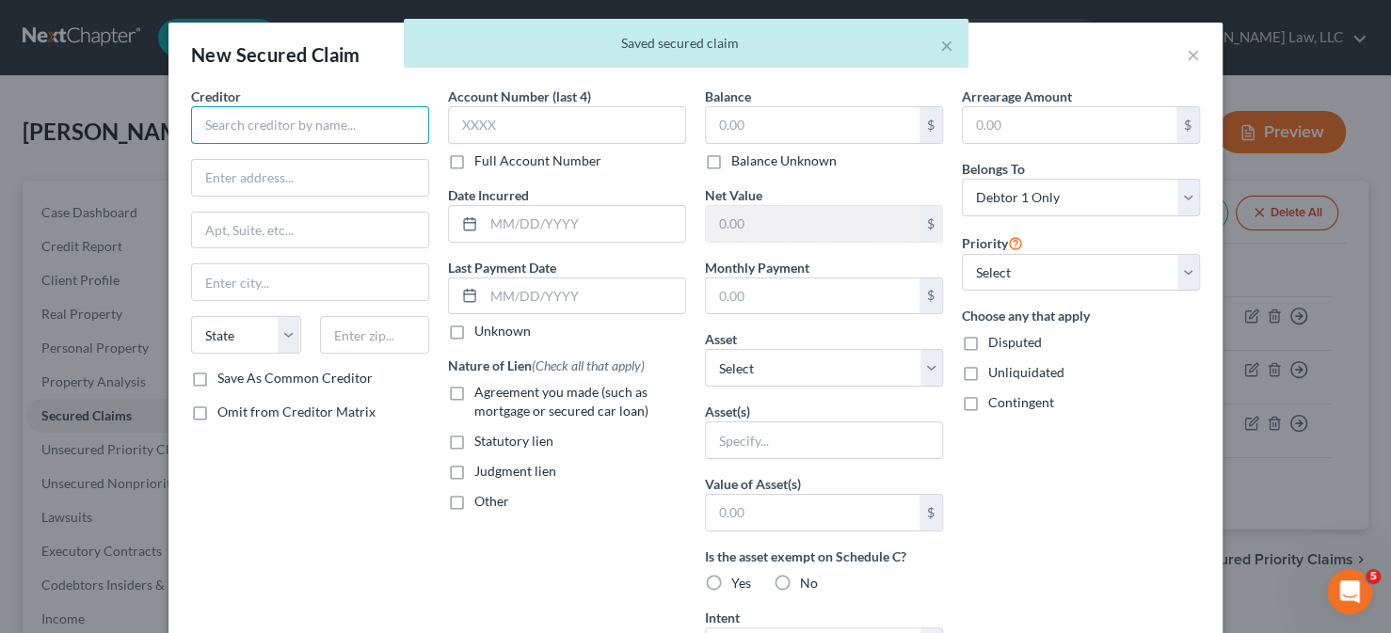
click at [364, 110] on input "text" at bounding box center [310, 125] width 238 height 38
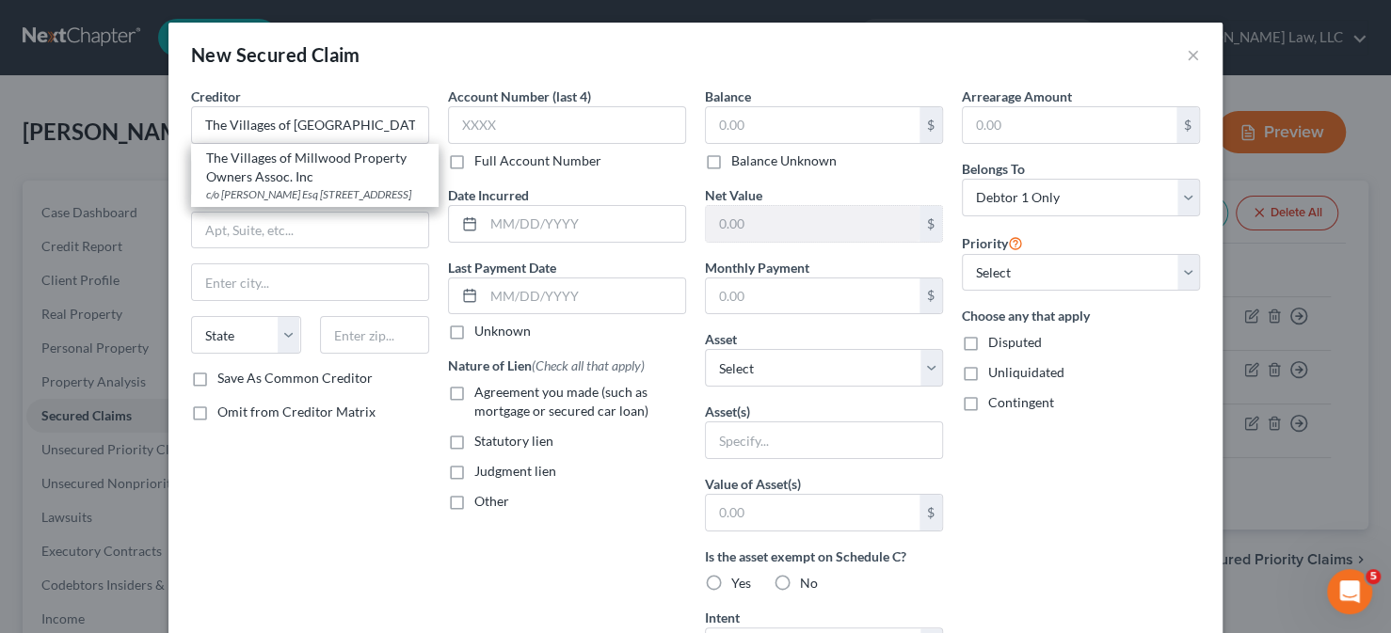
click at [293, 193] on div "c/o [PERSON_NAME] Esq [STREET_ADDRESS]" at bounding box center [314, 194] width 217 height 16
type input "The Villages of Millwood Property Owners Assoc. Inc"
type input "c/o [PERSON_NAME] Esq"
type input "[STREET_ADDRESS]"
type input "Wilmington"
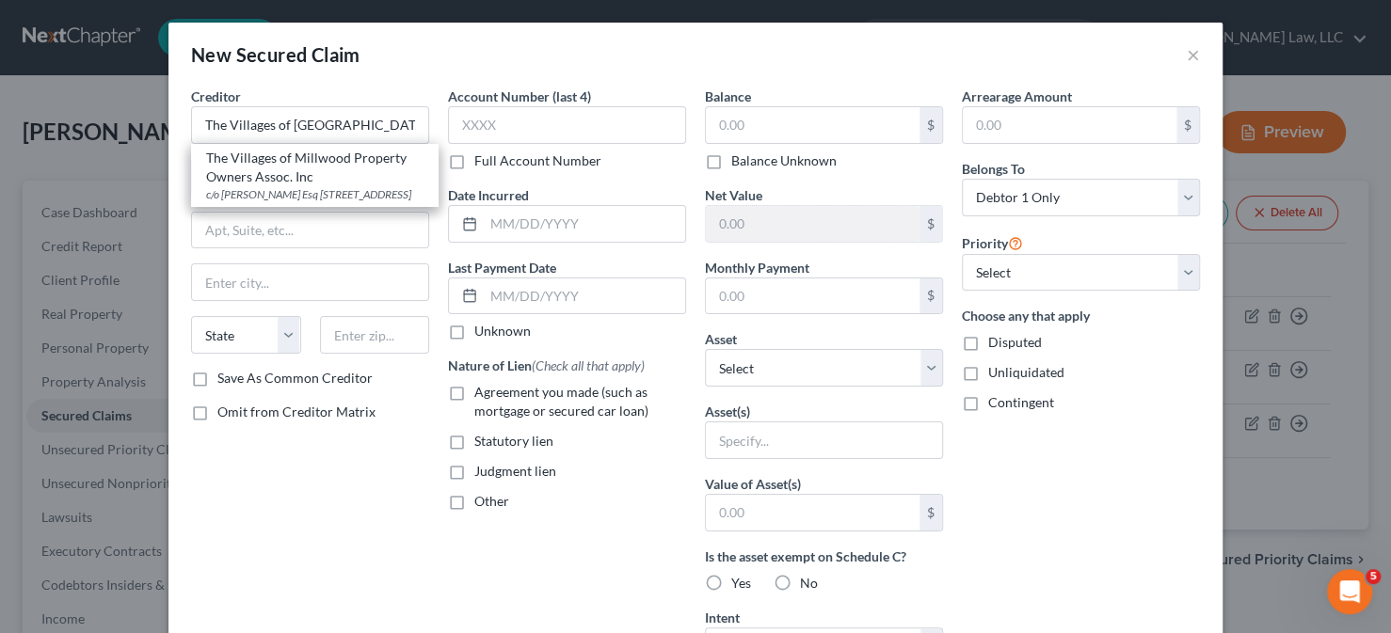
select select "7"
type input "19801"
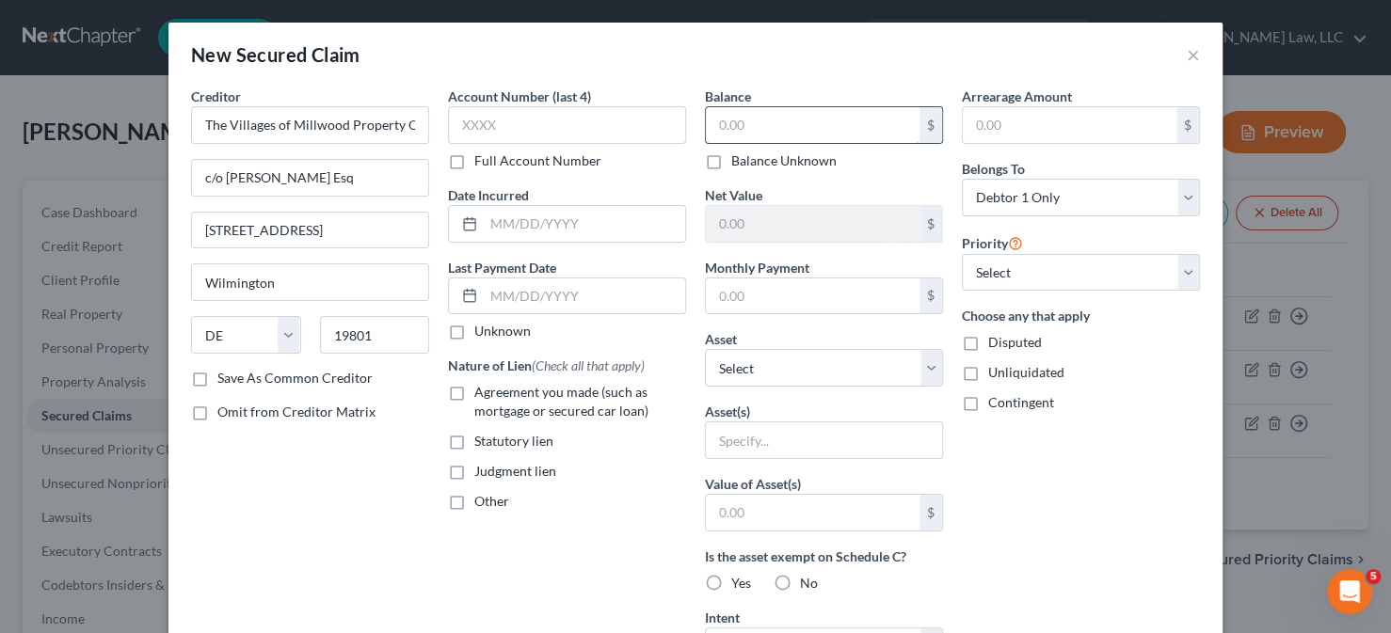
click at [707, 127] on input "text" at bounding box center [813, 125] width 214 height 36
type input "2,500"
click at [906, 175] on div "Balance 2,500.00 $ Balance Unknown Balance Undetermined 2,500 $ Balance Unknown…" at bounding box center [823, 506] width 257 height 839
click at [1124, 472] on div "Arrearage Amount $ Belongs To * Select Debtor 1 Only Debtor 2 Only Debtor 1 And…" at bounding box center [1080, 506] width 257 height 839
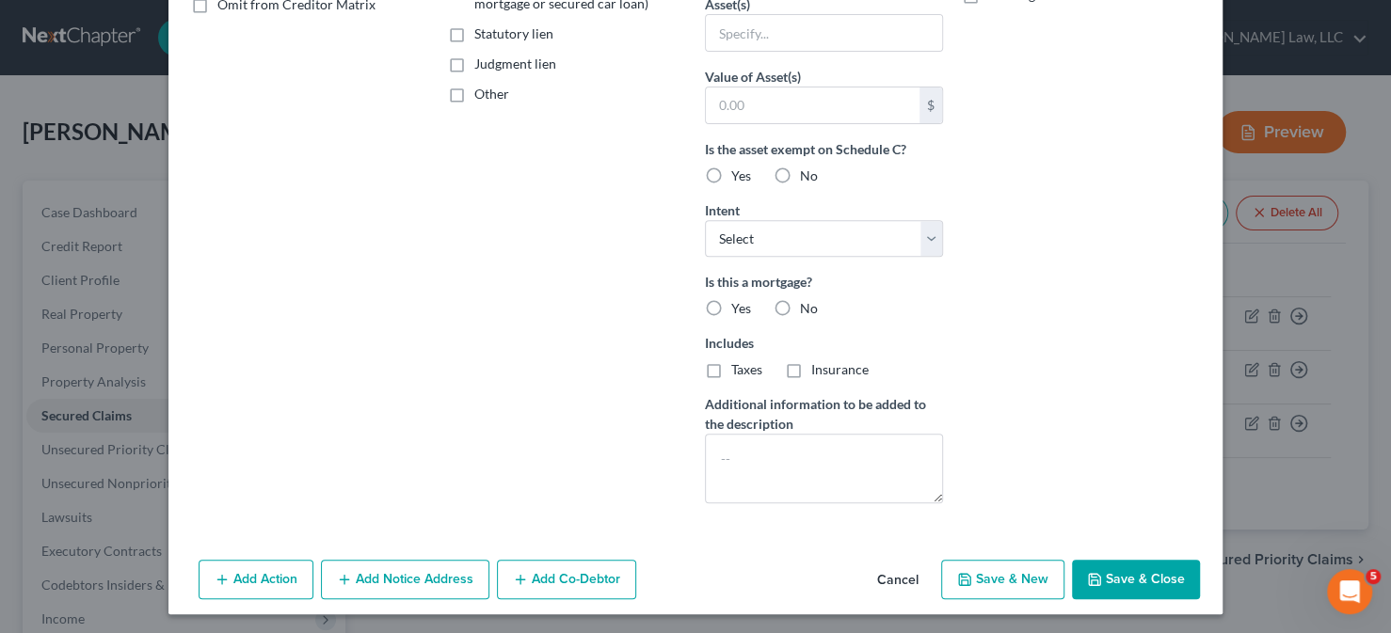
click at [1124, 579] on button "Save & Close" at bounding box center [1136, 580] width 128 height 40
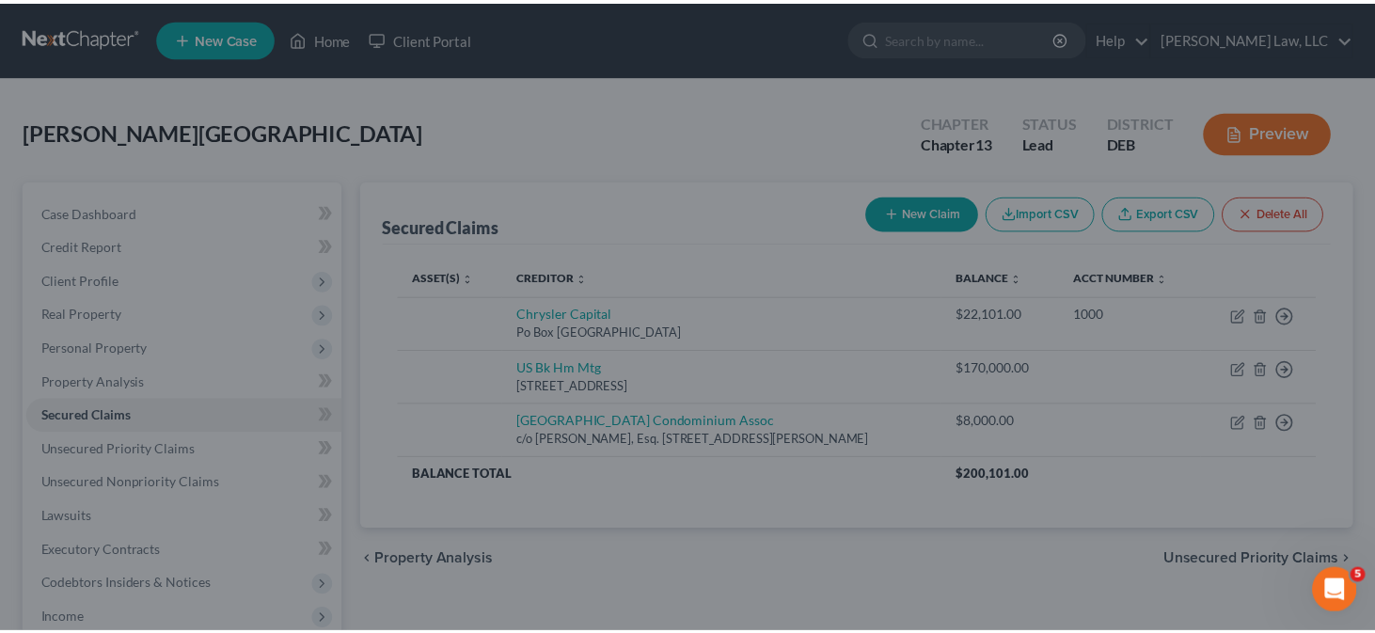
scroll to position [0, 0]
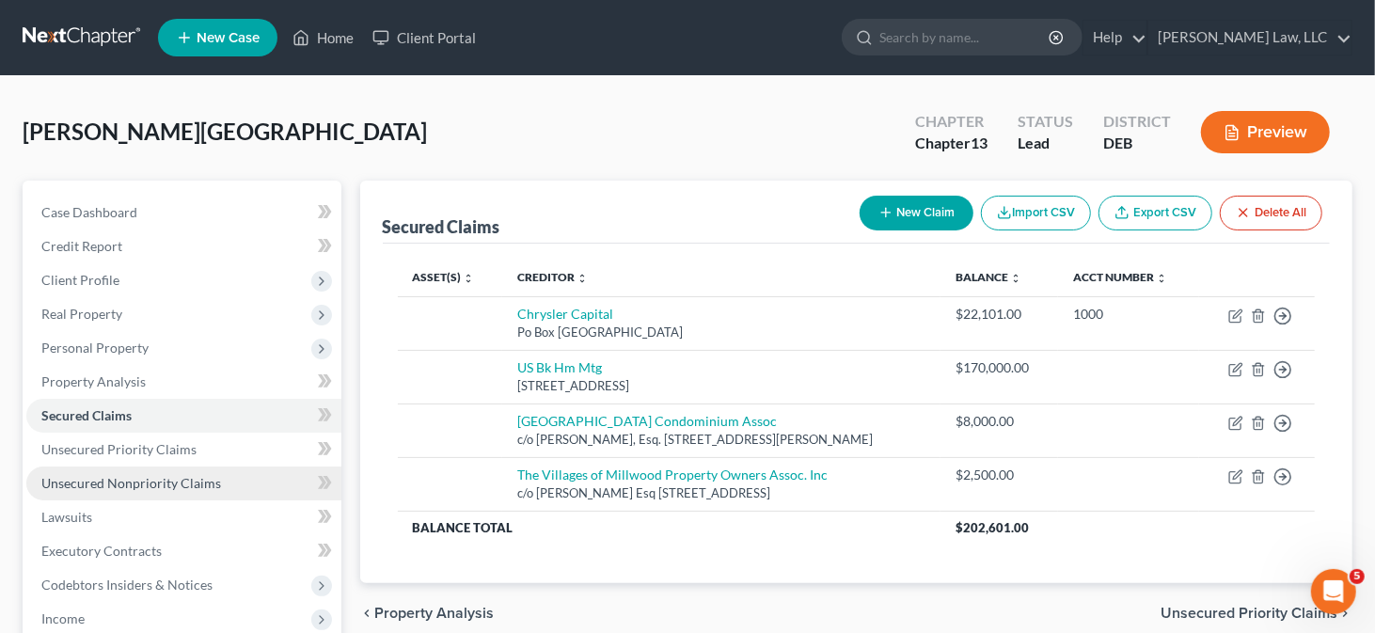
click at [156, 470] on link "Unsecured Nonpriority Claims" at bounding box center [183, 484] width 315 height 34
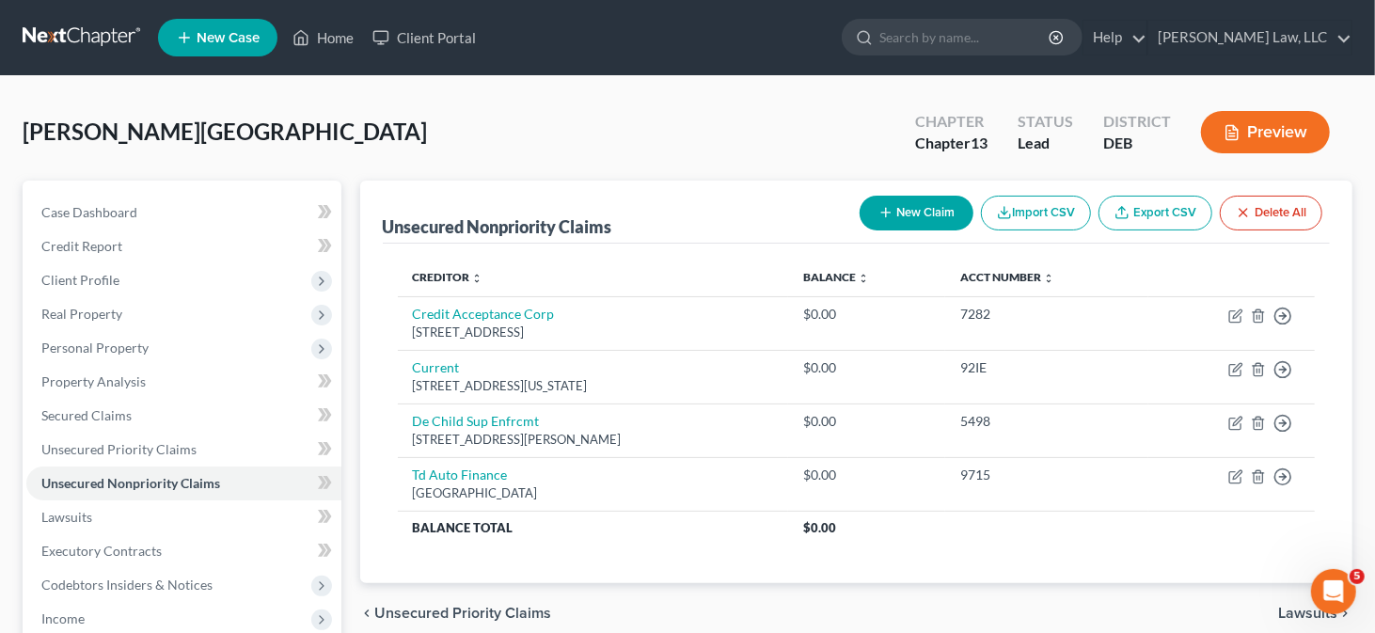
click at [915, 218] on button "New Claim" at bounding box center [917, 213] width 114 height 35
select select "0"
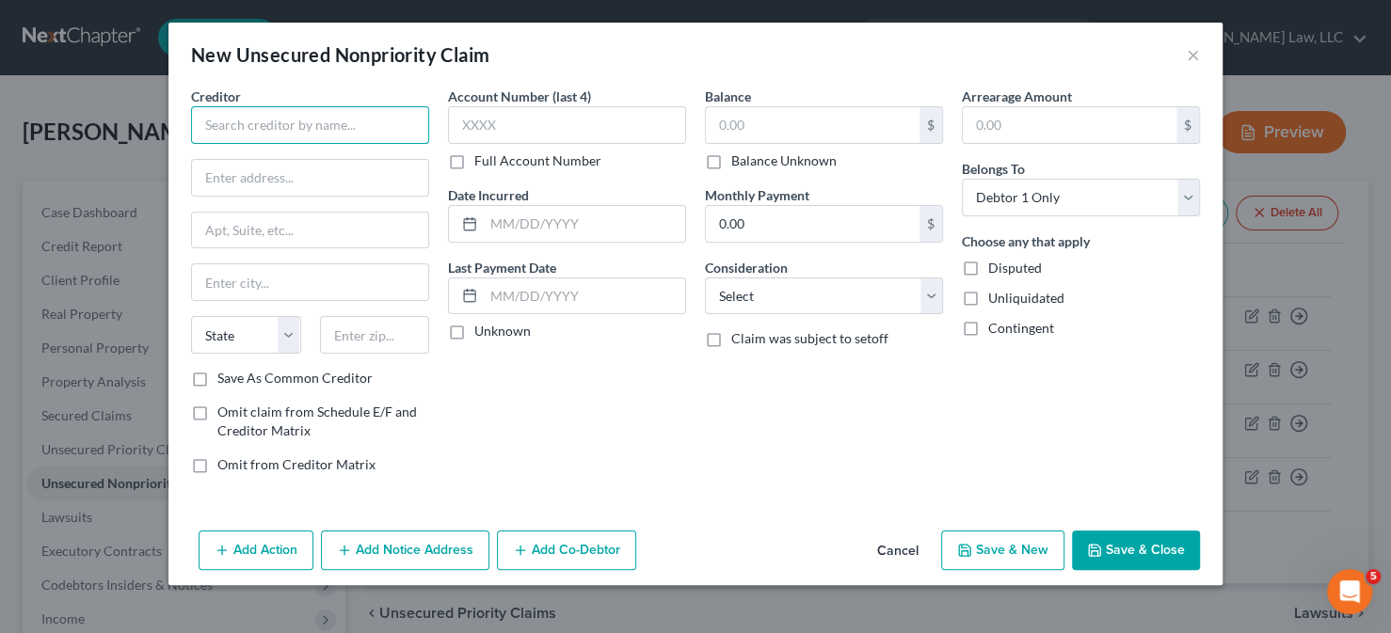
click at [349, 136] on input "text" at bounding box center [310, 125] width 238 height 38
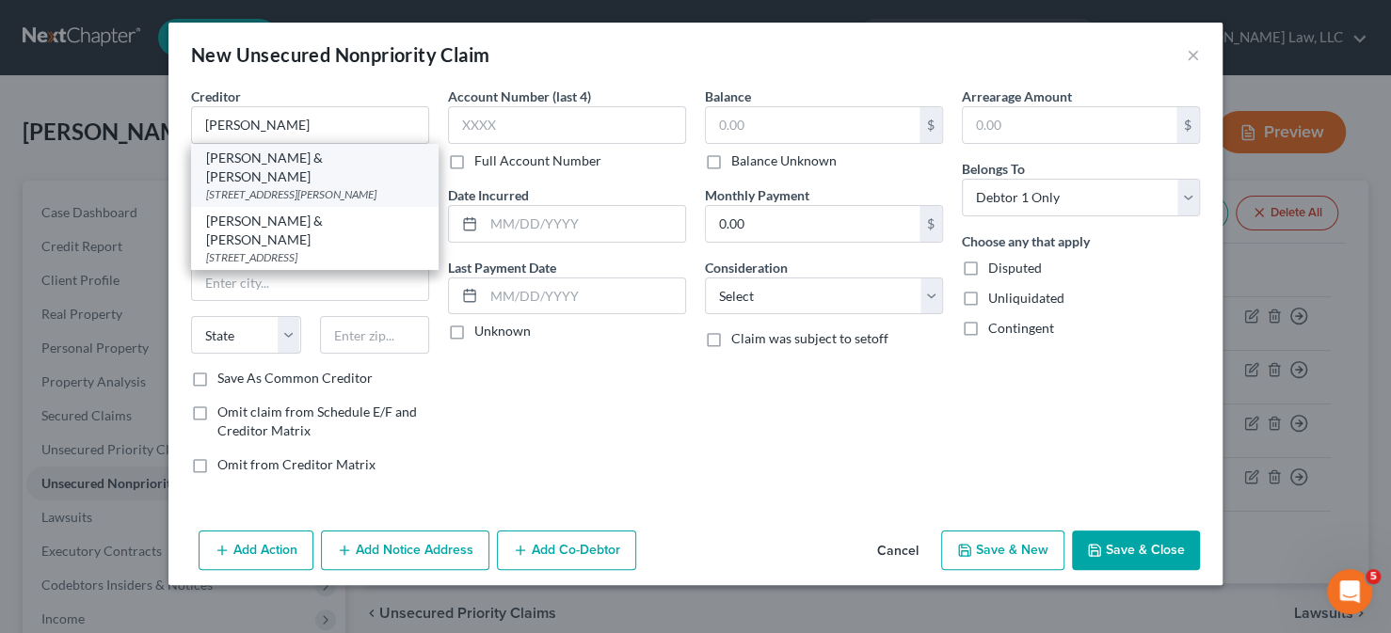
click at [243, 164] on div "[PERSON_NAME] & [PERSON_NAME]" at bounding box center [314, 168] width 217 height 38
type input "[PERSON_NAME] & [PERSON_NAME]"
type input "PO Box 55848"
type input "[PERSON_NAME][GEOGRAPHIC_DATA]"
select select "4"
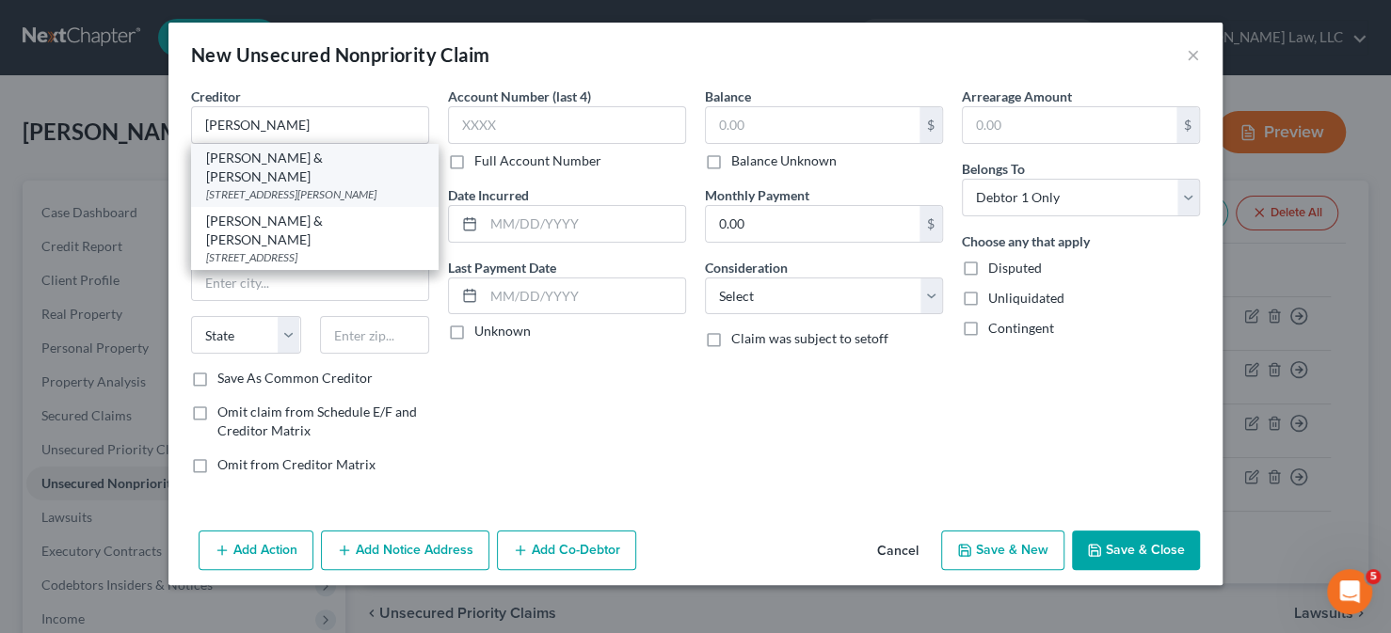
type input "91413"
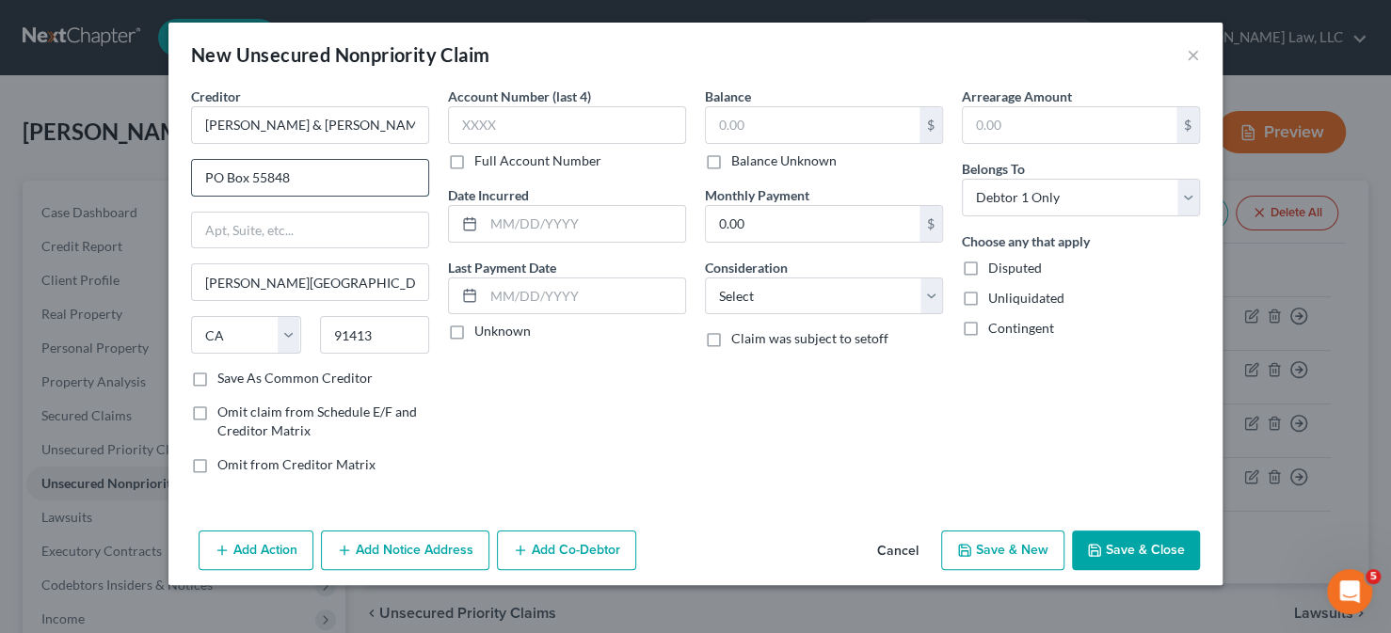
drag, startPoint x: 313, startPoint y: 178, endPoint x: 200, endPoint y: 165, distance: 113.7
click at [200, 165] on input "PO Box 55848" at bounding box center [310, 178] width 236 height 36
type input "[STREET_ADDRESS]"
drag, startPoint x: 378, startPoint y: 337, endPoint x: 294, endPoint y: 335, distance: 83.8
click at [294, 335] on div "State [US_STATE] AK AR AZ CA CO CT DE DC [GEOGRAPHIC_DATA] [GEOGRAPHIC_DATA] GU…" at bounding box center [310, 342] width 257 height 53
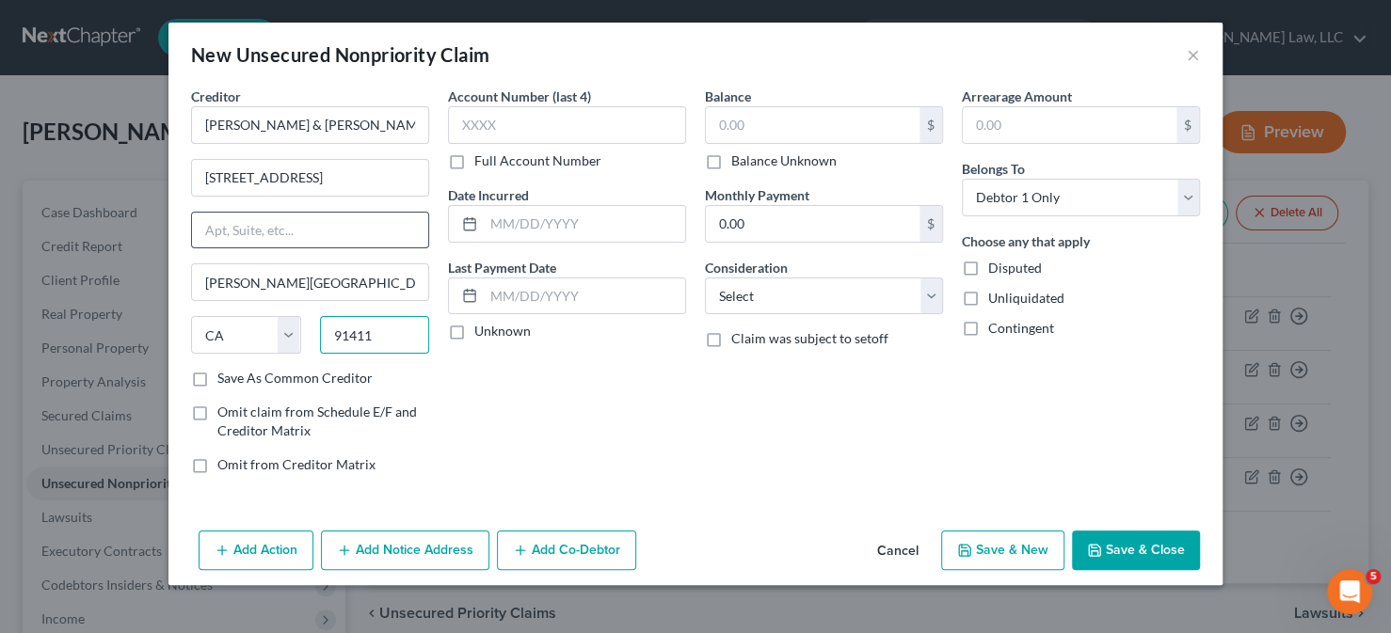
type input "91411"
click at [246, 224] on input "text" at bounding box center [310, 231] width 236 height 36
type input "[PERSON_NAME]"
click at [229, 376] on label "Save As Common Creditor" at bounding box center [294, 378] width 155 height 19
click at [229, 376] on input "Save As Common Creditor" at bounding box center [231, 375] width 12 height 12
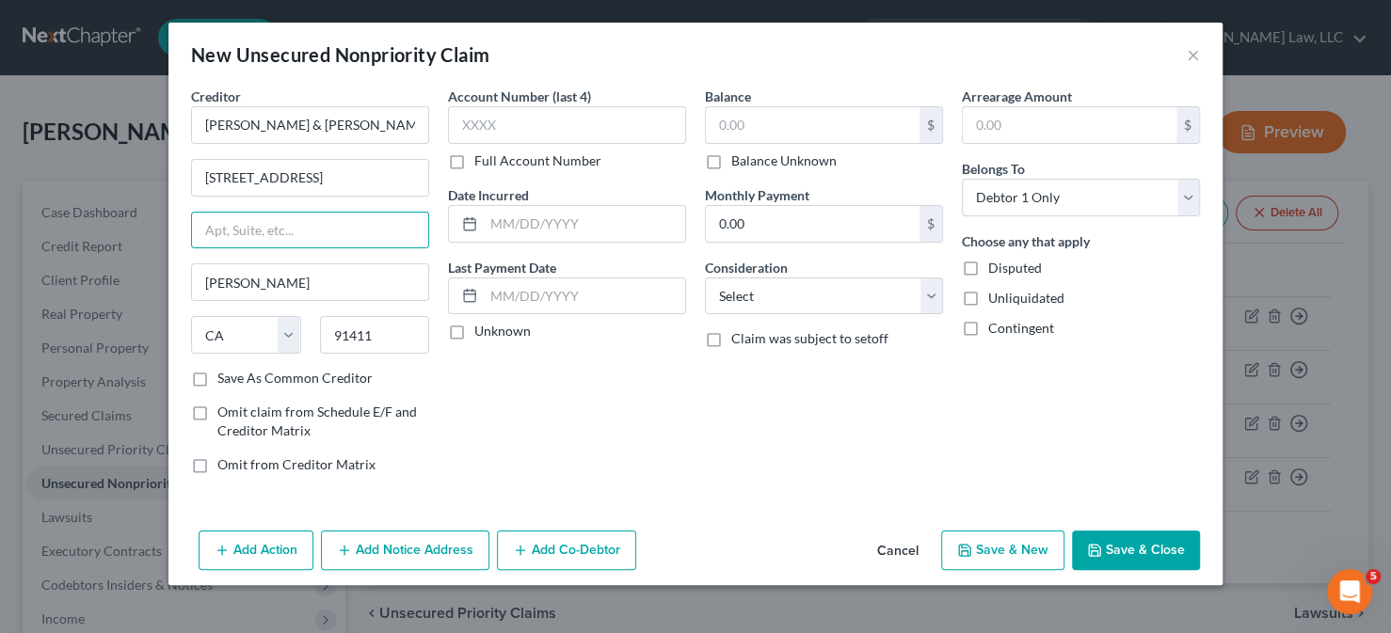
checkbox input "true"
click at [481, 142] on input "text" at bounding box center [567, 125] width 238 height 38
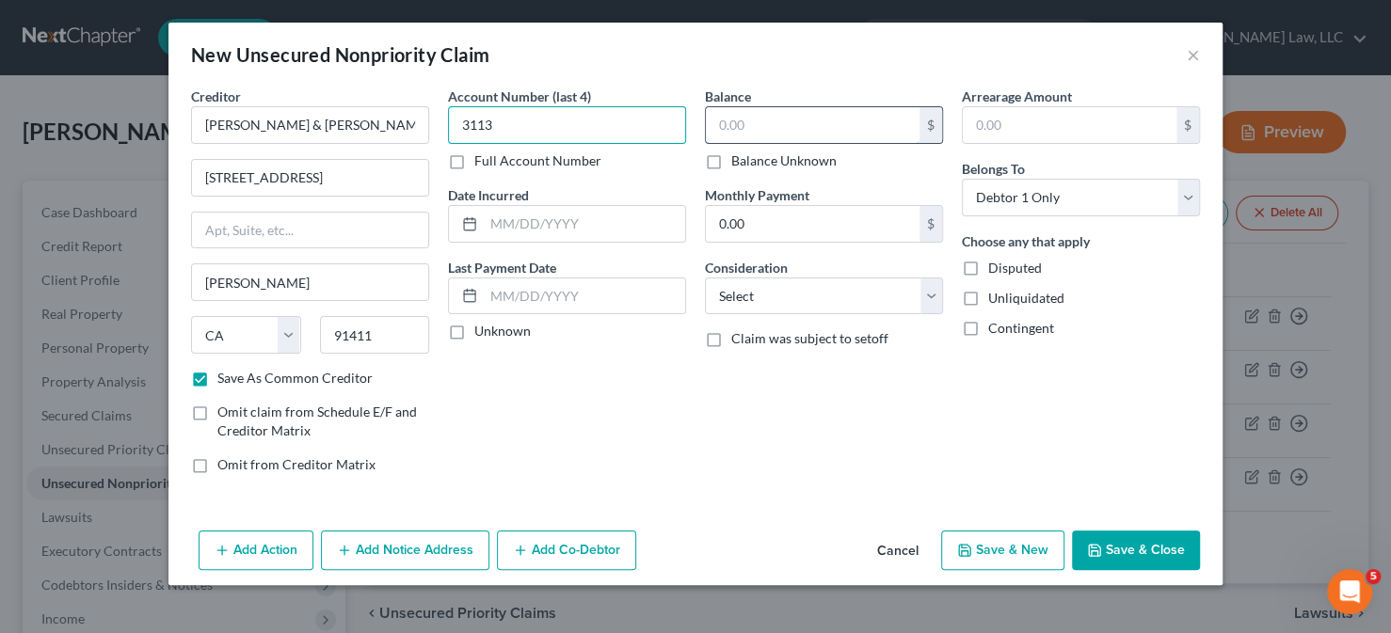
type input "3113"
click at [733, 131] on input "text" at bounding box center [813, 125] width 214 height 36
type input "564"
click at [1099, 545] on icon "button" at bounding box center [1094, 550] width 11 height 11
checkbox input "false"
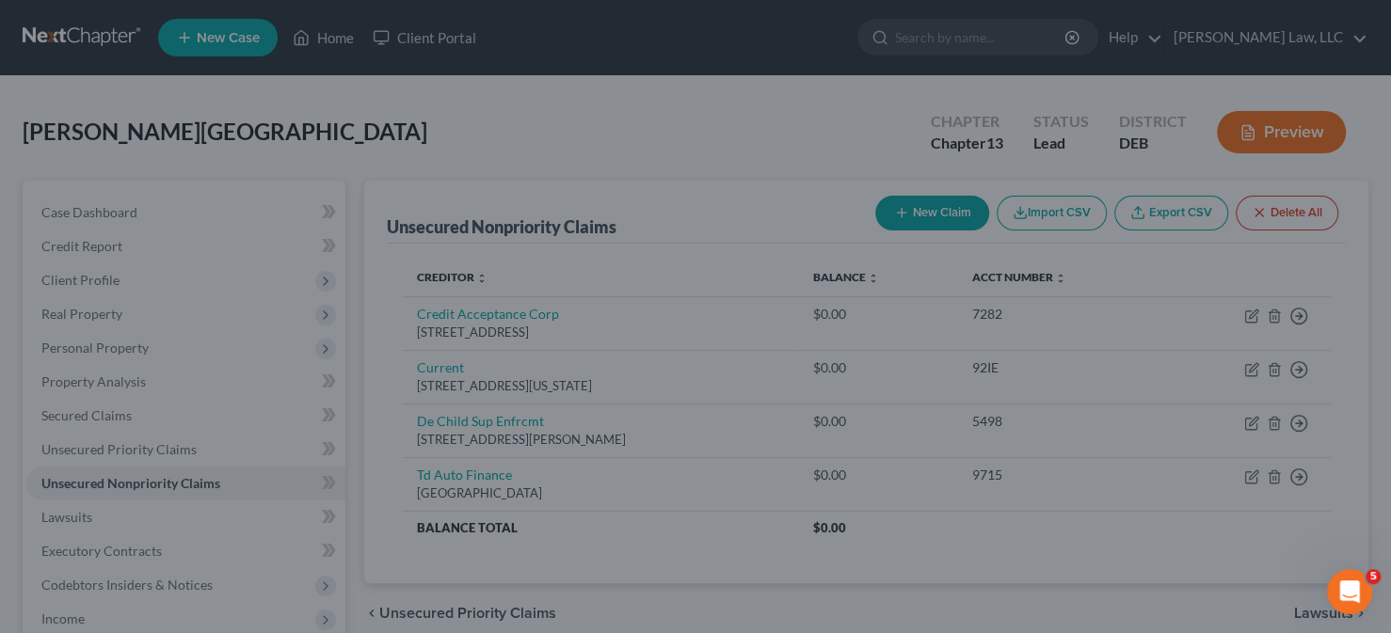
type input "564.00"
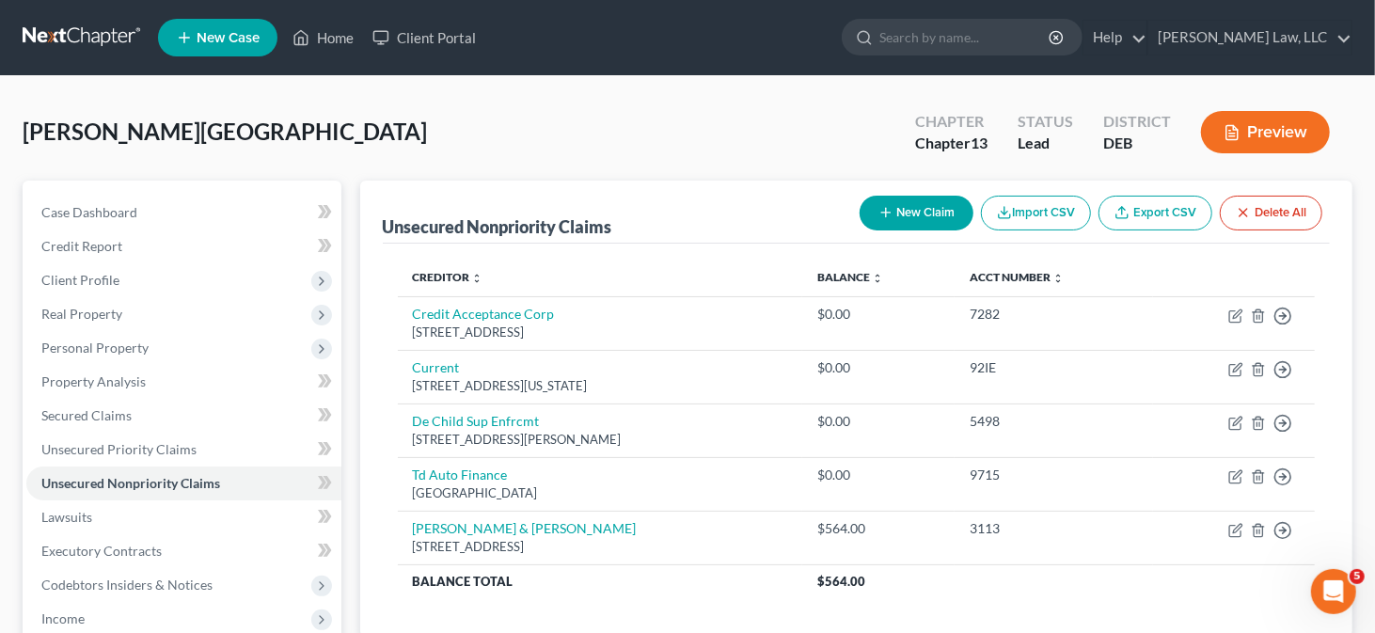
click at [931, 211] on button "New Claim" at bounding box center [917, 213] width 114 height 35
select select "0"
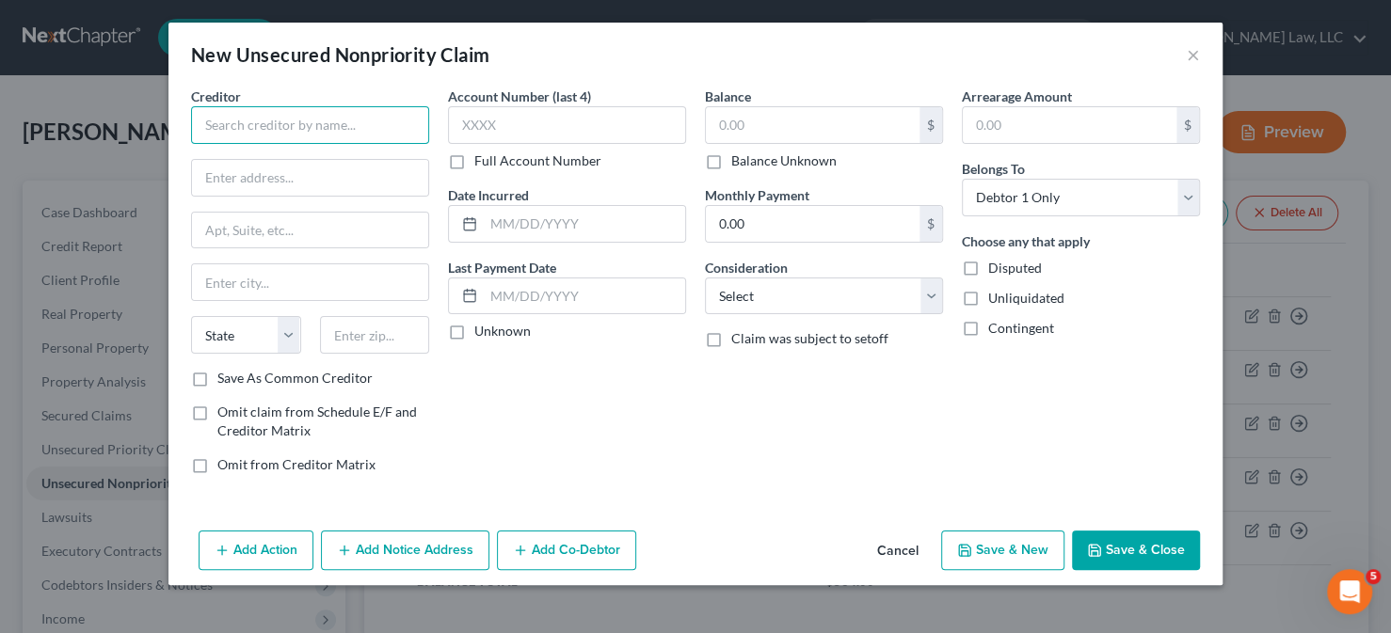
click at [329, 106] on input "text" at bounding box center [310, 125] width 238 height 38
type input "Credence Resource Mana"
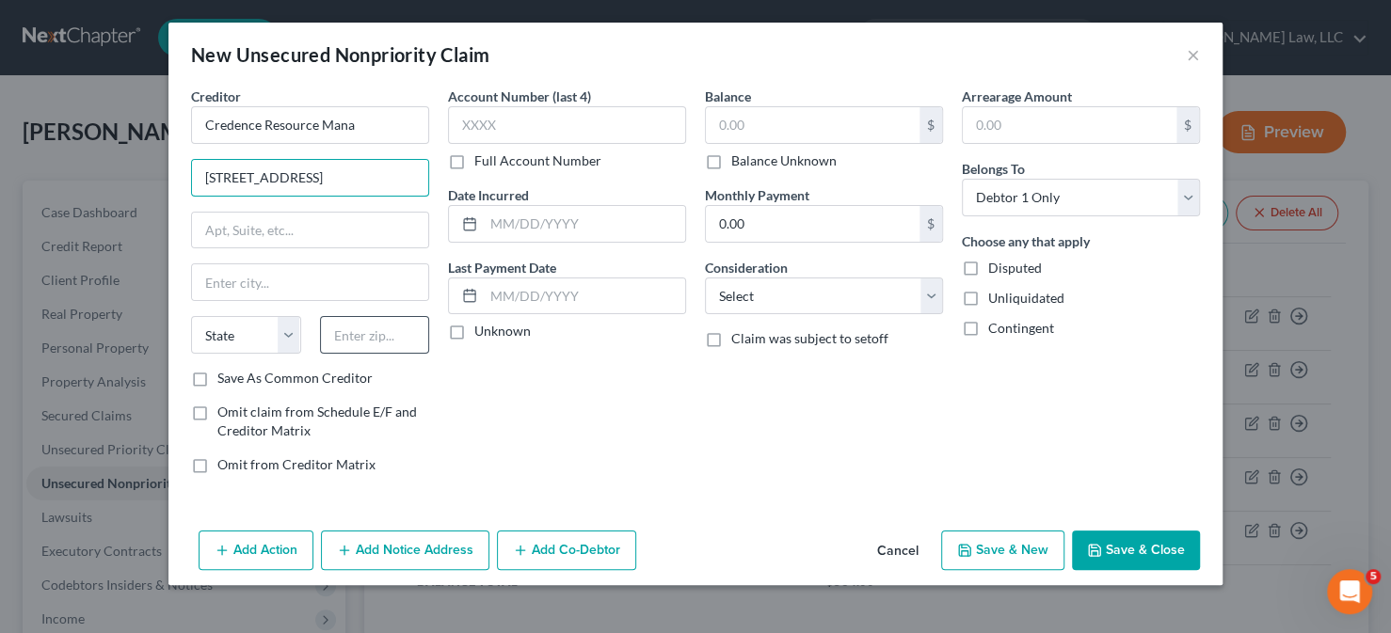
type input "[STREET_ADDRESS]"
click at [374, 342] on input "text" at bounding box center [375, 335] width 110 height 38
type input "75248"
click at [338, 370] on label "Save As Common Creditor" at bounding box center [294, 378] width 155 height 19
click at [237, 370] on input "Save As Common Creditor" at bounding box center [231, 375] width 12 height 12
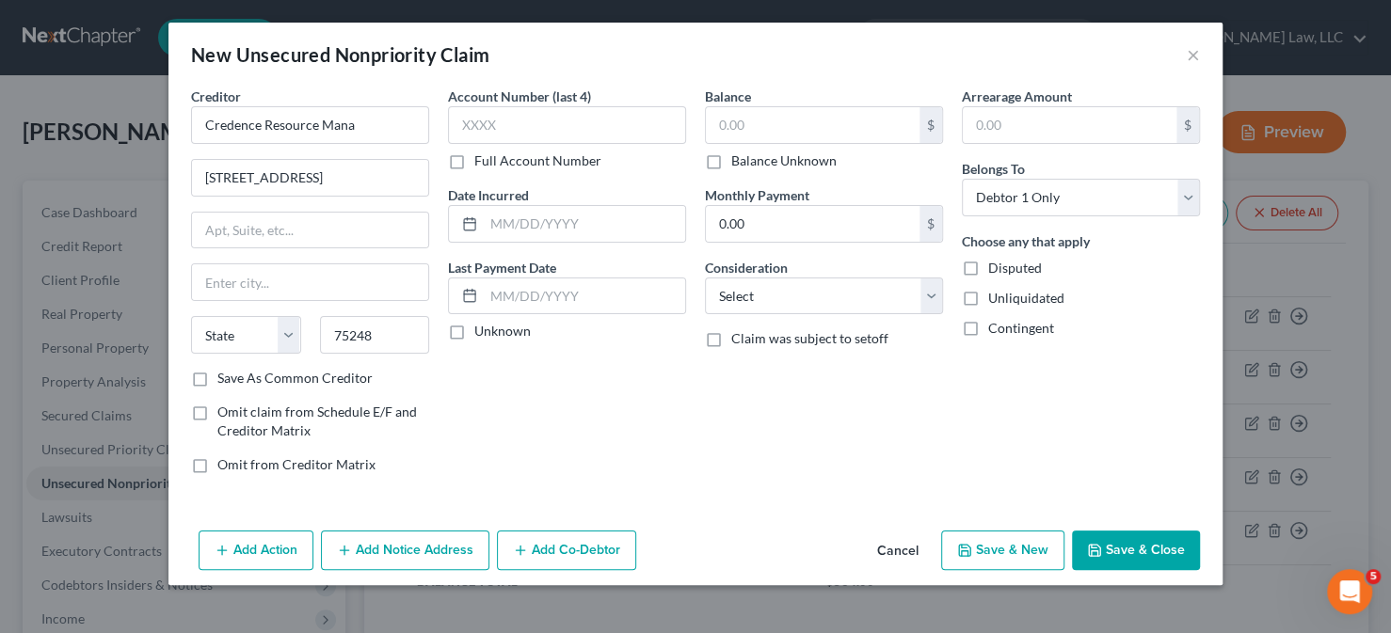
checkbox input "true"
type input "[GEOGRAPHIC_DATA]"
select select "45"
click at [549, 100] on label "Account Number (last 4)" at bounding box center [519, 97] width 143 height 20
click at [525, 127] on input "text" at bounding box center [567, 125] width 238 height 38
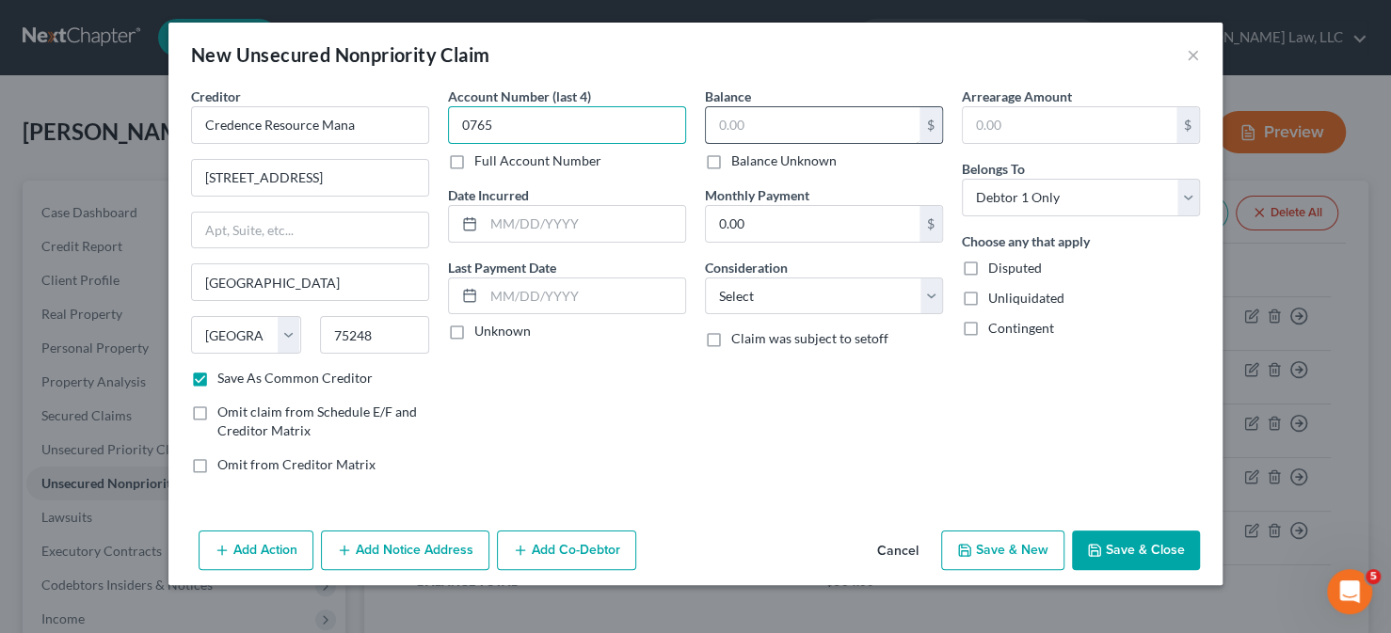
type input "0765"
click at [733, 132] on input "text" at bounding box center [813, 125] width 214 height 36
type input "299"
click at [1127, 537] on button "Save & Close" at bounding box center [1136, 551] width 128 height 40
checkbox input "false"
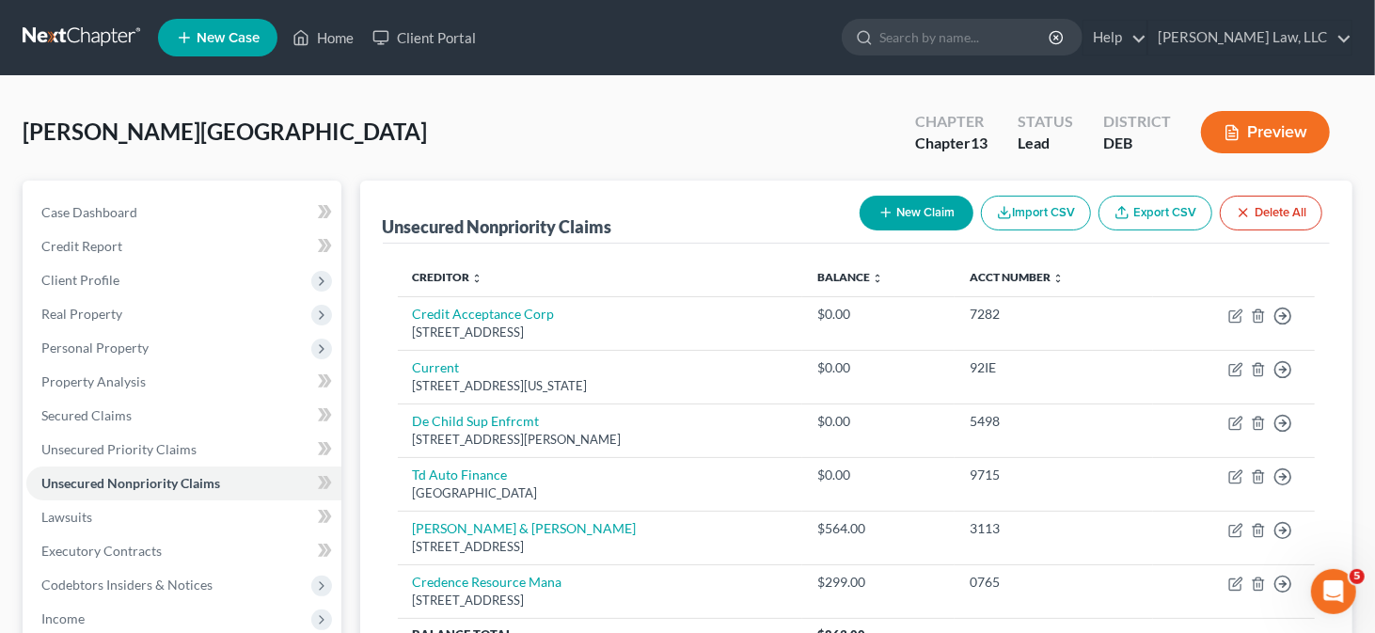
click at [905, 199] on button "New Claim" at bounding box center [917, 213] width 114 height 35
select select "0"
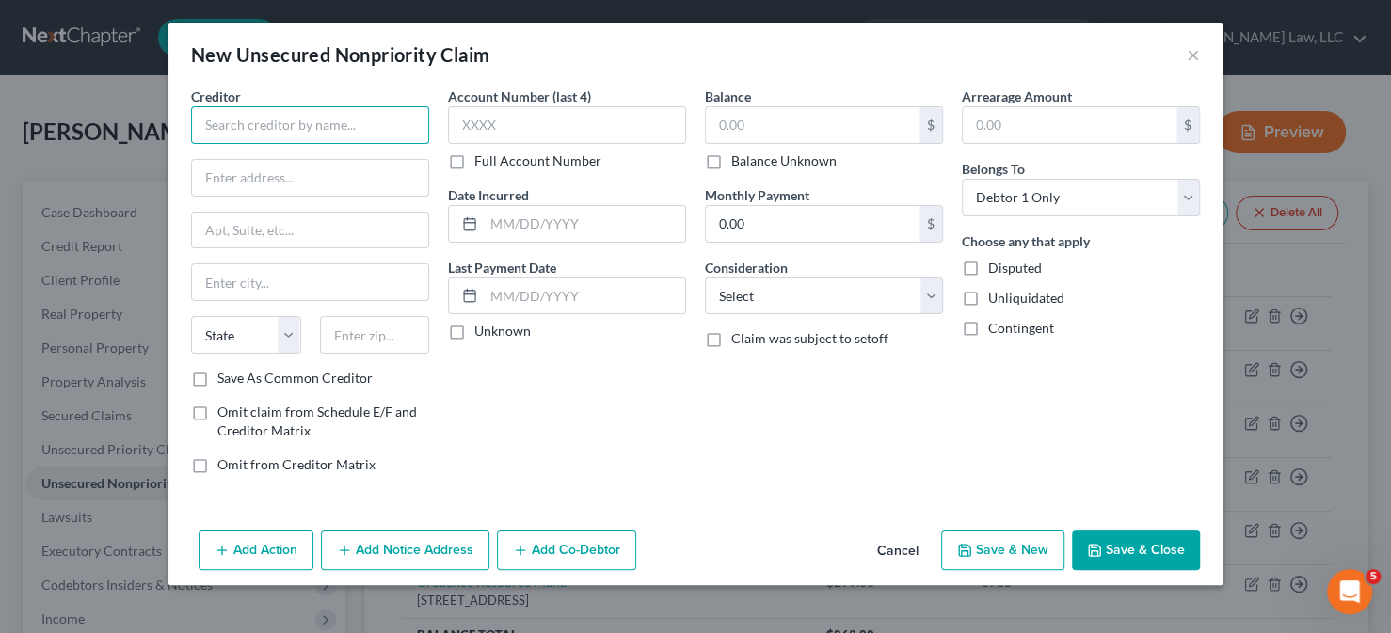
click at [290, 129] on input "text" at bounding box center [310, 125] width 238 height 38
type input "n"
type input "Nationwide"
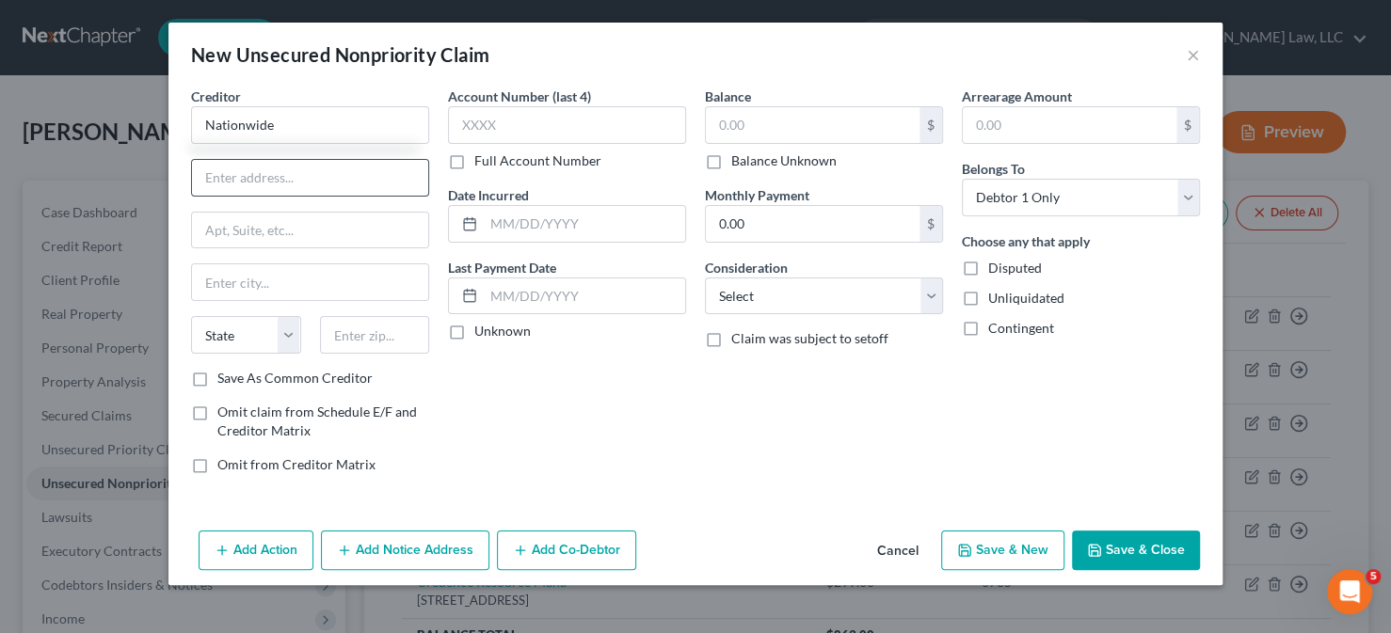
drag, startPoint x: 326, startPoint y: 190, endPoint x: 326, endPoint y: 178, distance: 12.3
click at [326, 188] on input "text" at bounding box center [310, 178] width 236 height 36
type input "[STREET_ADDRESS]"
click at [342, 329] on input "text" at bounding box center [375, 335] width 110 height 38
type input "22312"
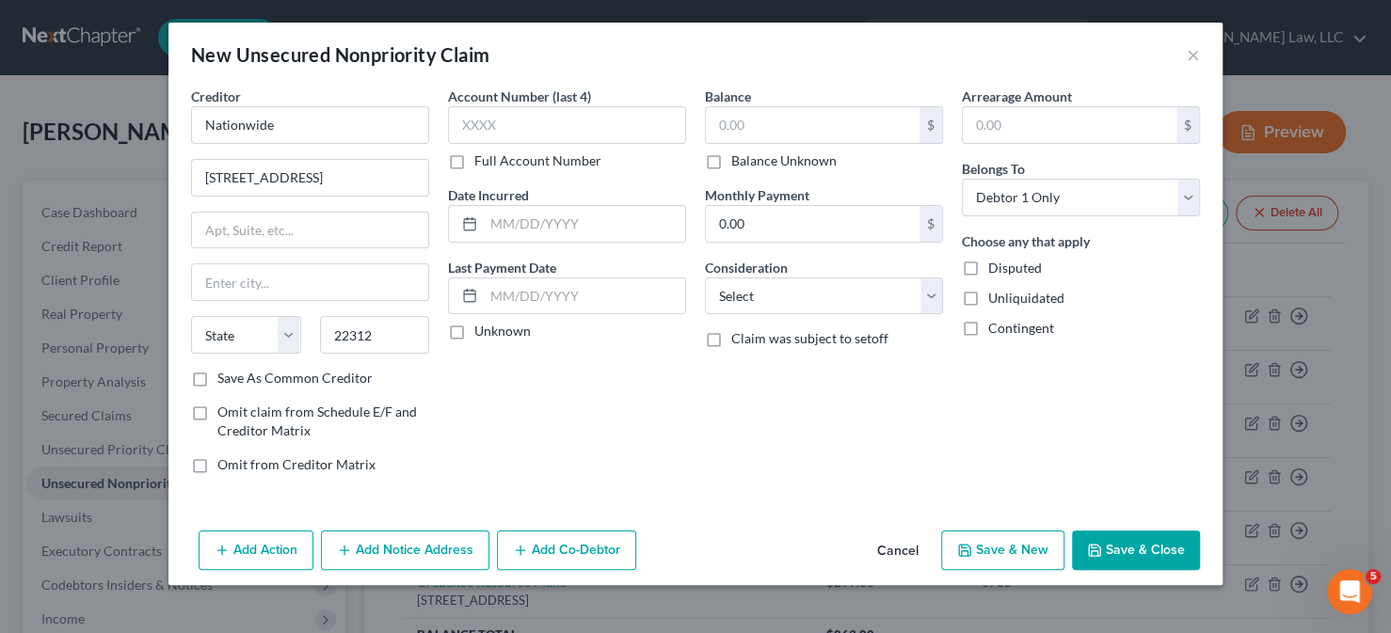
type input "[GEOGRAPHIC_DATA]"
select select "48"
click at [337, 384] on label "Save As Common Creditor" at bounding box center [294, 378] width 155 height 19
click at [237, 381] on input "Save As Common Creditor" at bounding box center [231, 375] width 12 height 12
checkbox input "true"
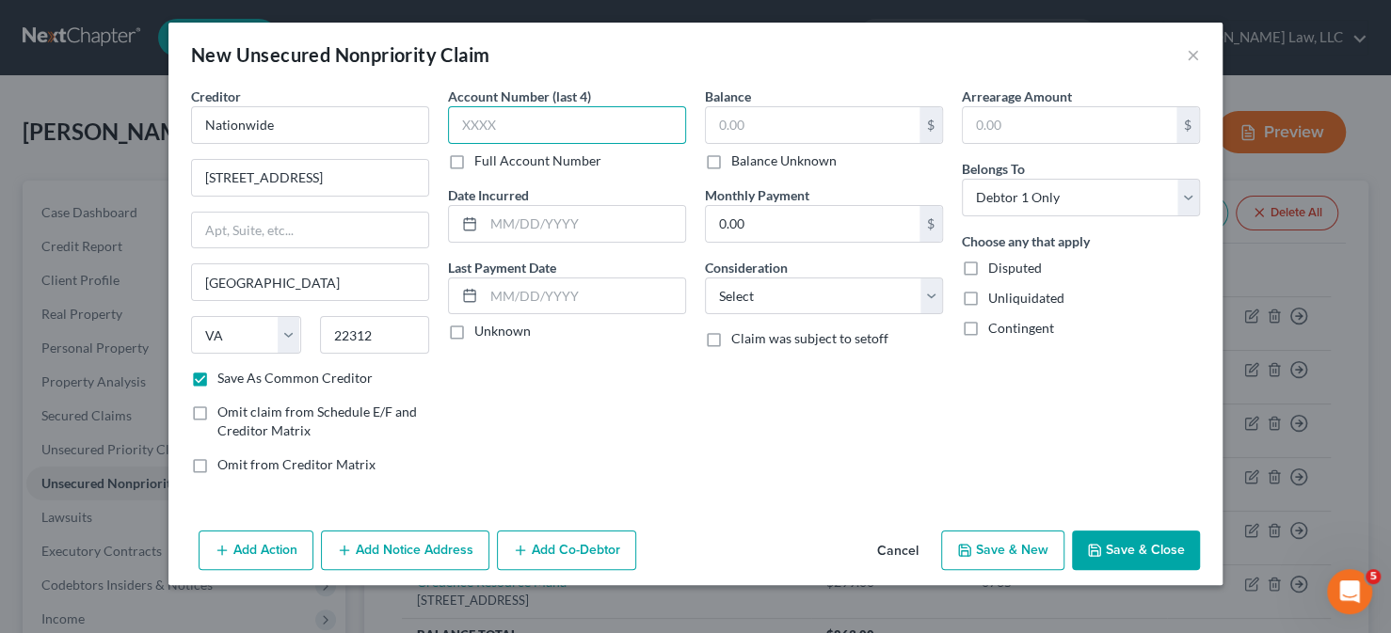
click at [535, 119] on input "text" at bounding box center [567, 125] width 238 height 38
type input "6157"
click at [770, 129] on input "text" at bounding box center [813, 125] width 214 height 36
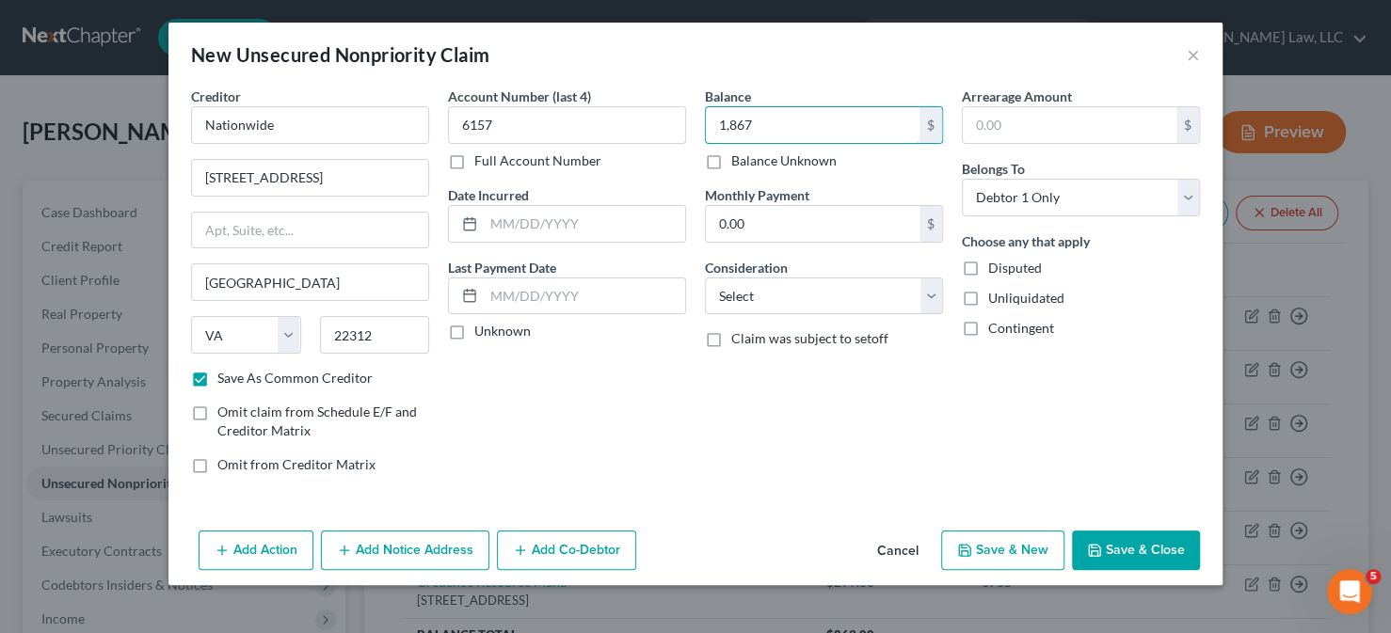
type input "1,867"
click at [1111, 542] on button "Save & Close" at bounding box center [1136, 551] width 128 height 40
checkbox input "false"
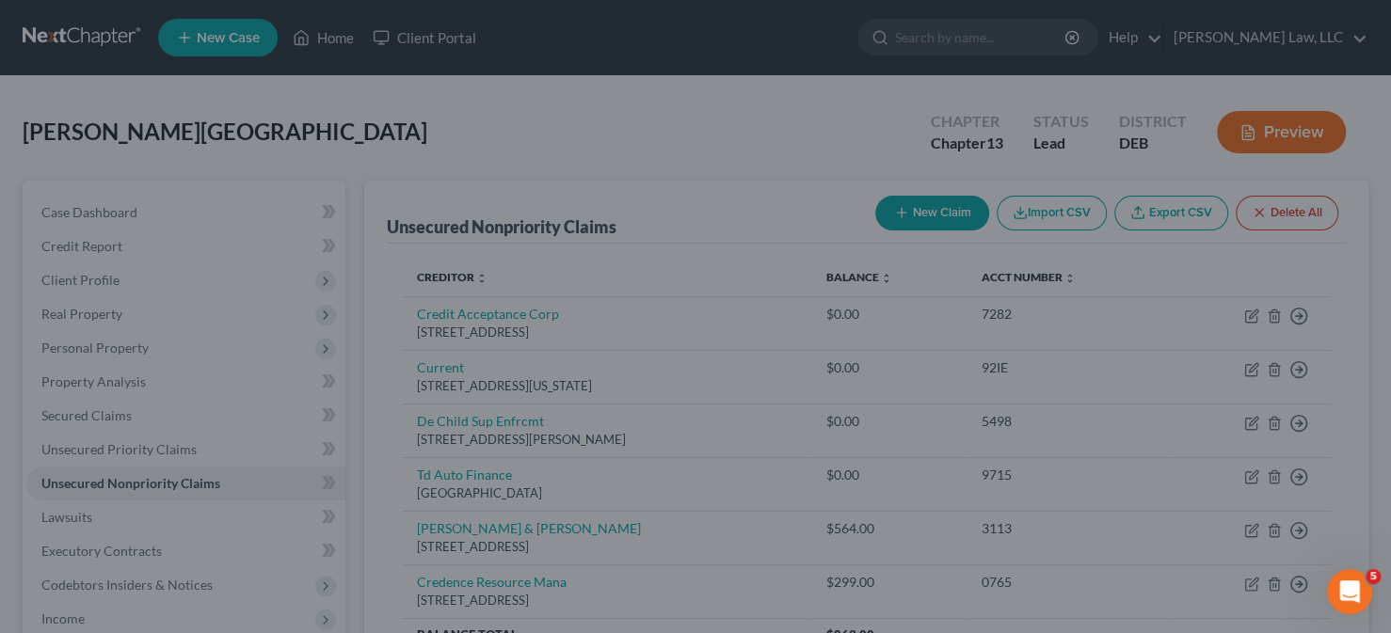
type input "1,867.00"
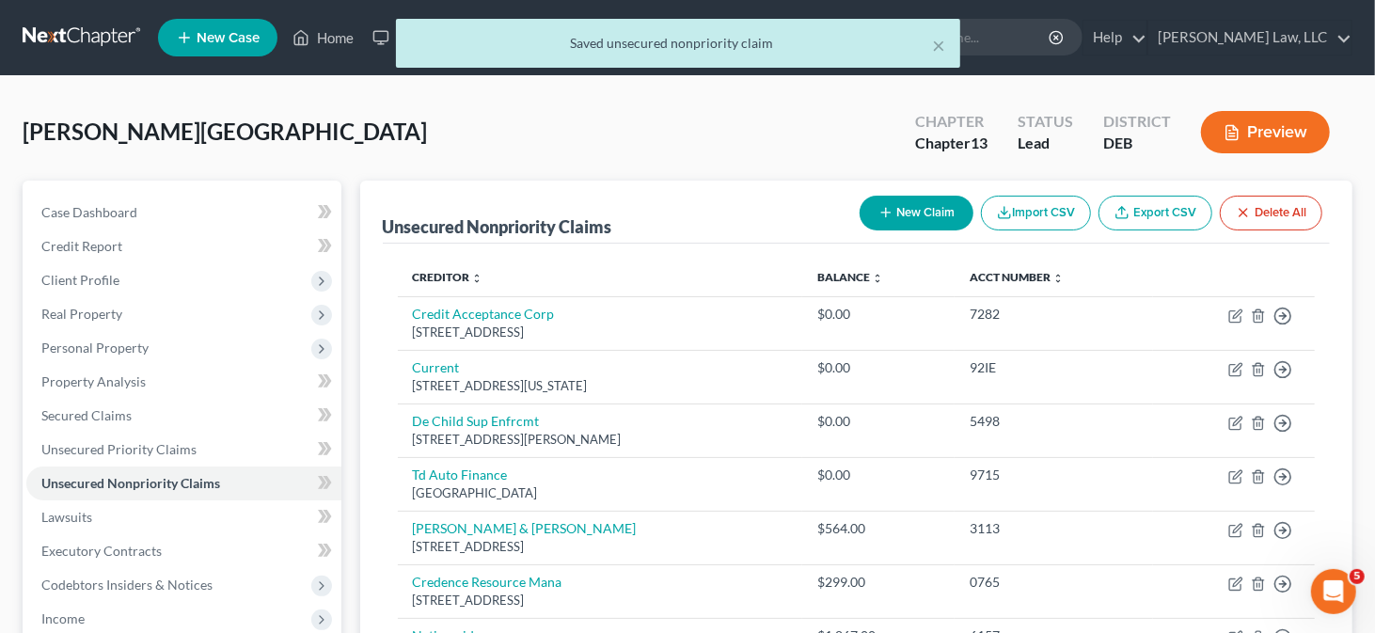
click at [898, 212] on button "New Claim" at bounding box center [917, 213] width 114 height 35
select select "0"
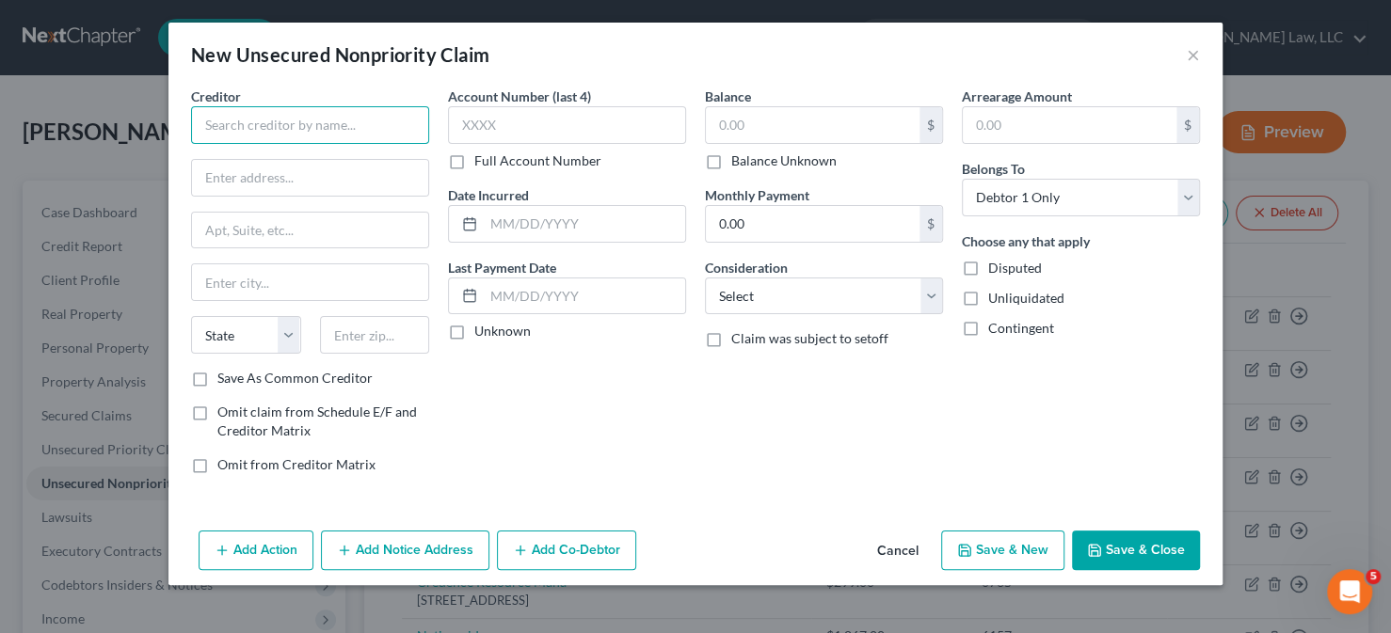
click at [350, 117] on input "text" at bounding box center [310, 125] width 238 height 38
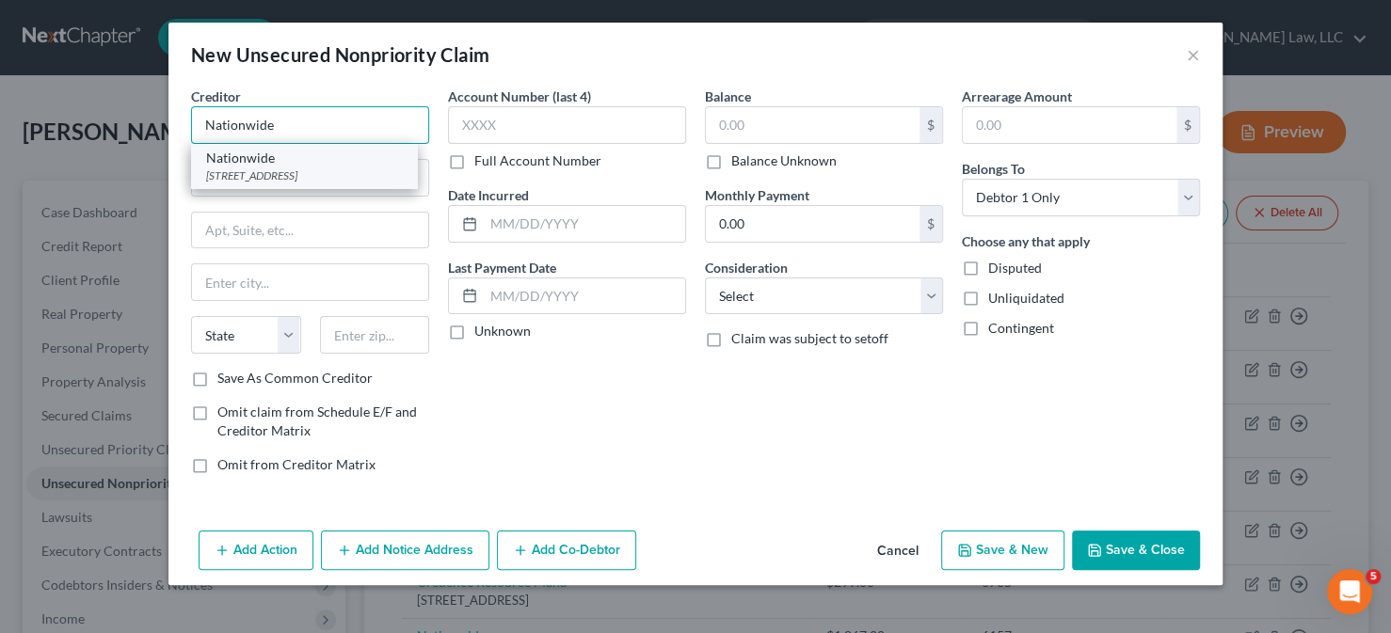
type input "Nationwide"
click at [316, 151] on div "Nationwide" at bounding box center [304, 158] width 196 height 19
type input "[STREET_ADDRESS]"
type input "[GEOGRAPHIC_DATA]"
select select "48"
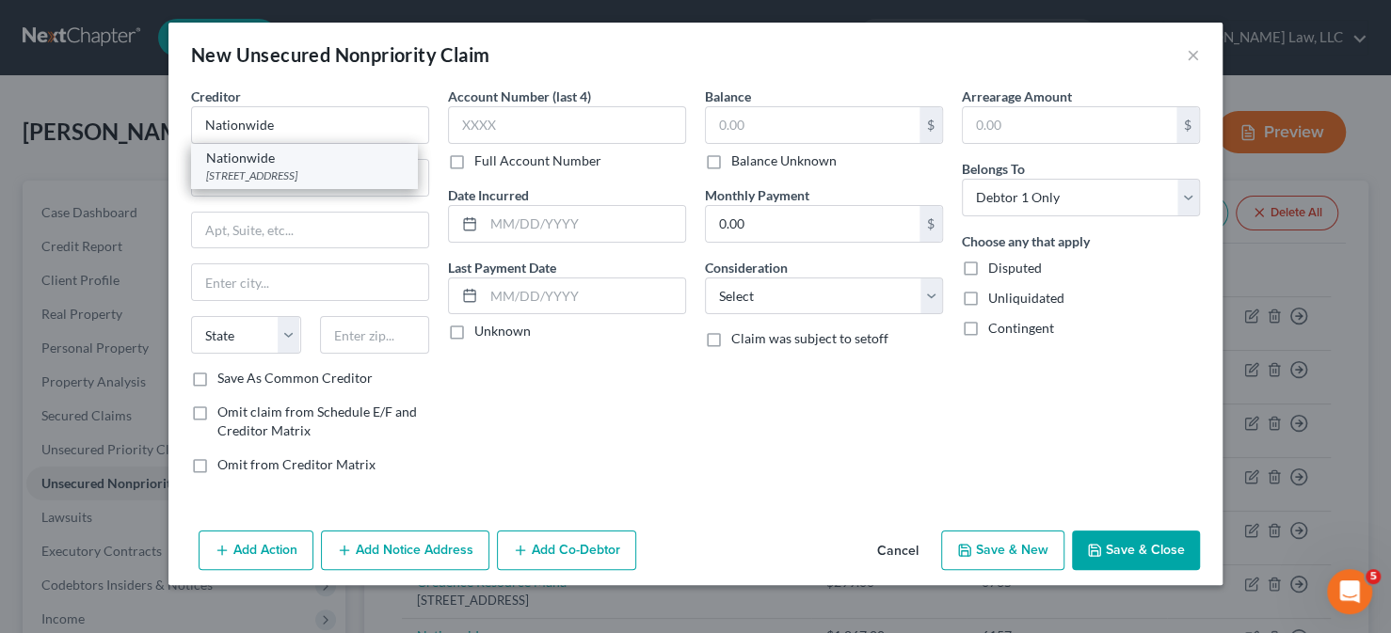
type input "22312"
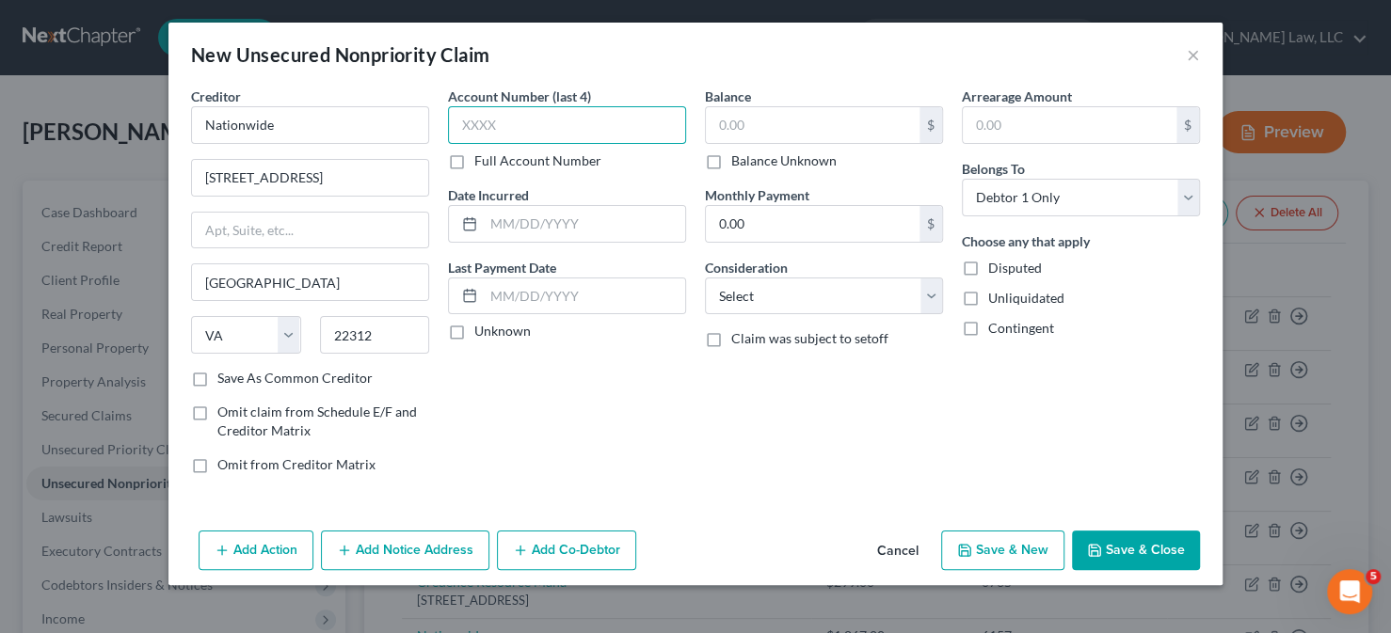
click at [473, 132] on input "text" at bounding box center [567, 125] width 238 height 38
type input "5147"
click at [739, 125] on input "text" at bounding box center [813, 125] width 214 height 36
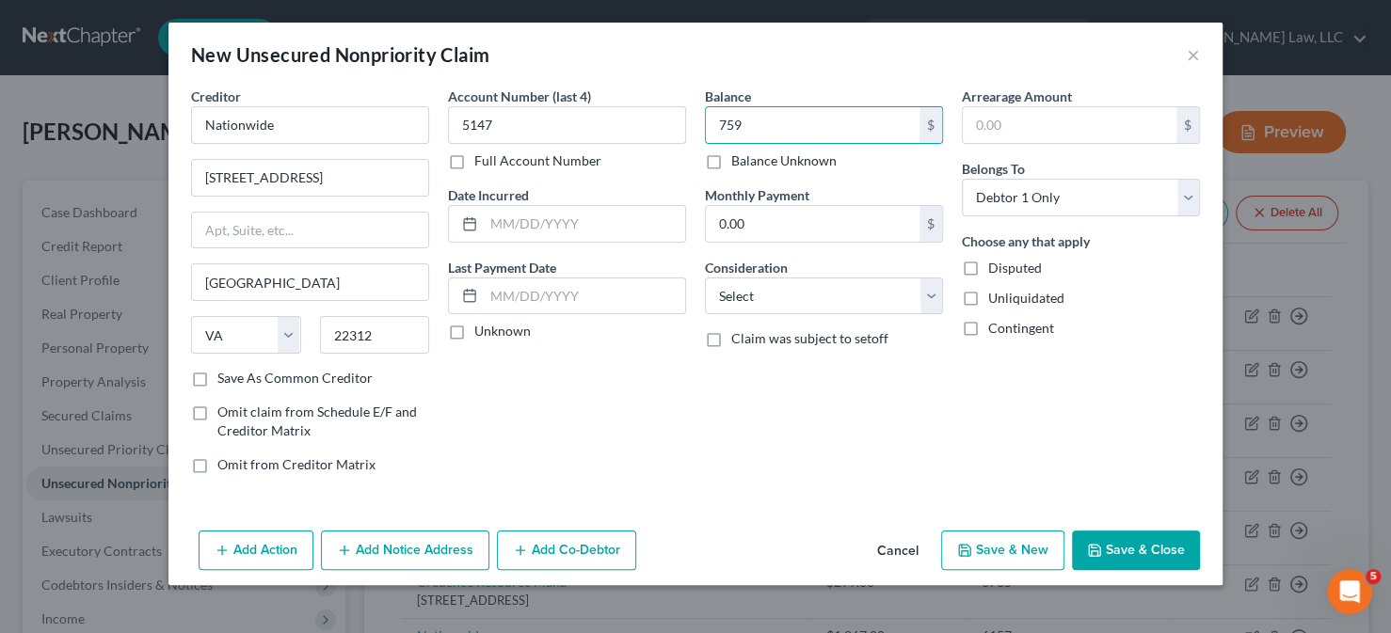
click at [1162, 546] on button "Save & Close" at bounding box center [1136, 551] width 128 height 40
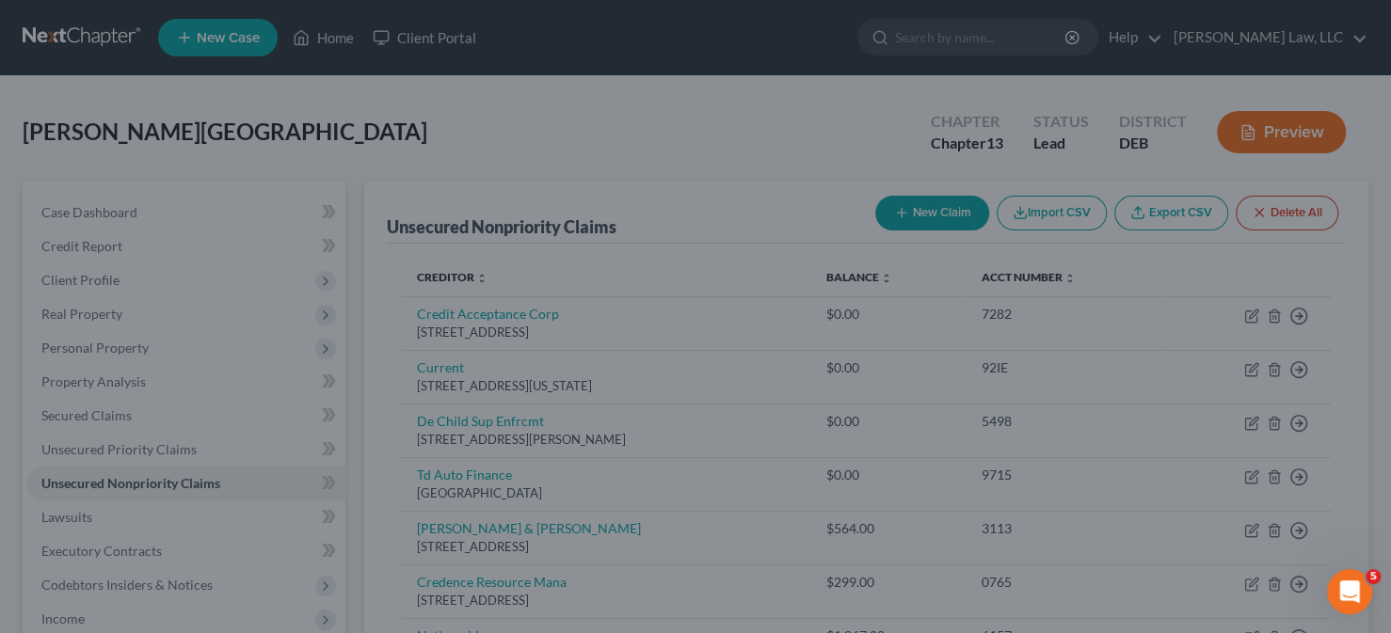
type input "759.00"
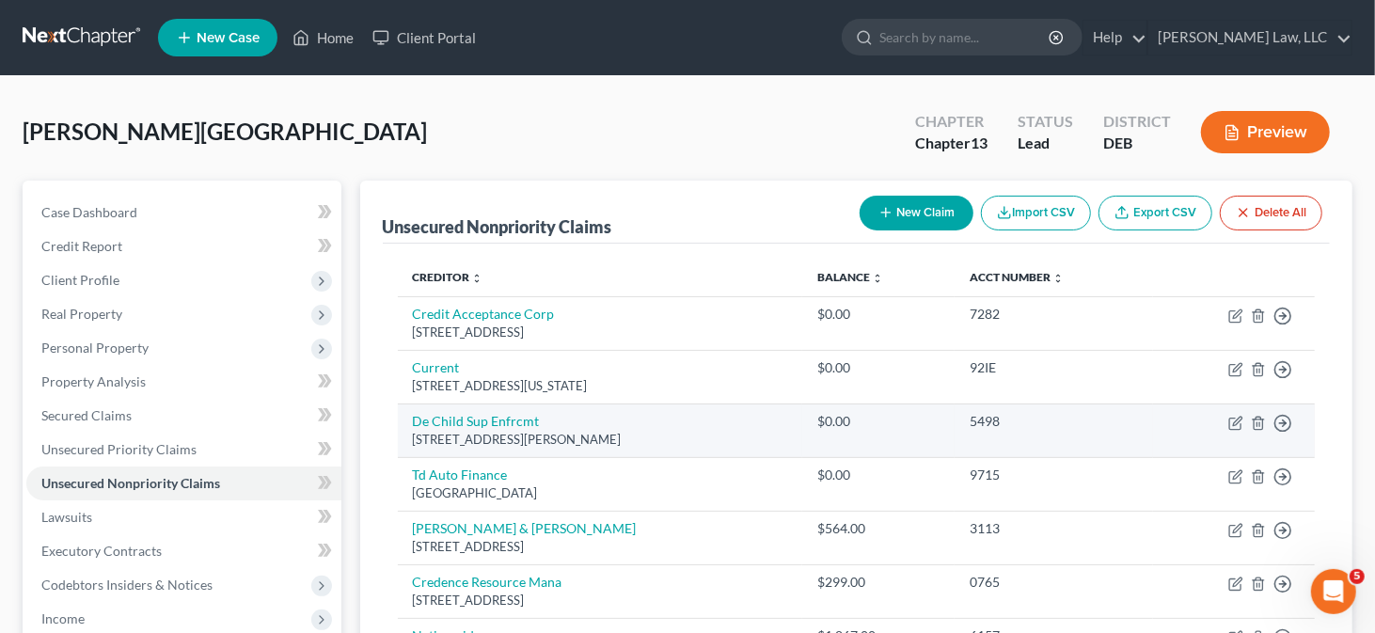
scroll to position [188, 0]
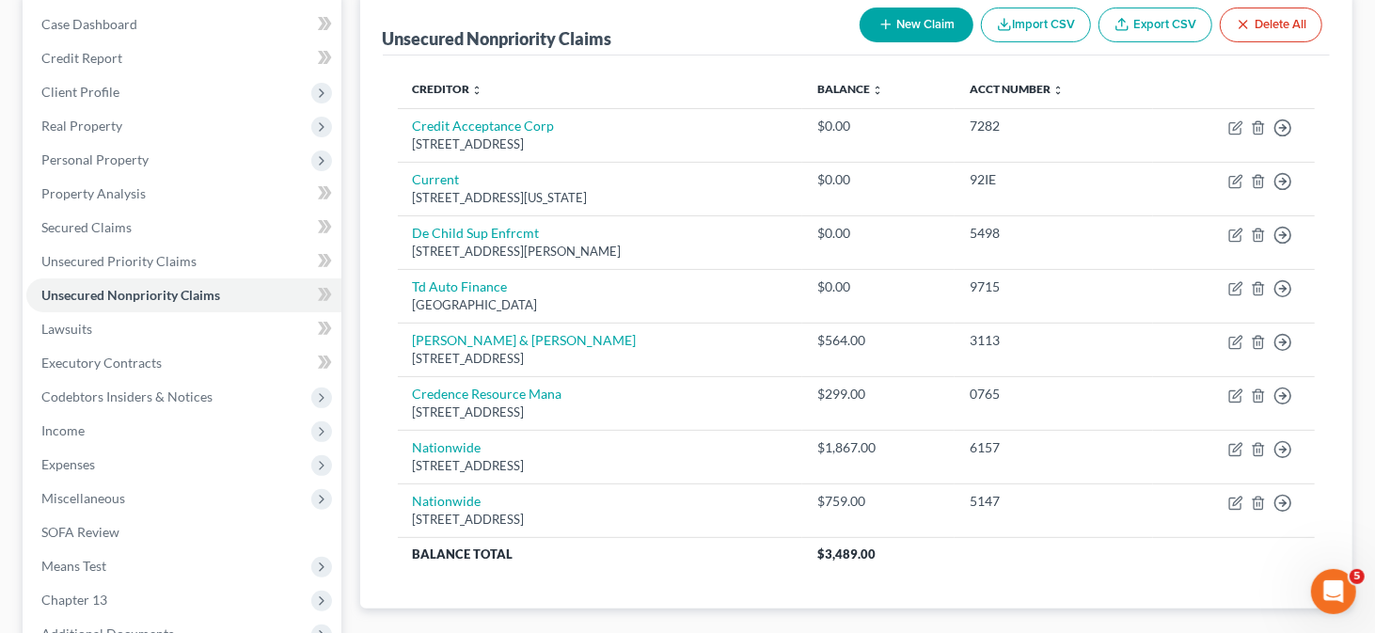
click at [925, 18] on button "New Claim" at bounding box center [917, 25] width 114 height 35
select select "0"
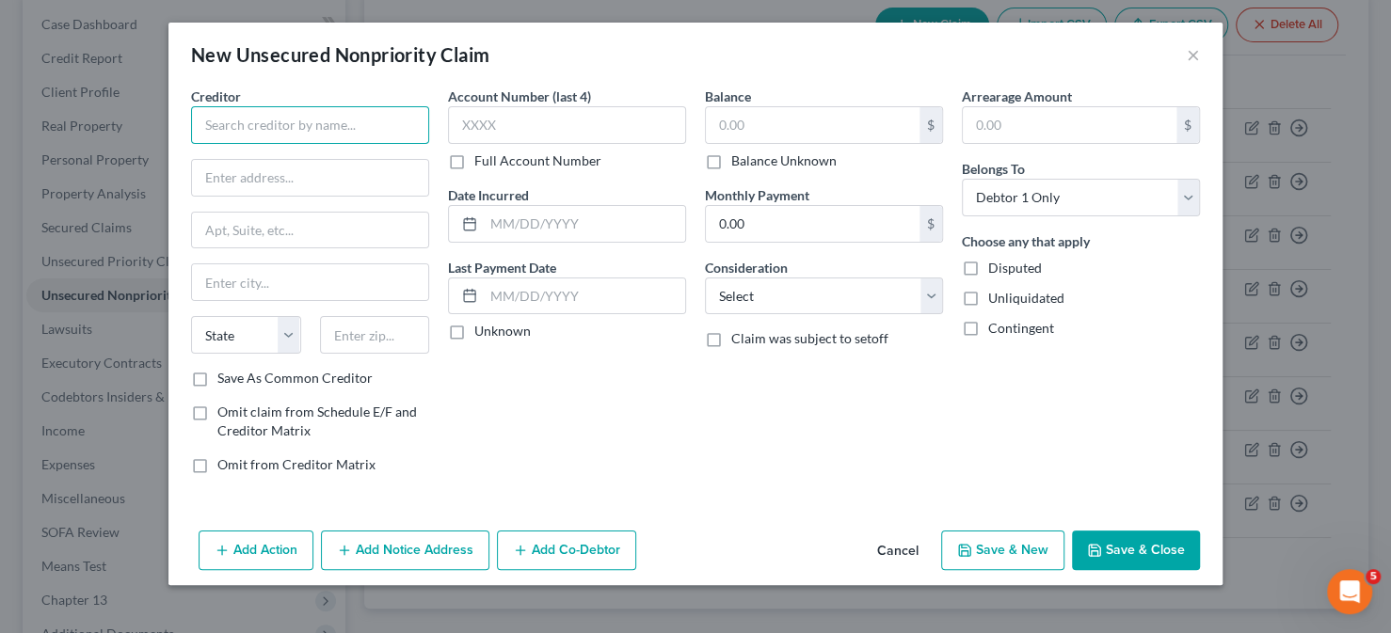
click at [338, 124] on input "text" at bounding box center [310, 125] width 238 height 38
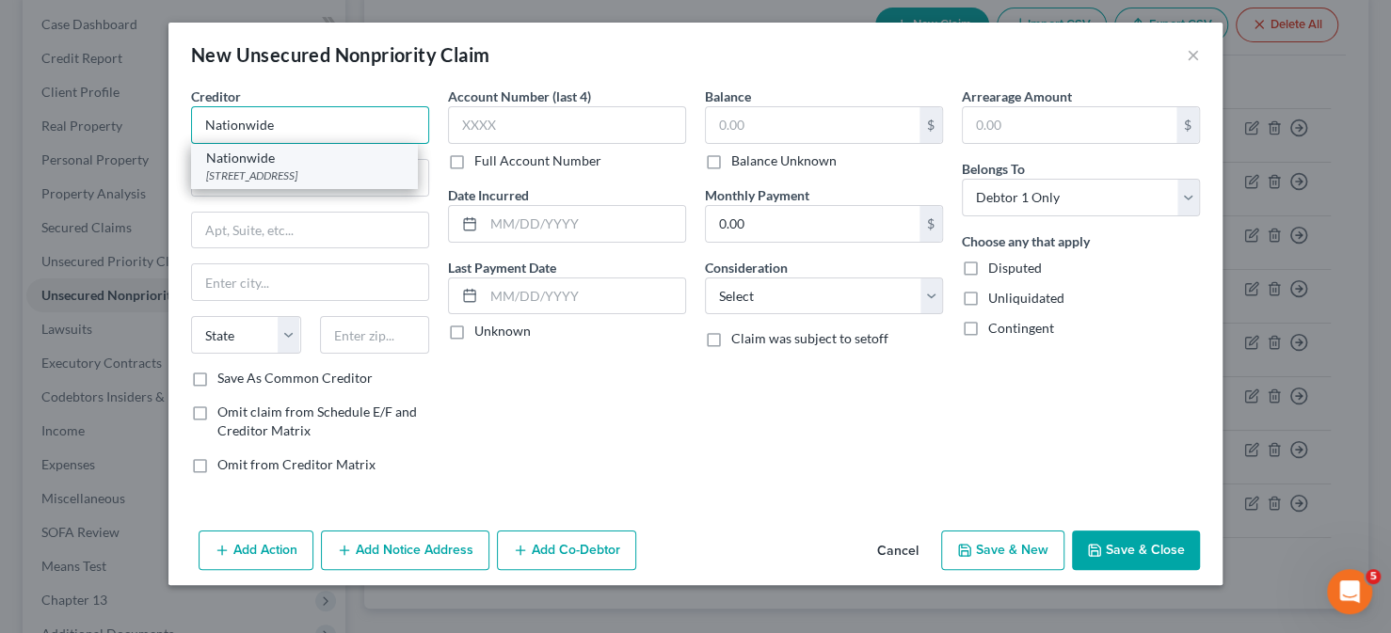
type input "Nationwide"
click at [296, 170] on div "[STREET_ADDRESS]" at bounding box center [304, 175] width 196 height 16
type input "[STREET_ADDRESS]"
type input "[GEOGRAPHIC_DATA]"
select select "48"
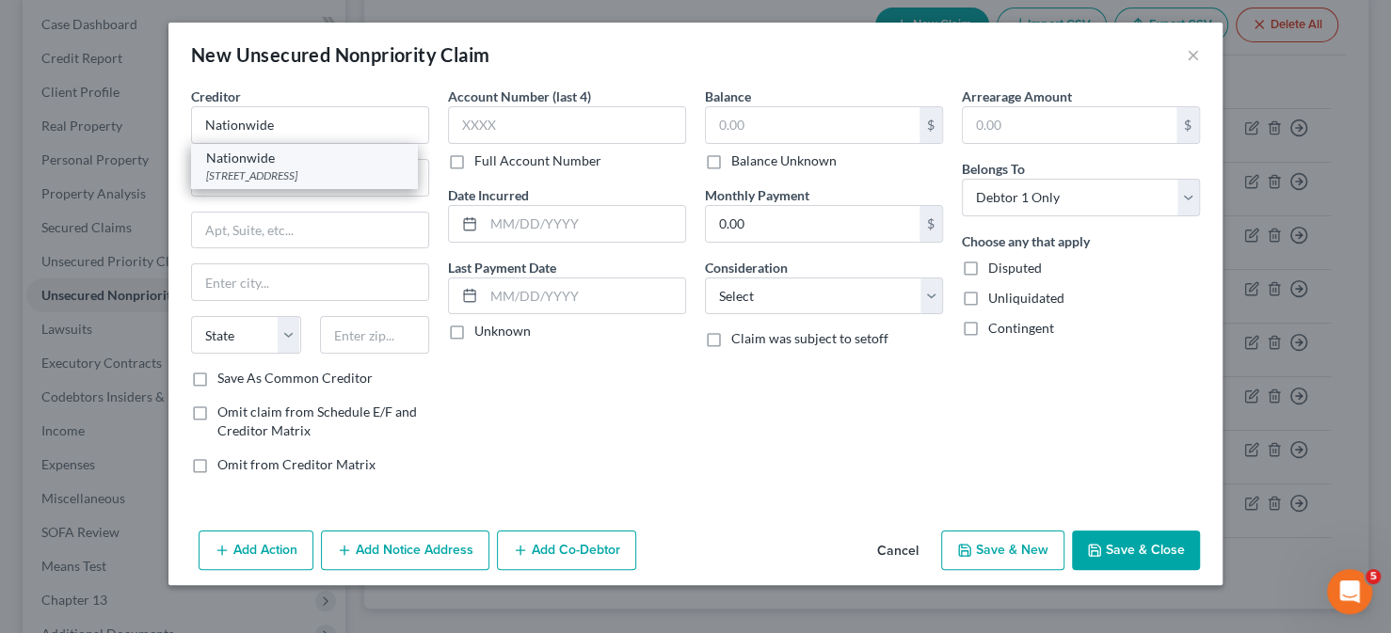
type input "22312"
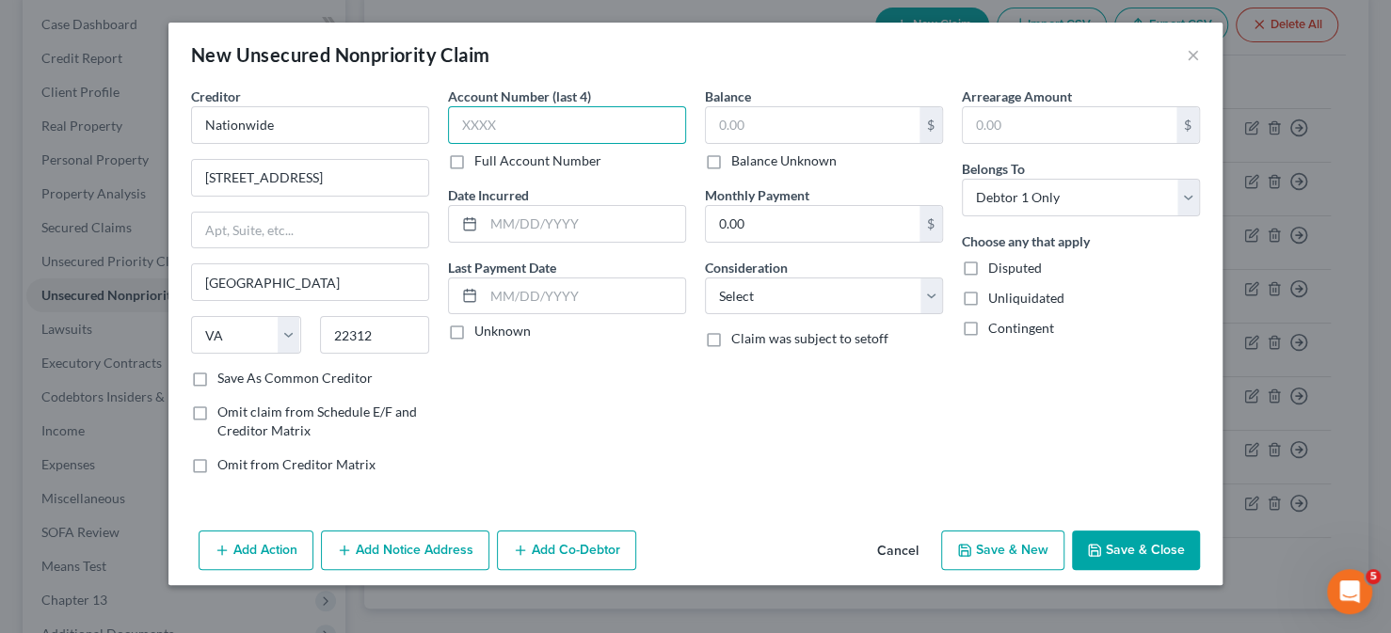
click at [494, 126] on input "text" at bounding box center [567, 125] width 238 height 38
type input "4293"
click at [789, 118] on input "text" at bounding box center [813, 125] width 214 height 36
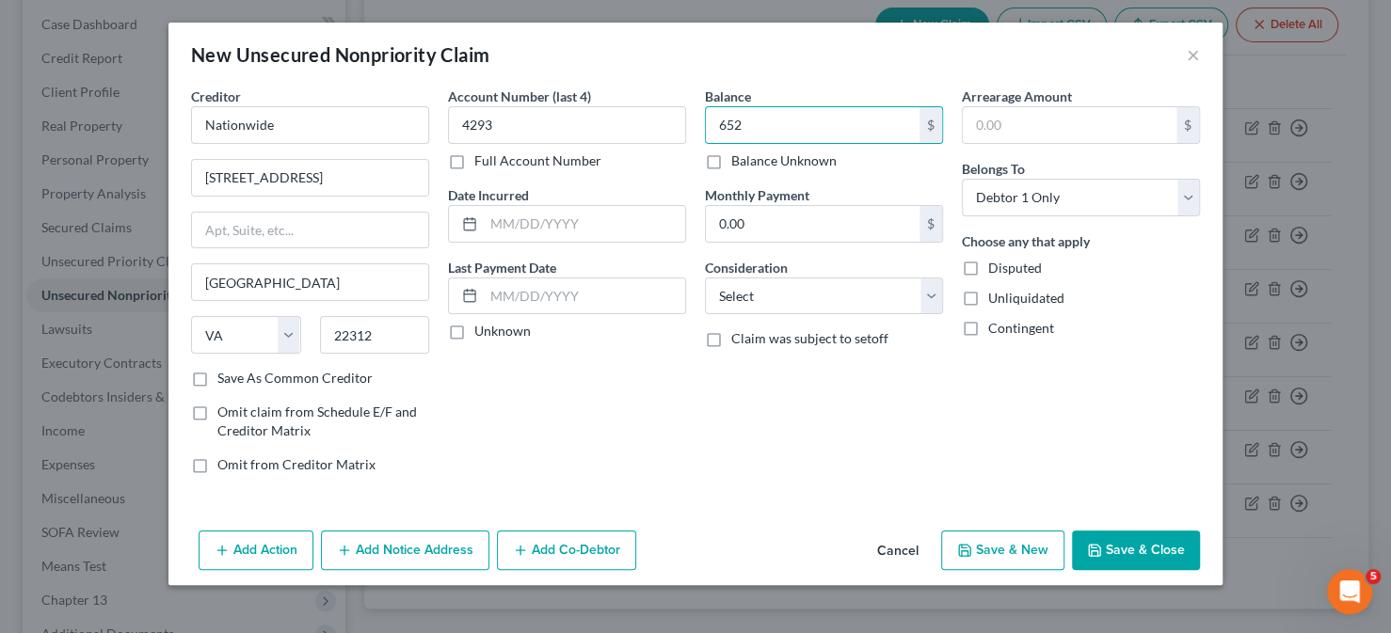
click at [1132, 543] on button "Save & Close" at bounding box center [1136, 551] width 128 height 40
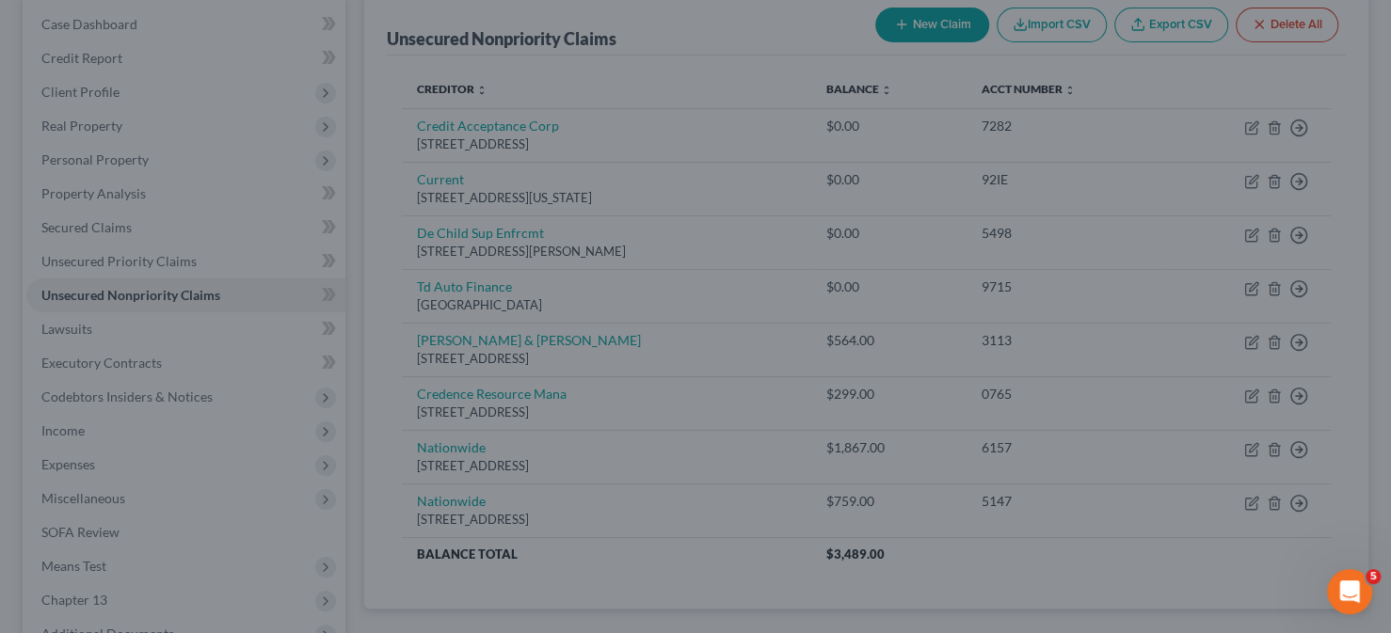
type input "652.00"
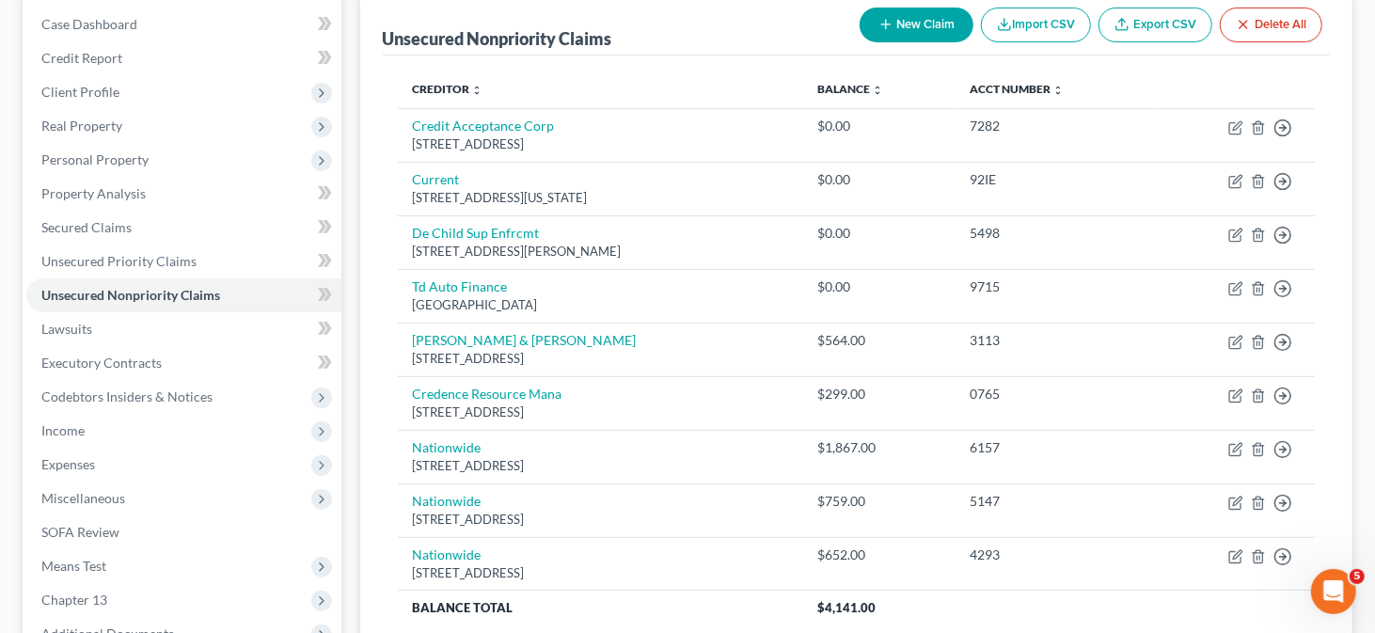
click at [926, 31] on button "New Claim" at bounding box center [917, 25] width 114 height 35
select select "0"
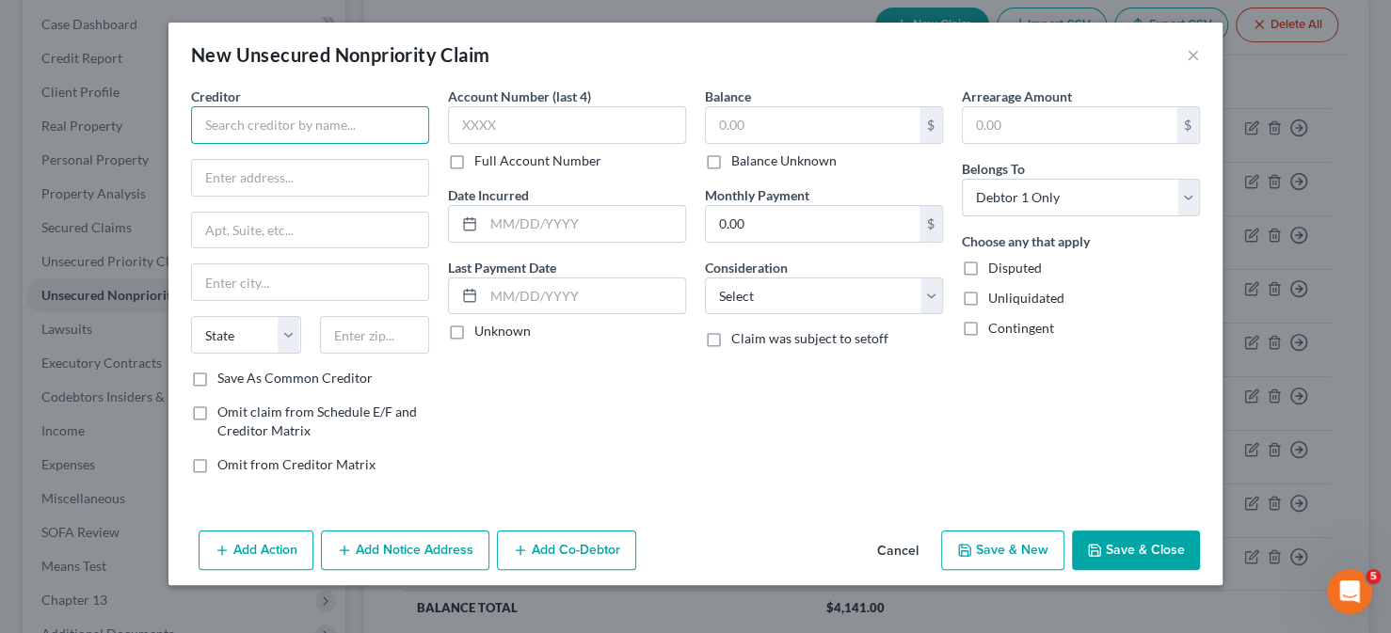
click at [340, 135] on input "text" at bounding box center [310, 125] width 238 height 38
type input "Onemainfi"
click at [316, 192] on input "text" at bounding box center [310, 178] width 236 height 36
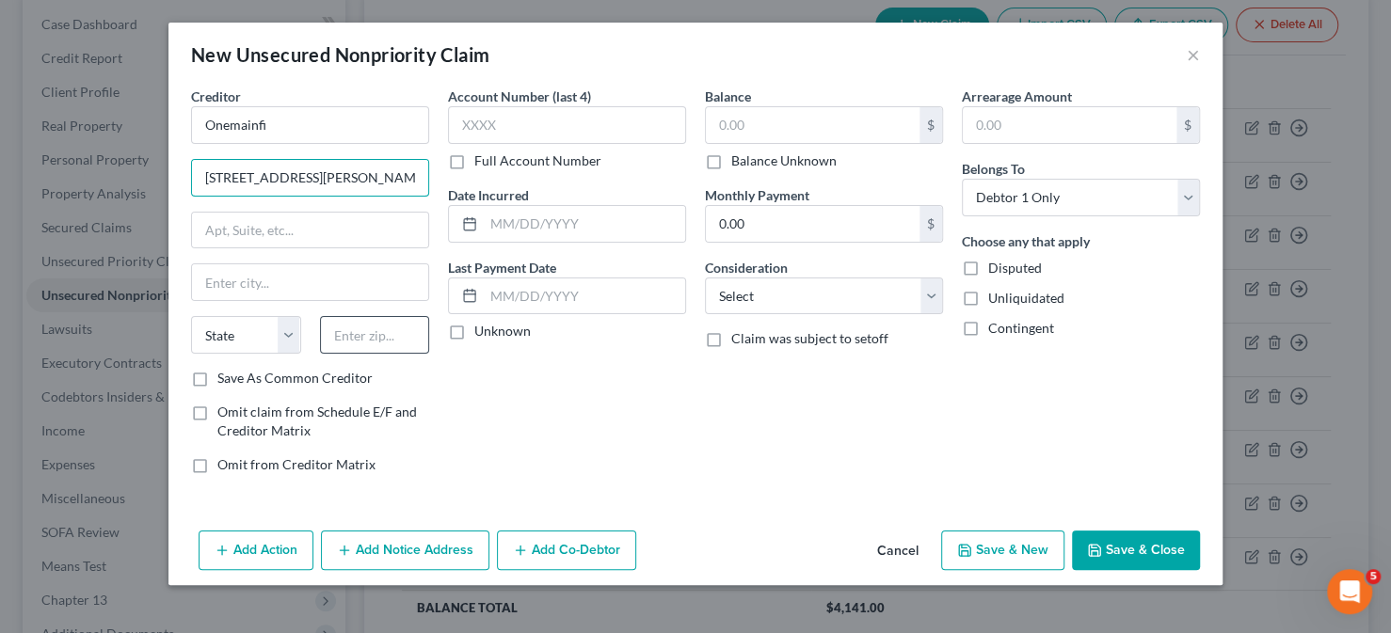
type input "[STREET_ADDRESS][PERSON_NAME]"
click at [354, 336] on input "text" at bounding box center [375, 335] width 110 height 38
type input "75039"
type input "[PERSON_NAME]"
select select "45"
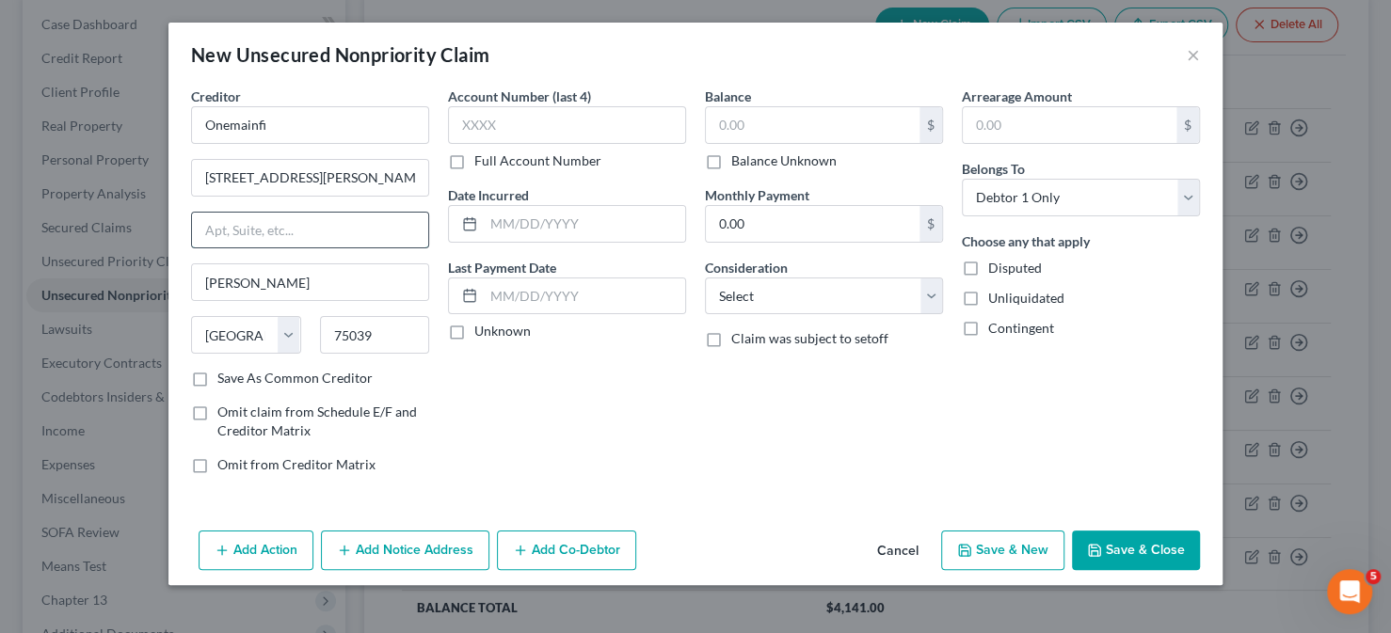
click at [344, 244] on input "text" at bounding box center [310, 231] width 236 height 36
click at [756, 447] on div "Balance $ Balance Unknown Balance Undetermined $ Balance Unknown Monthly Paymen…" at bounding box center [823, 288] width 257 height 403
click at [254, 375] on label "Save As Common Creditor" at bounding box center [294, 378] width 155 height 19
click at [237, 375] on input "Save As Common Creditor" at bounding box center [231, 375] width 12 height 12
checkbox input "true"
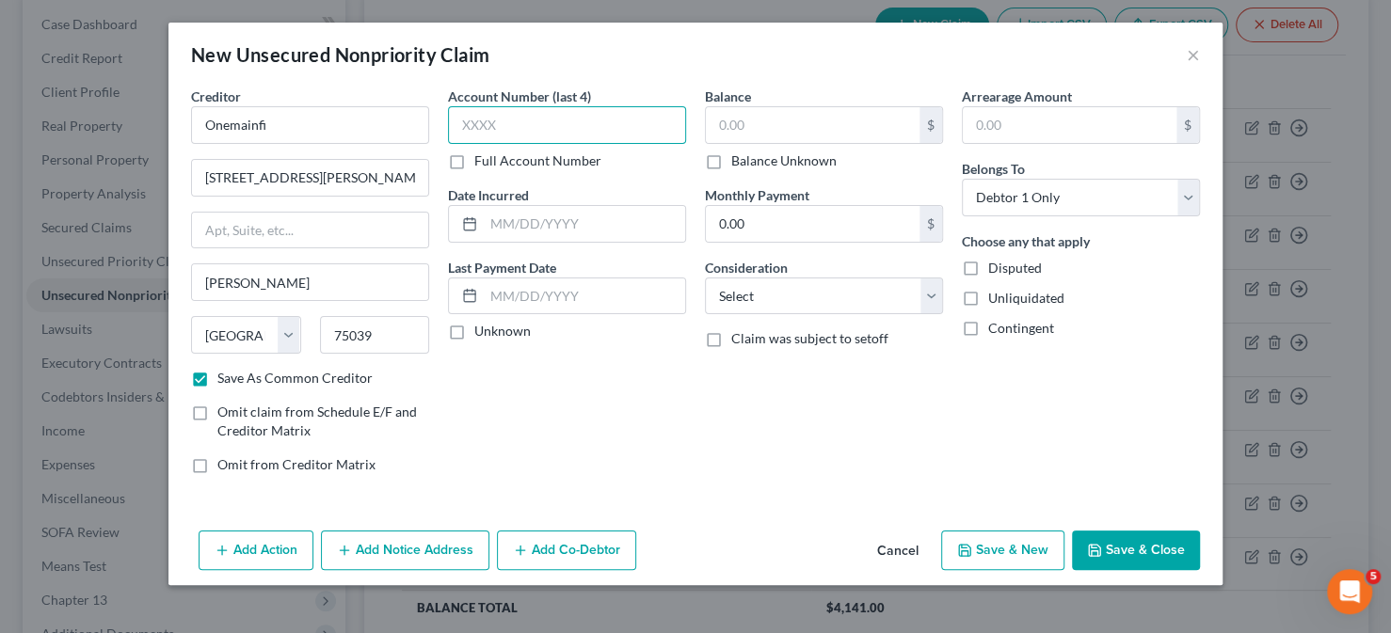
click at [583, 118] on input "text" at bounding box center [567, 125] width 238 height 38
type input "7096"
click at [1185, 540] on button "Save & Close" at bounding box center [1136, 551] width 128 height 40
checkbox input "false"
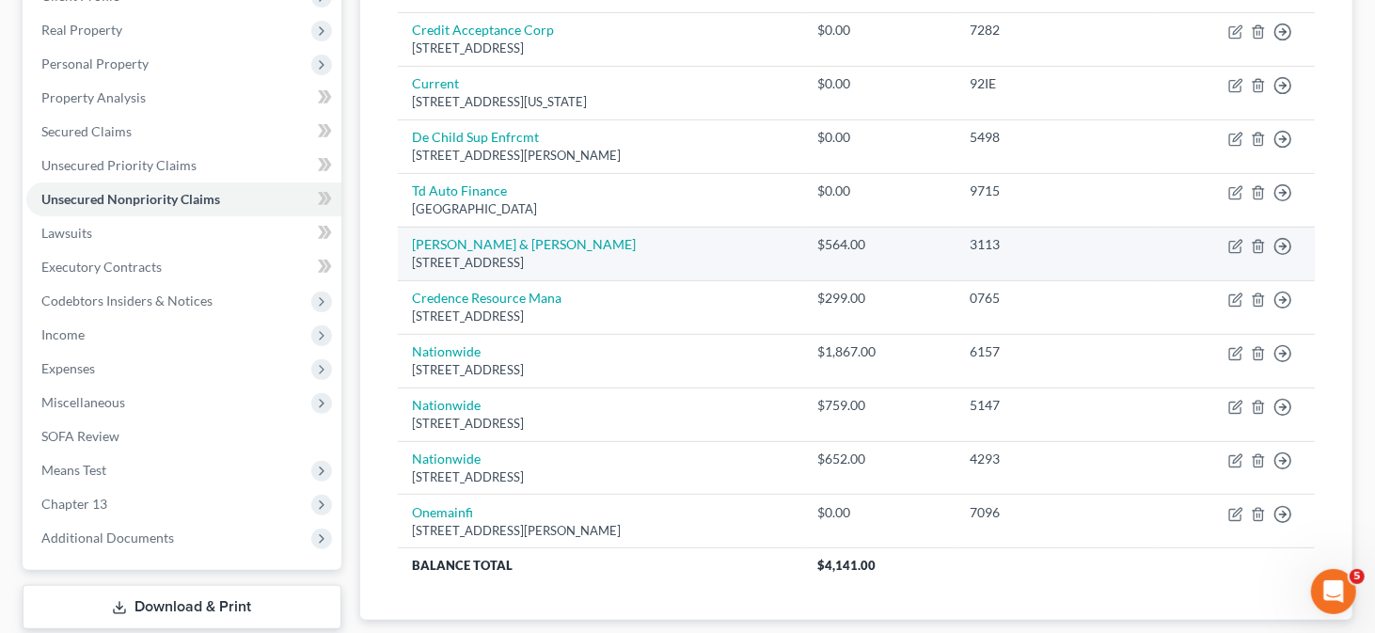
scroll to position [117, 0]
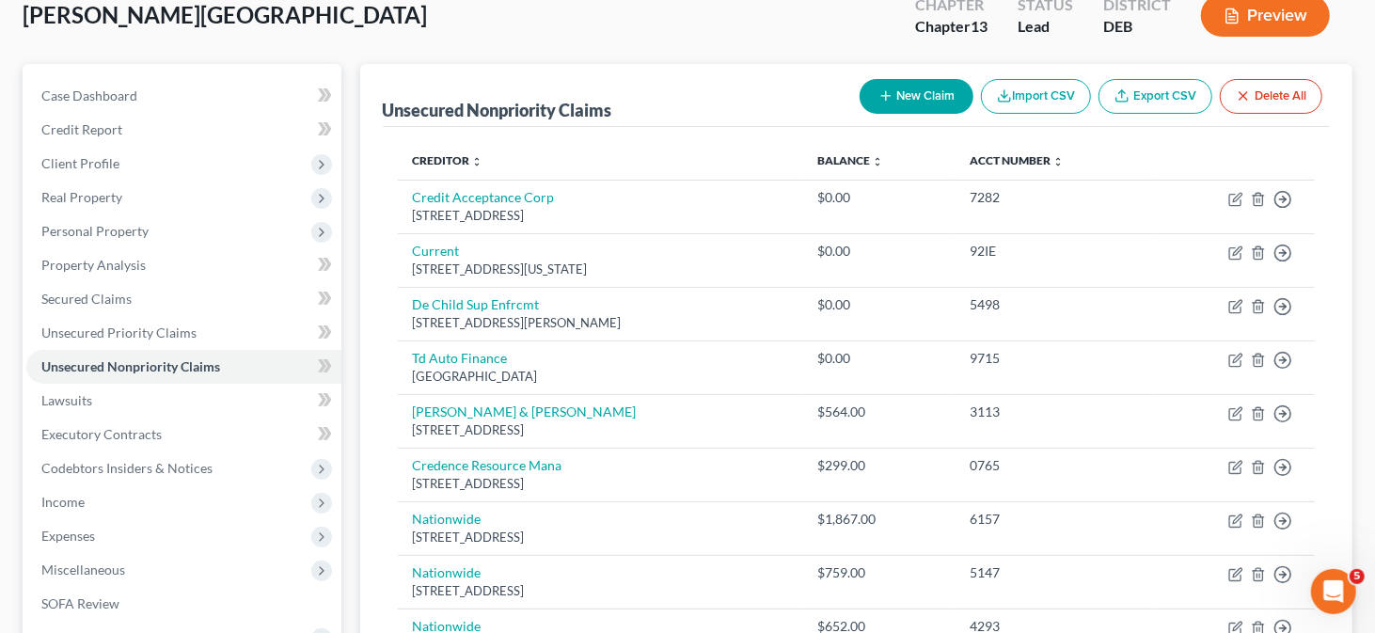
click at [907, 85] on button "New Claim" at bounding box center [917, 96] width 114 height 35
select select "0"
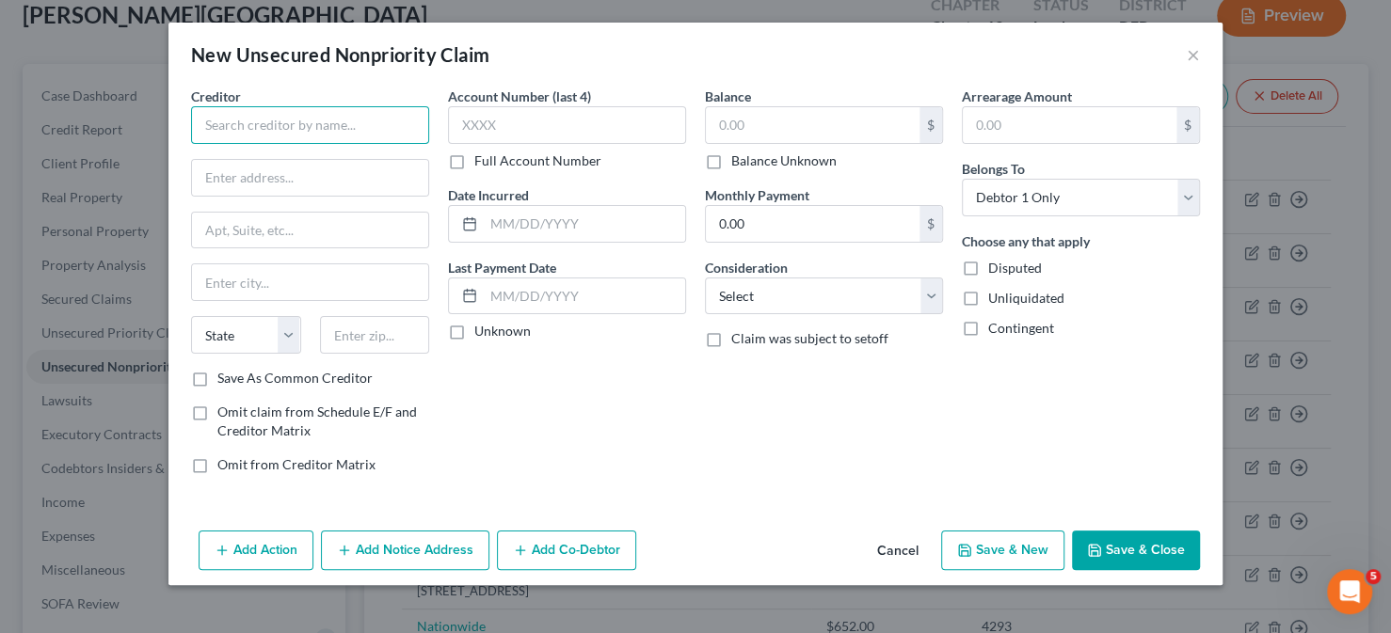
click at [348, 127] on input "text" at bounding box center [310, 125] width 238 height 38
type input "Verizon"
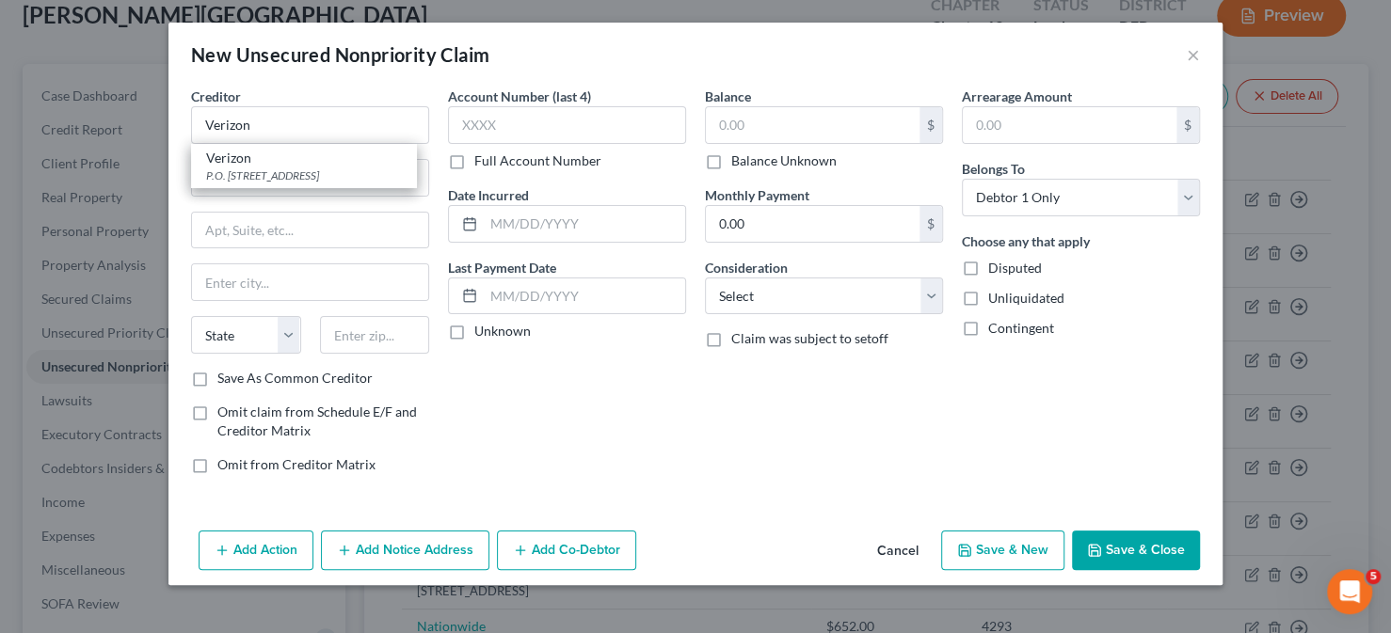
click at [296, 209] on div "Creditor * Verizon Verizon P.O. [GEOGRAPHIC_DATA] [US_STATE] AK AR AZ CA CO CT …" at bounding box center [310, 228] width 238 height 282
click at [294, 182] on input "text" at bounding box center [310, 178] width 236 height 36
type input "One Verizon Pl"
click at [383, 340] on input "text" at bounding box center [375, 335] width 110 height 38
type input "30004"
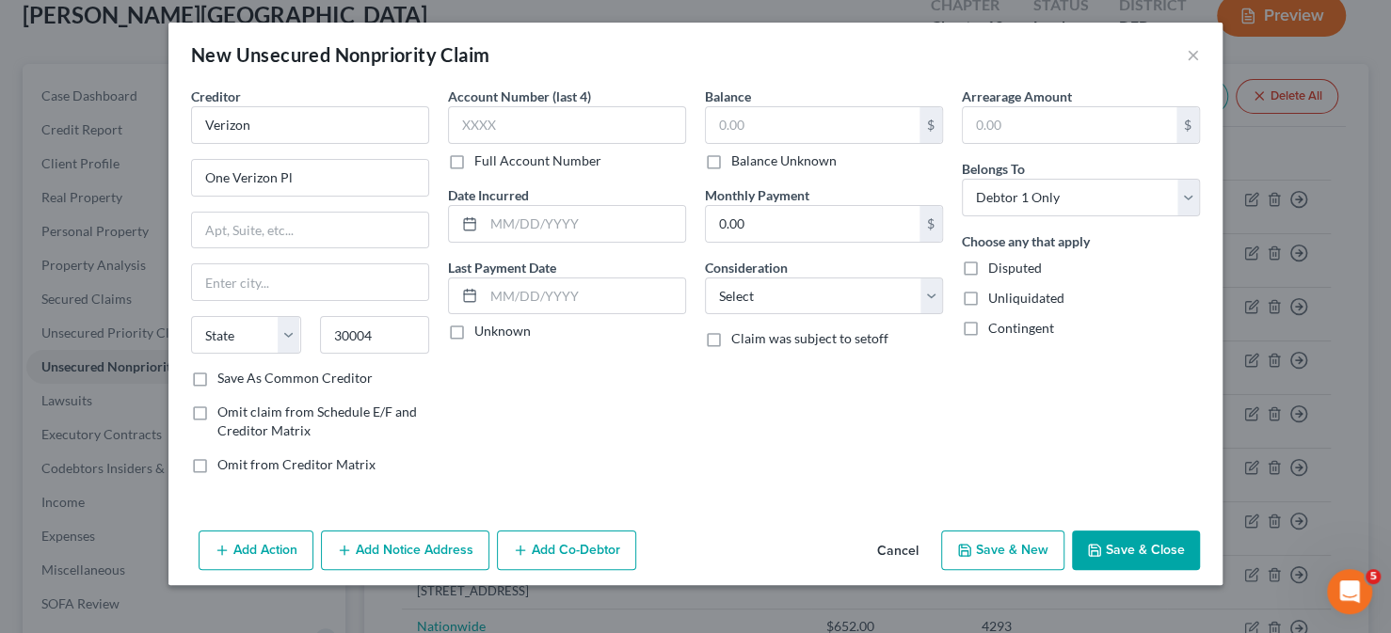
click at [291, 377] on label "Save As Common Creditor" at bounding box center [294, 378] width 155 height 19
click at [237, 377] on input "Save As Common Creditor" at bounding box center [231, 375] width 12 height 12
checkbox input "true"
type input "Alpharetta"
select select "10"
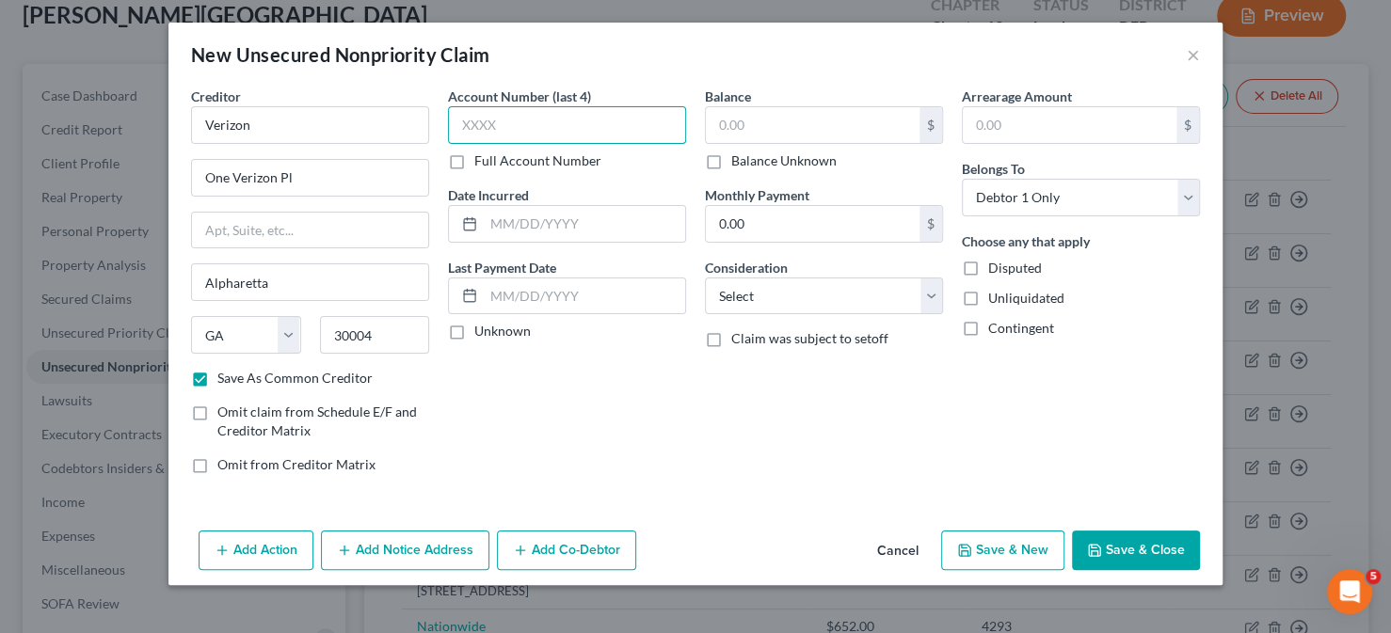
click at [523, 134] on input "text" at bounding box center [567, 125] width 238 height 38
type input "8160"
click at [771, 108] on input "text" at bounding box center [813, 125] width 214 height 36
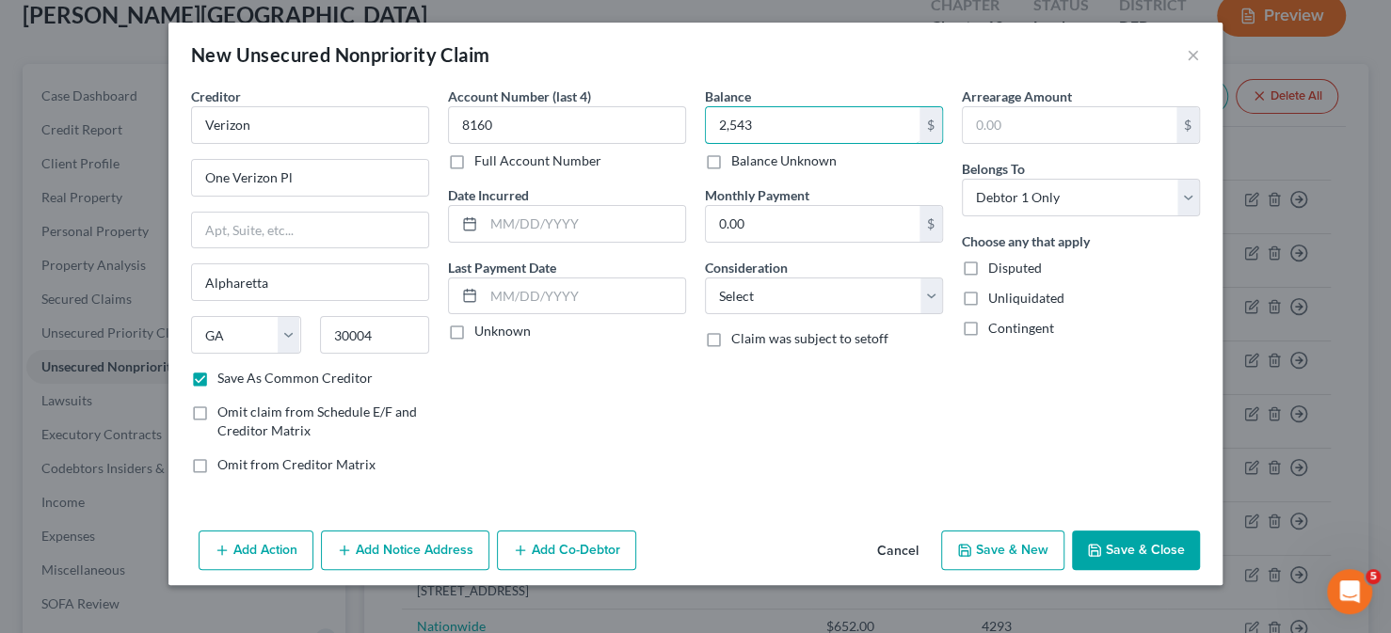
type input "2,543"
click at [1148, 558] on button "Save & Close" at bounding box center [1136, 551] width 128 height 40
checkbox input "false"
